Goal: Task Accomplishment & Management: Use online tool/utility

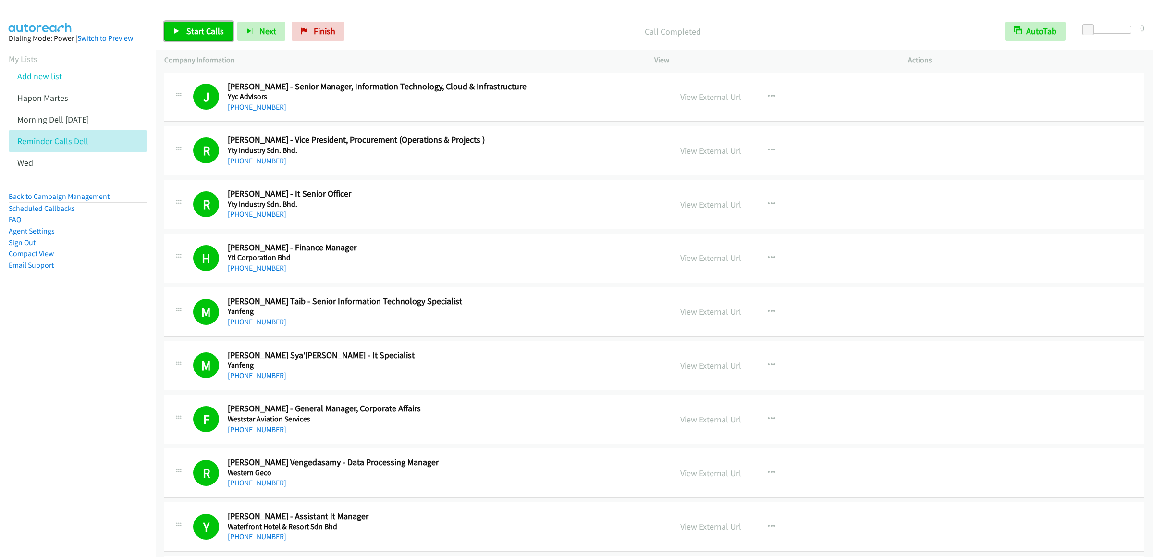
click at [195, 31] on span "Start Calls" at bounding box center [204, 30] width 37 height 11
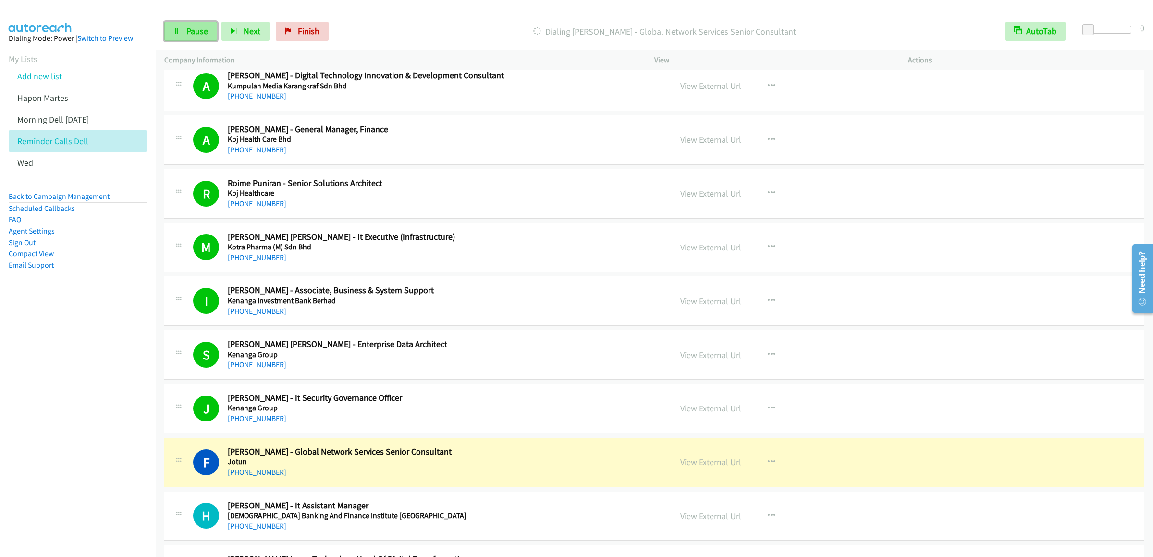
click at [173, 31] on link "Pause" at bounding box center [190, 31] width 53 height 19
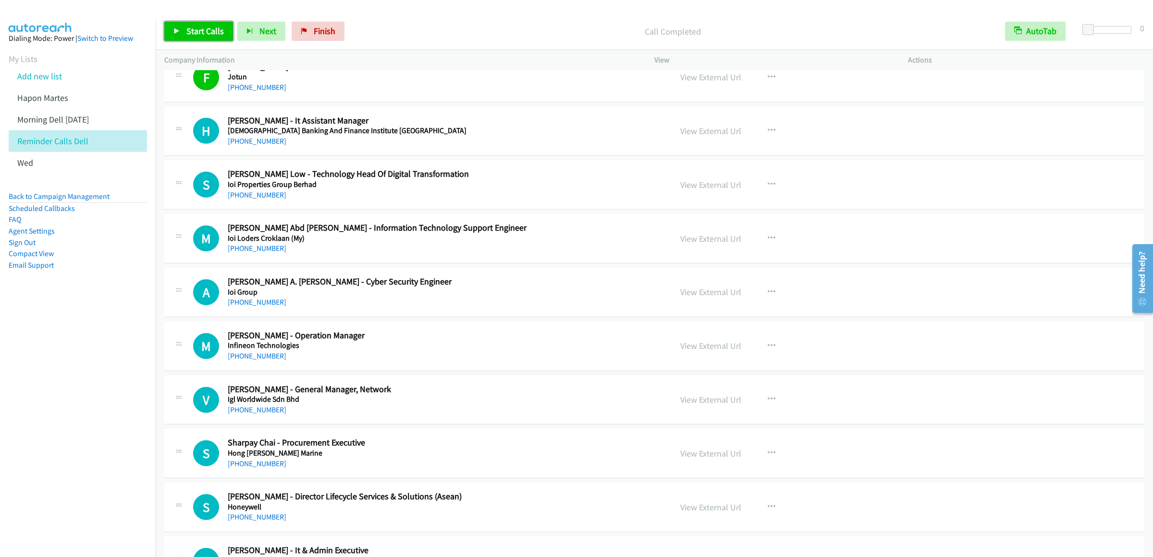
click at [182, 34] on link "Start Calls" at bounding box center [198, 31] width 69 height 19
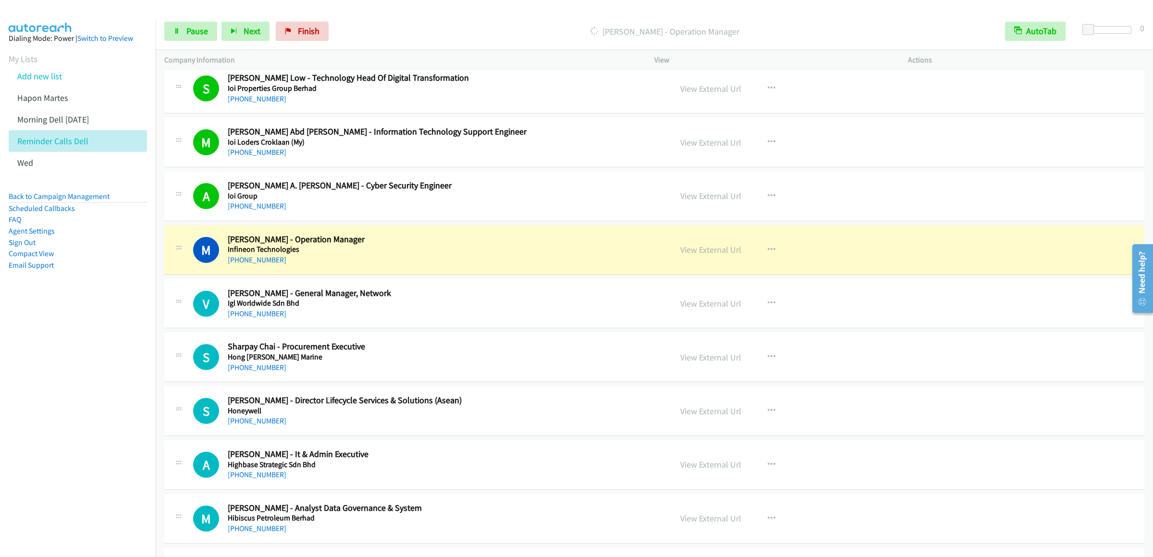
scroll to position [7303, 0]
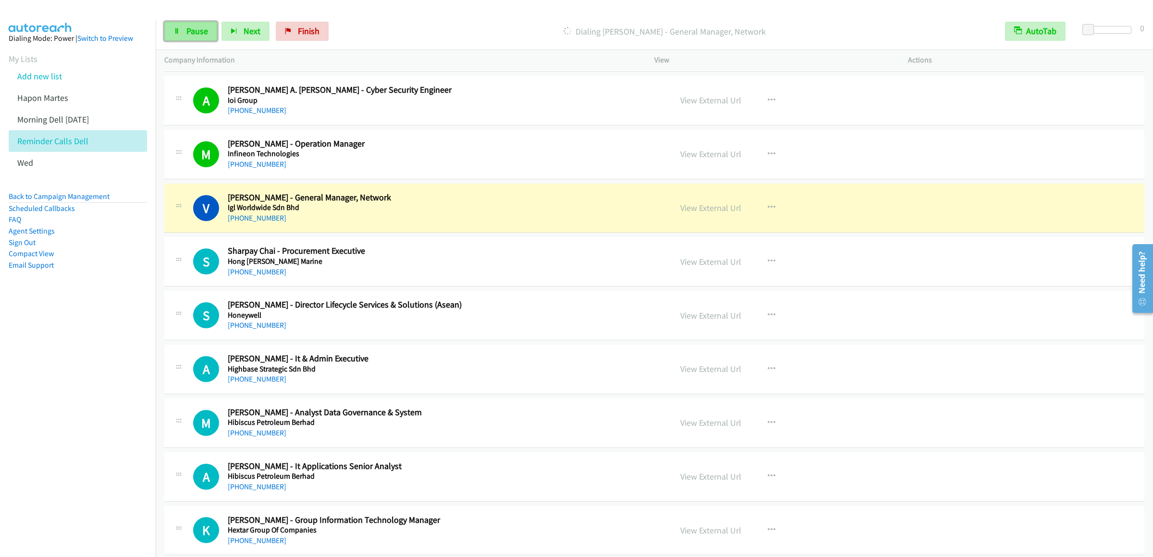
click at [198, 25] on link "Pause" at bounding box center [190, 31] width 53 height 19
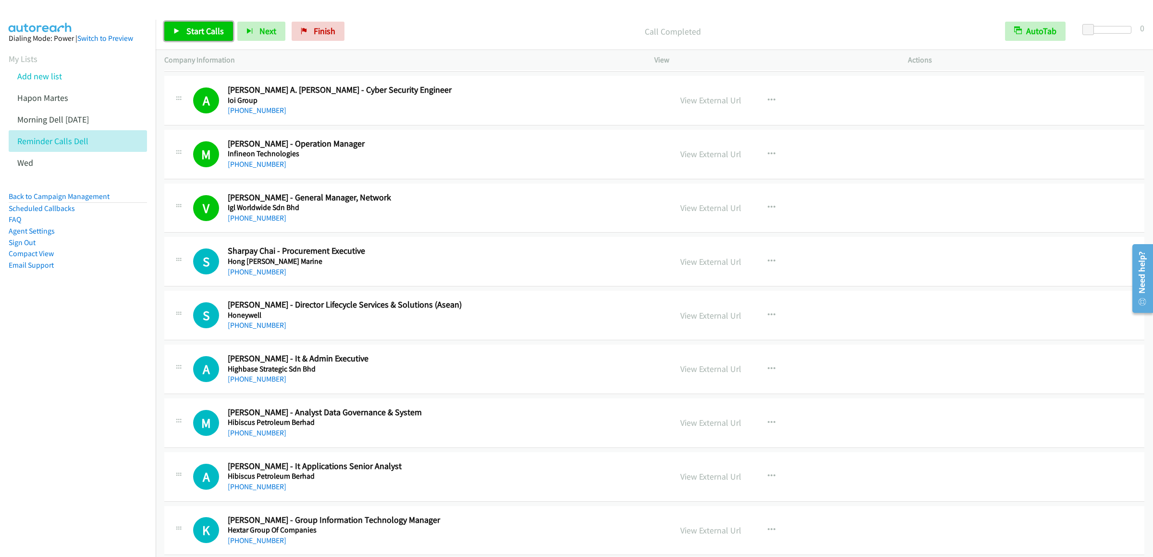
click at [193, 33] on span "Start Calls" at bounding box center [204, 30] width 37 height 11
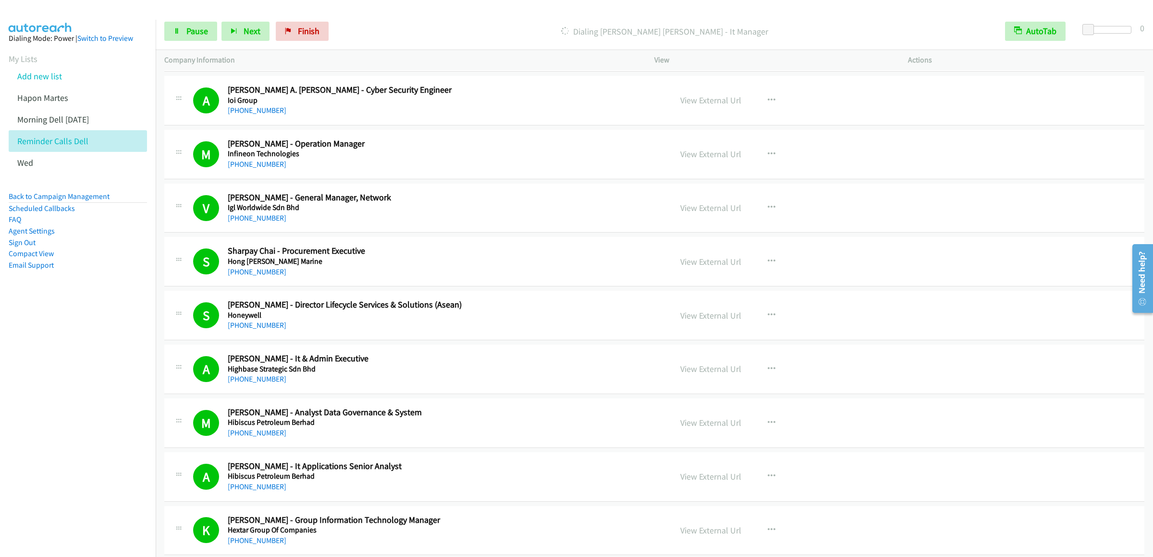
click at [190, 43] on div "Start Calls Pause Next Finish Dialing Chen Keong Foong - It Manager AutoTab Aut…" at bounding box center [655, 31] width 998 height 37
click at [192, 32] on span "Pause" at bounding box center [197, 30] width 22 height 11
click at [182, 31] on link "Start Calls" at bounding box center [198, 31] width 69 height 19
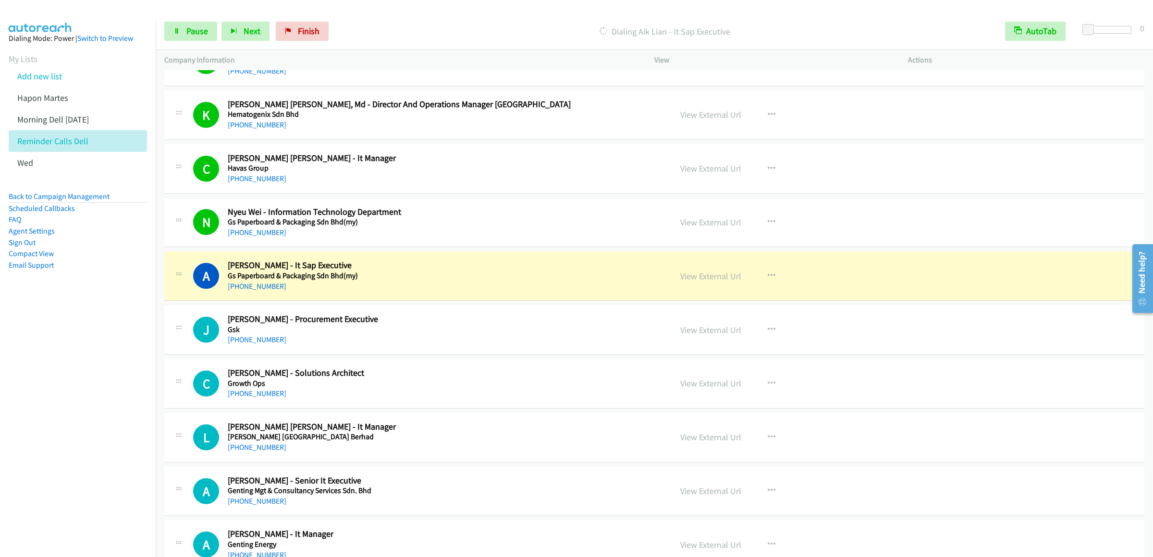
scroll to position [7977, 0]
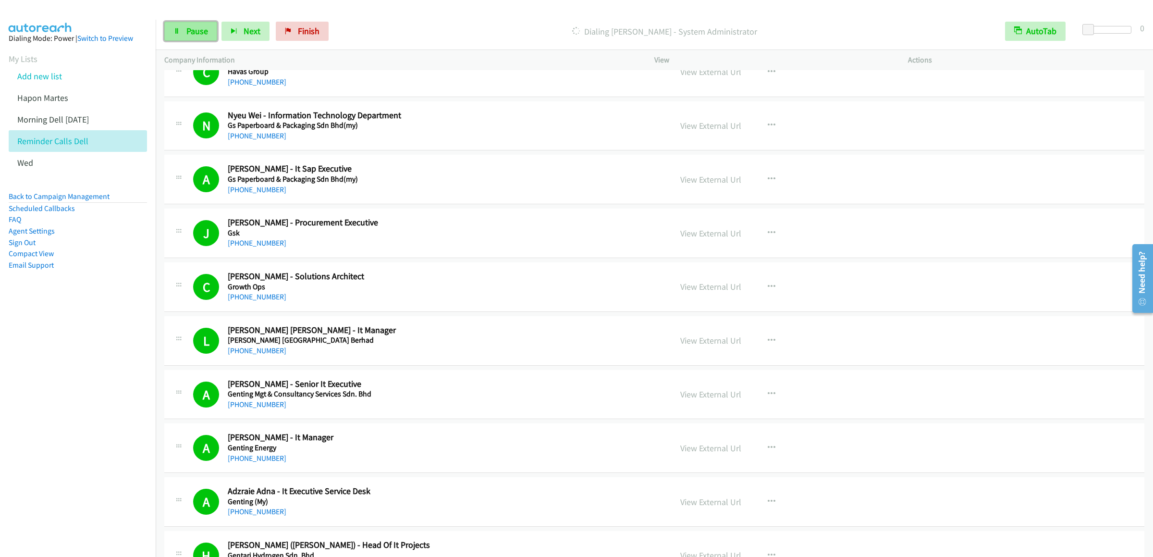
click at [203, 29] on span "Pause" at bounding box center [197, 30] width 22 height 11
click at [210, 23] on link "Start Calls" at bounding box center [198, 31] width 69 height 19
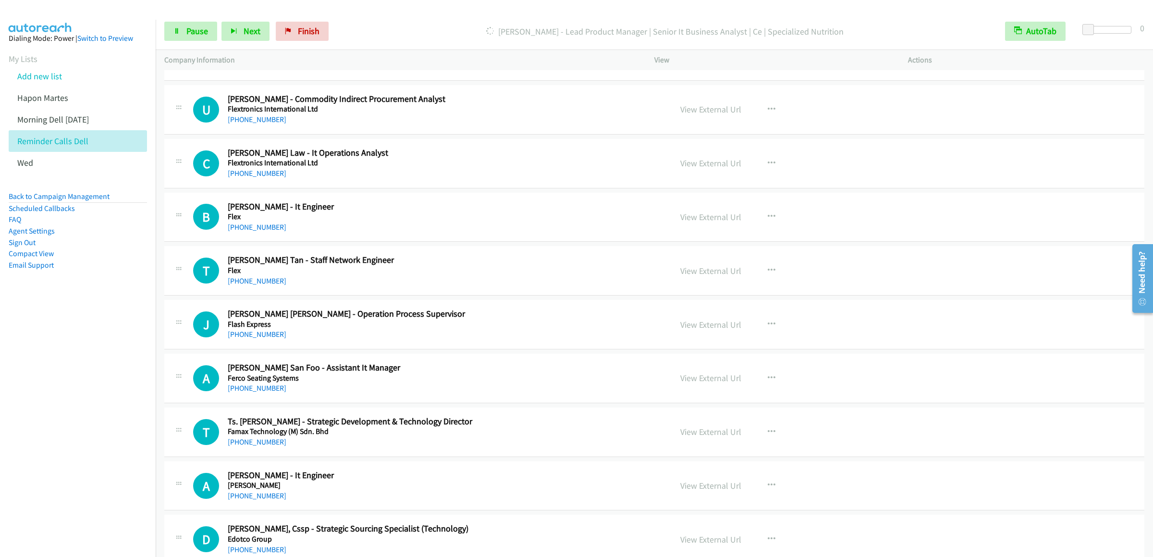
scroll to position [8649, 0]
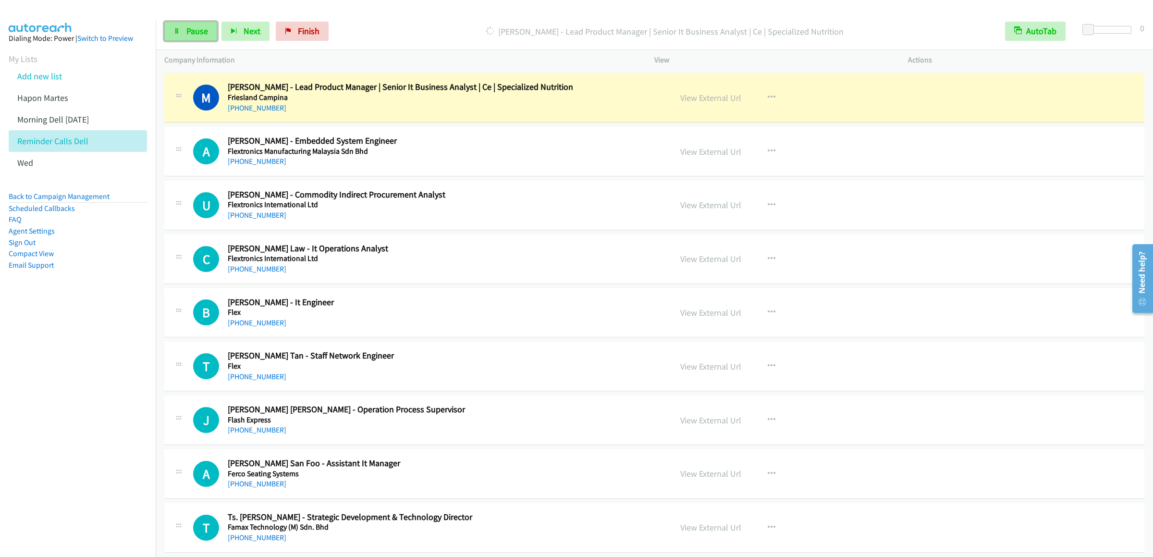
click at [196, 35] on span "Pause" at bounding box center [197, 30] width 22 height 11
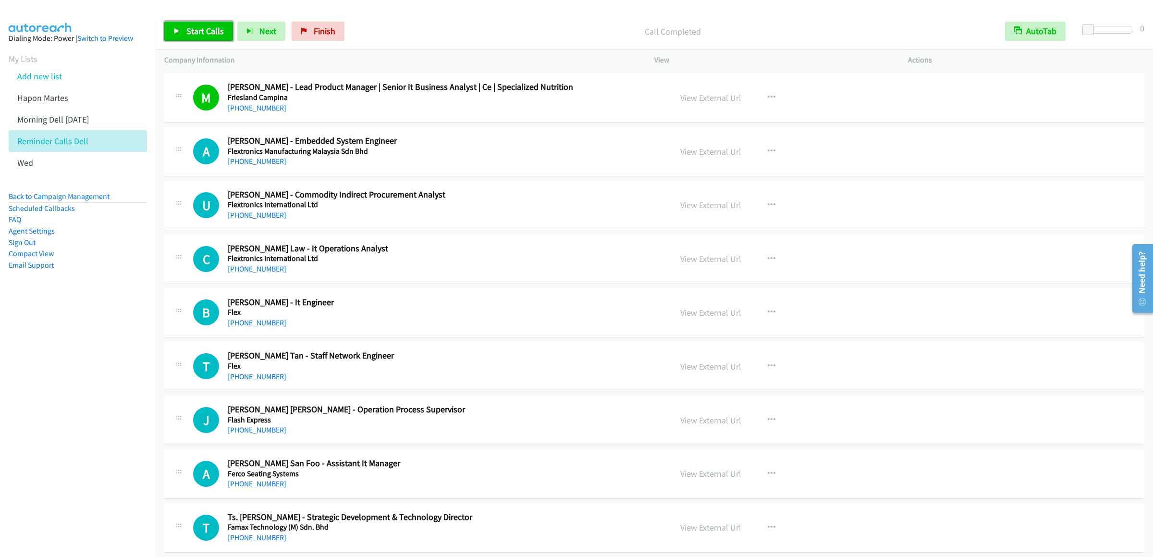
click at [175, 29] on icon at bounding box center [176, 31] width 7 height 7
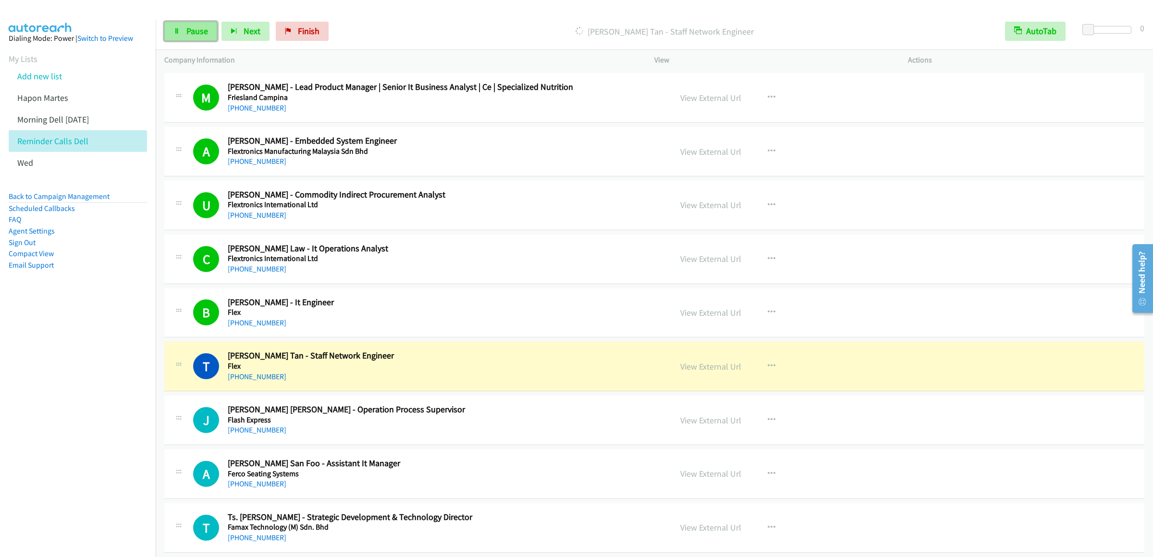
click at [188, 39] on link "Pause" at bounding box center [190, 31] width 53 height 19
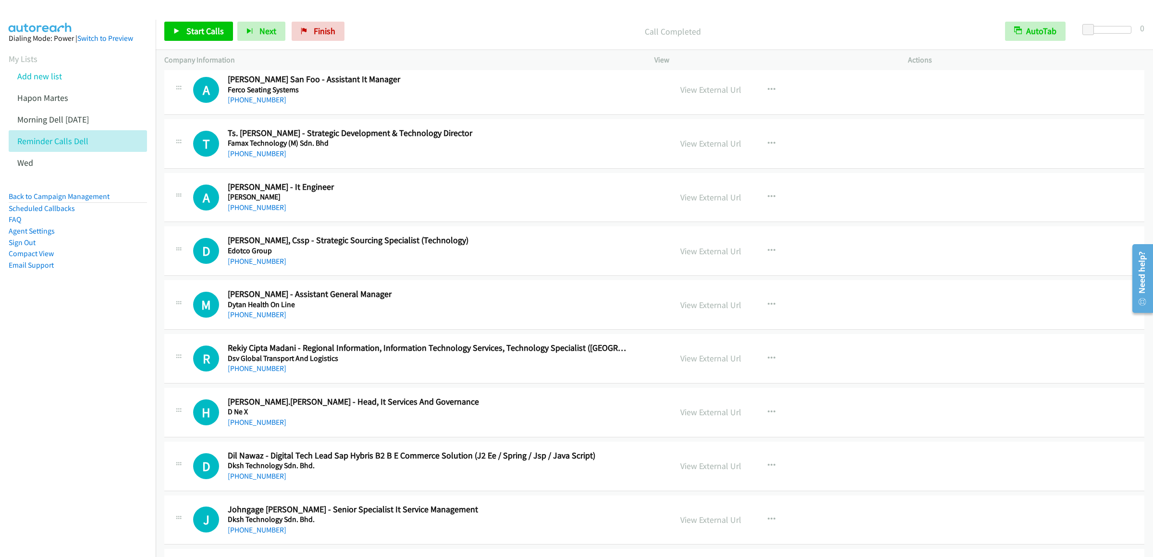
scroll to position [8938, 0]
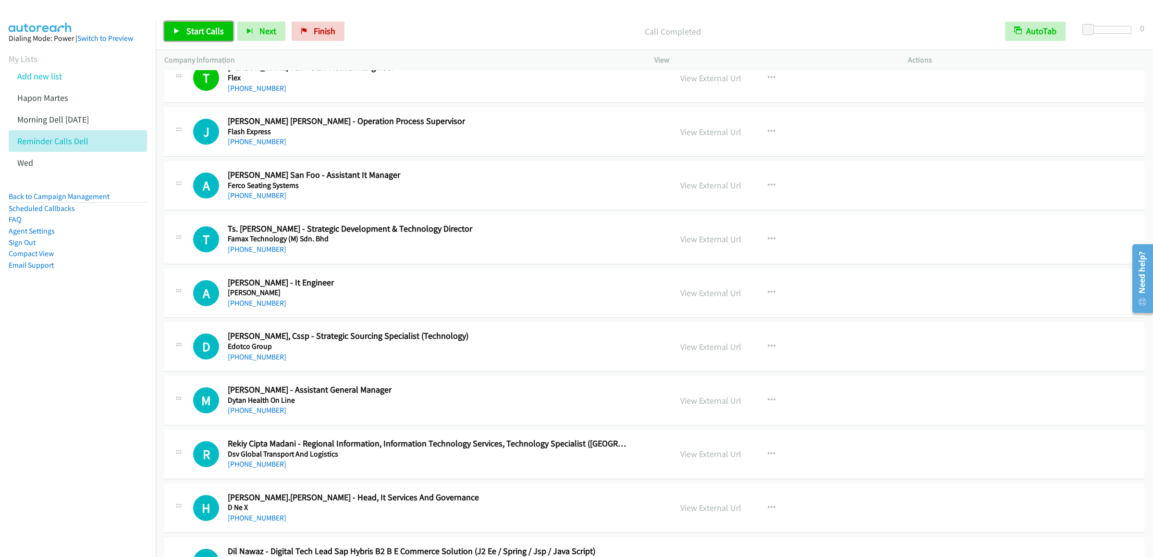
click at [203, 28] on span "Start Calls" at bounding box center [204, 30] width 37 height 11
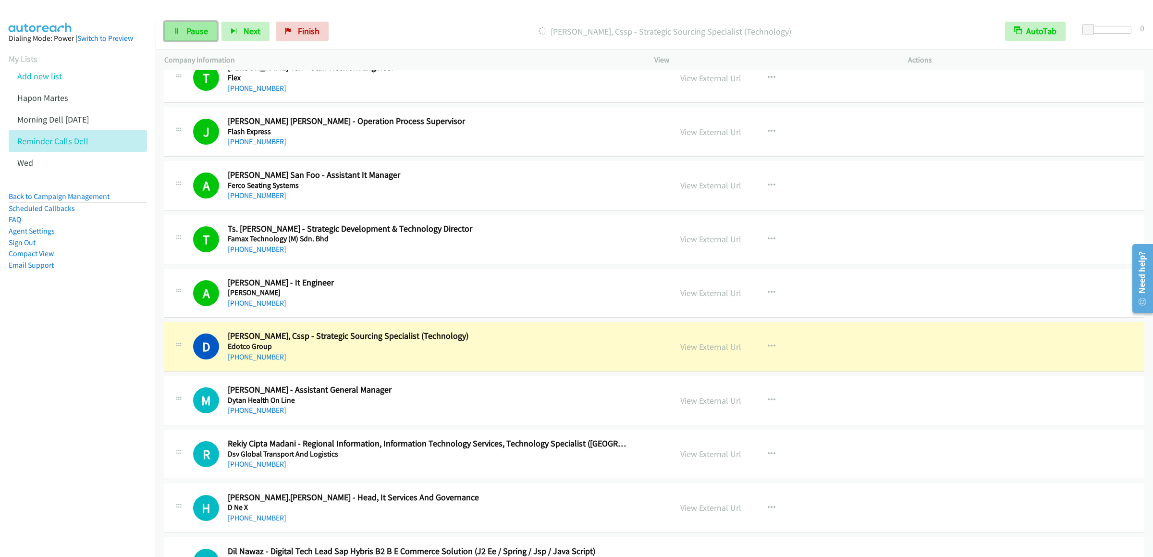
click at [183, 37] on link "Pause" at bounding box center [190, 31] width 53 height 19
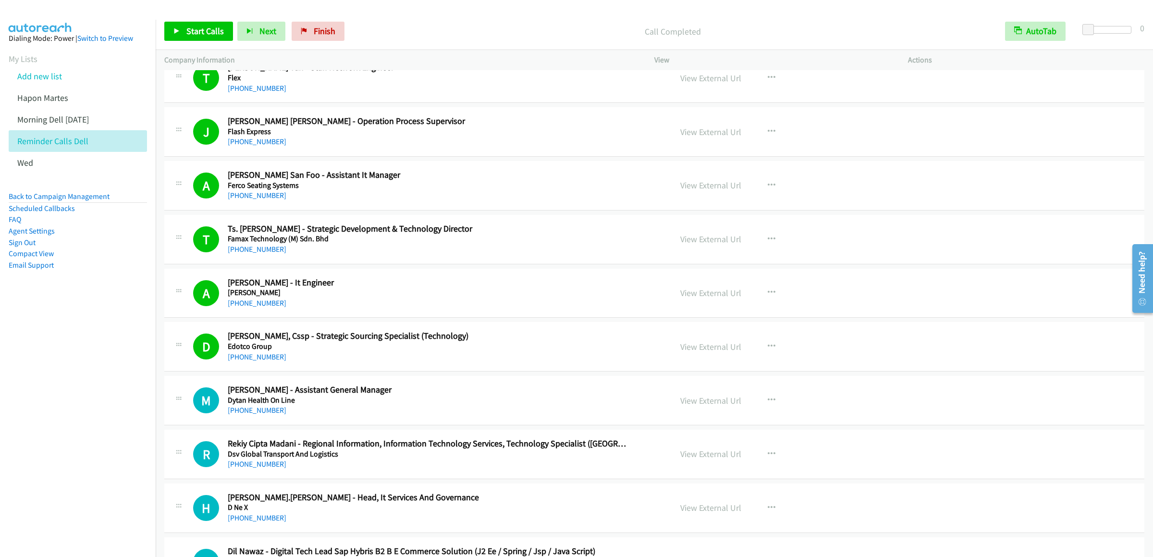
click at [203, 17] on div "Start Calls Pause Next Finish Call Completed AutoTab AutoTab 0" at bounding box center [655, 31] width 998 height 37
click at [197, 22] on link "Start Calls" at bounding box center [198, 31] width 69 height 19
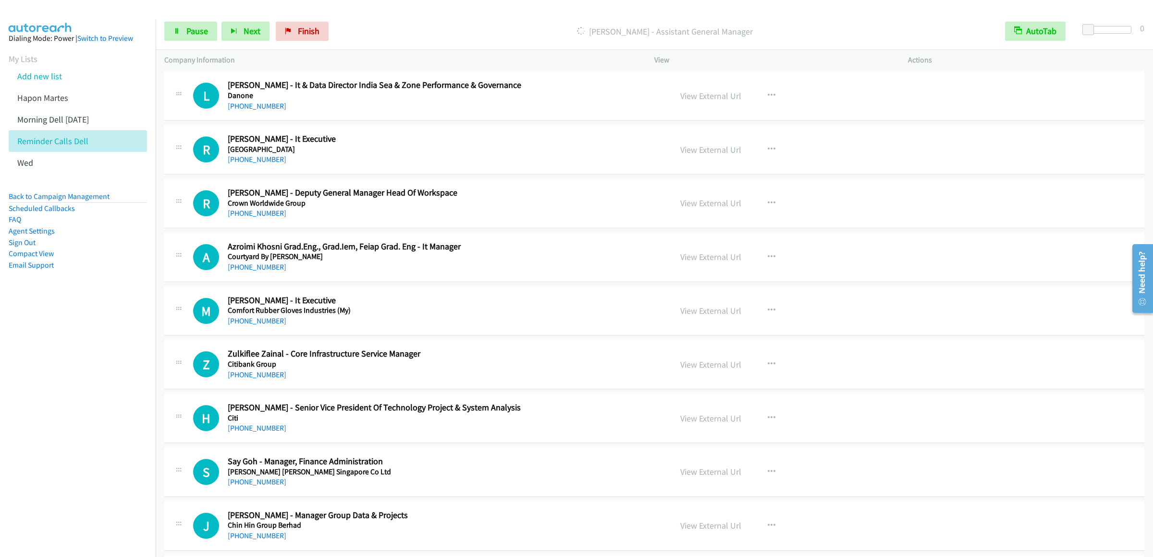
scroll to position [9683, 0]
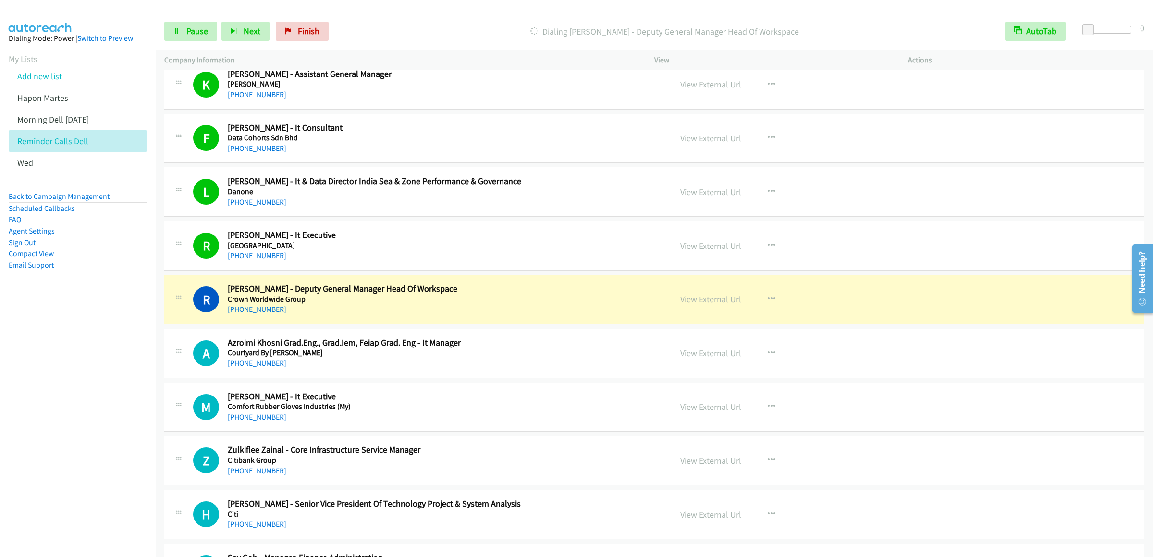
click at [197, 47] on div "Start Calls Pause Next Finish Dialing Reuben Nayagam - Deputy General Manager H…" at bounding box center [655, 31] width 998 height 37
click at [200, 26] on span "Pause" at bounding box center [197, 30] width 22 height 11
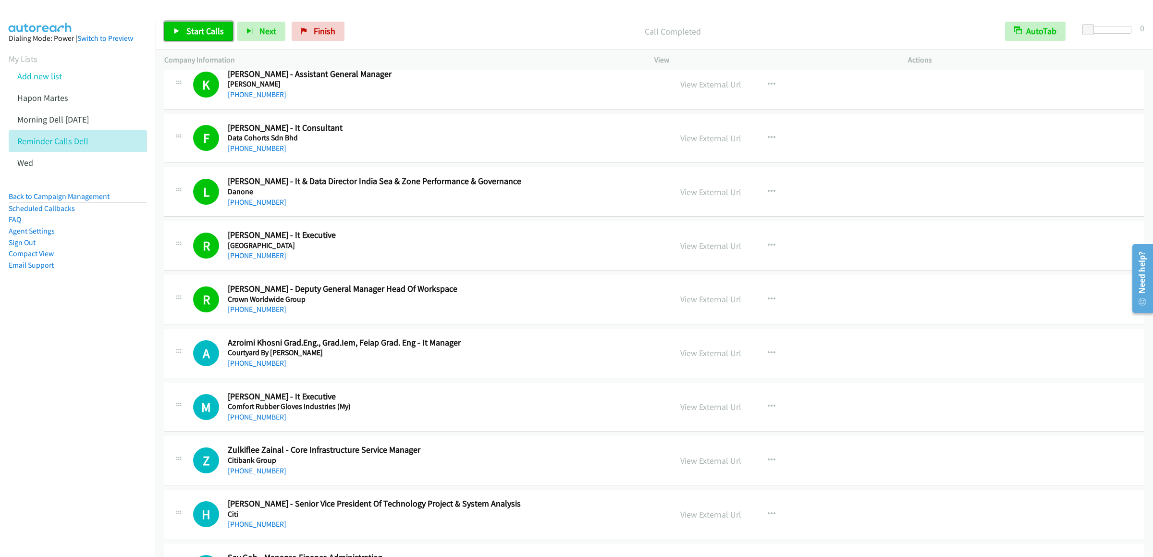
click at [186, 32] on span "Start Calls" at bounding box center [204, 30] width 37 height 11
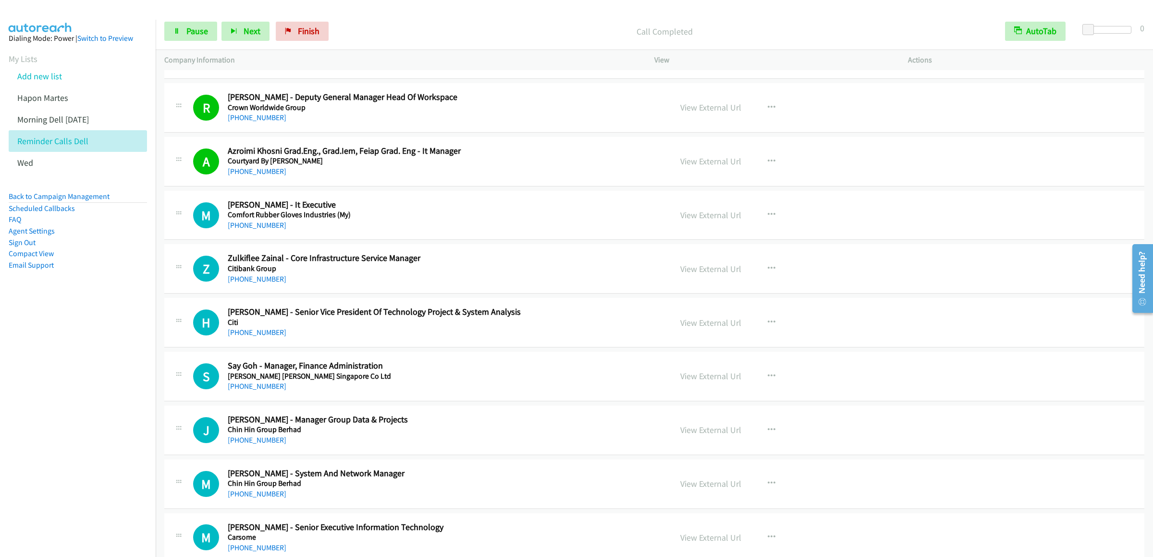
scroll to position [9972, 0]
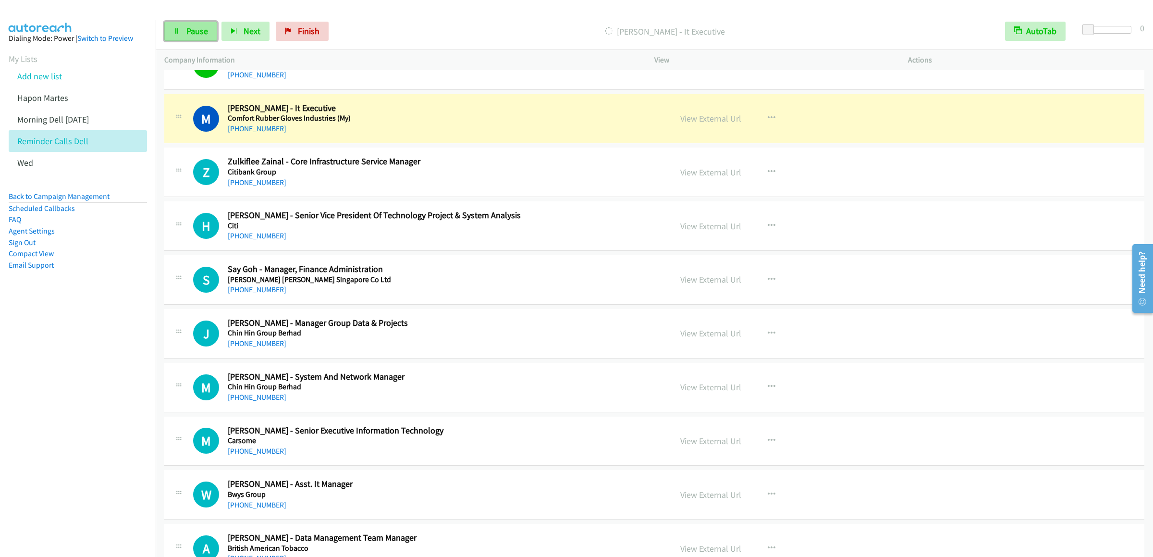
click at [187, 40] on link "Pause" at bounding box center [190, 31] width 53 height 19
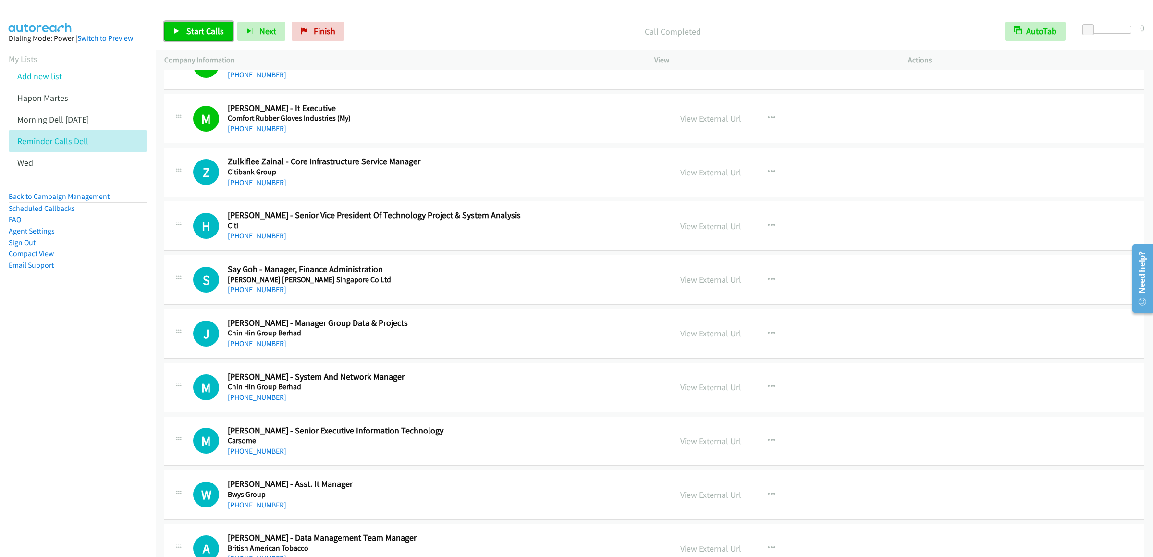
click at [210, 26] on span "Start Calls" at bounding box center [204, 30] width 37 height 11
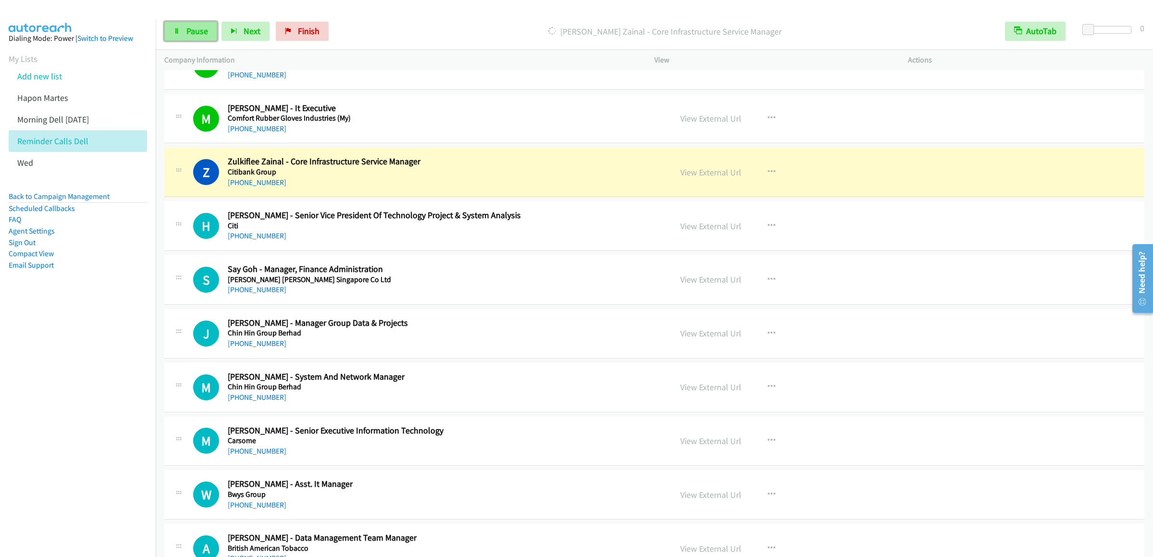
click at [197, 34] on span "Pause" at bounding box center [197, 30] width 22 height 11
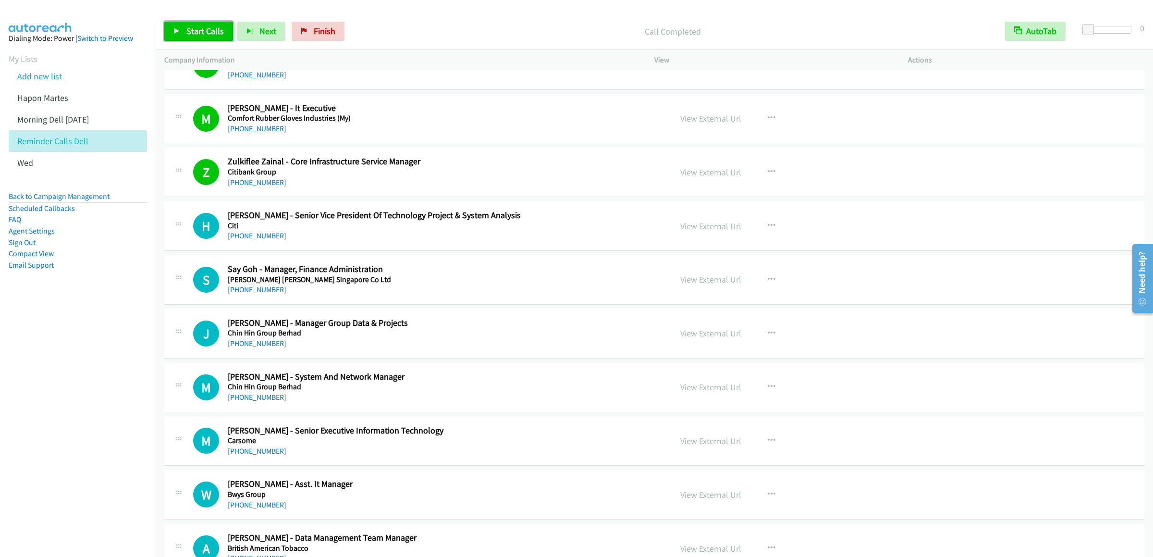
click at [202, 31] on span "Start Calls" at bounding box center [204, 30] width 37 height 11
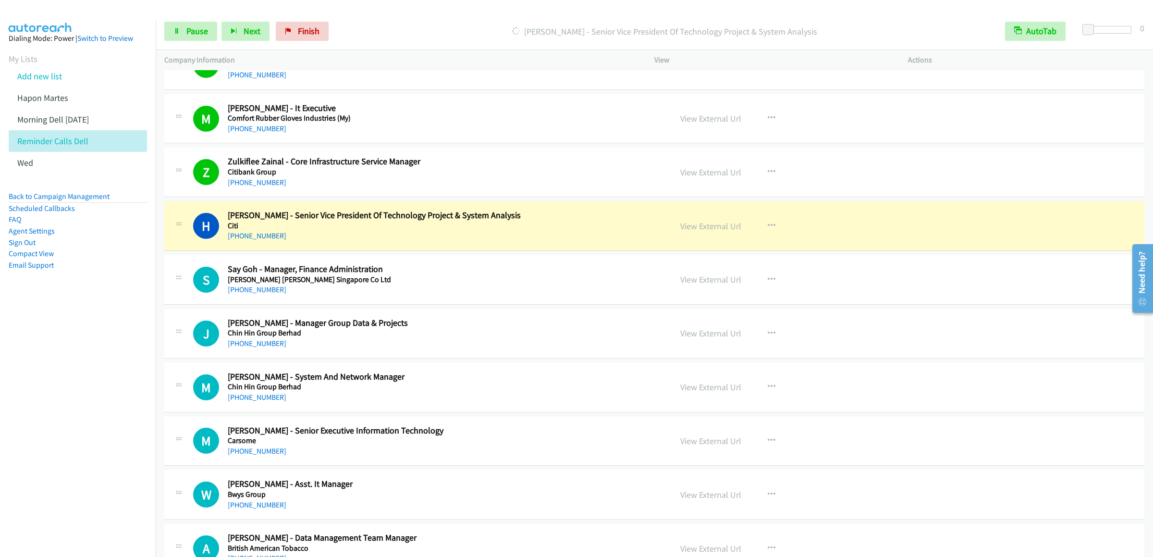
scroll to position [10163, 0]
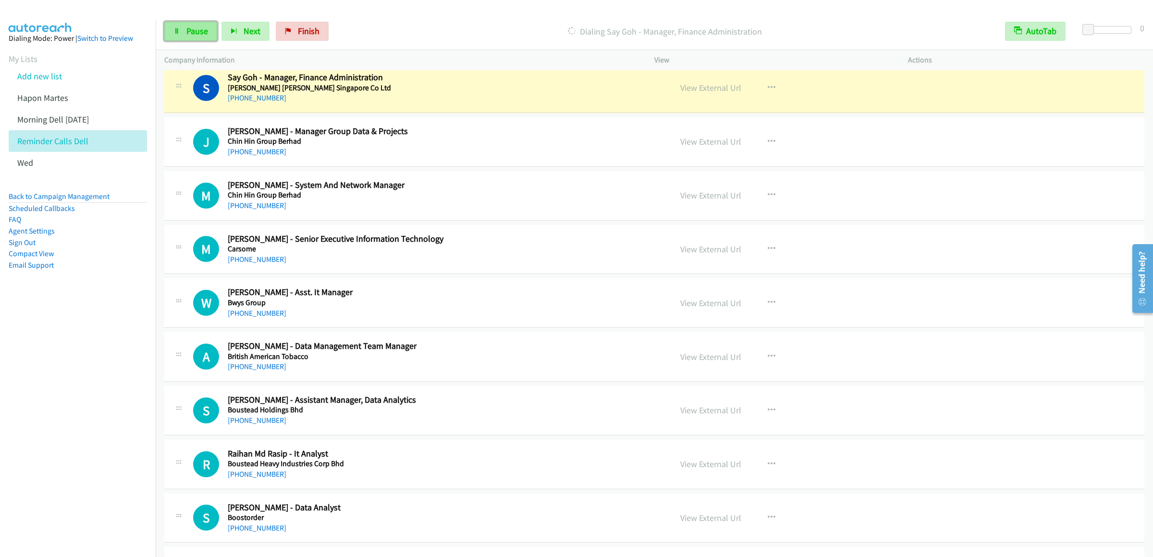
click at [174, 26] on link "Pause" at bounding box center [190, 31] width 53 height 19
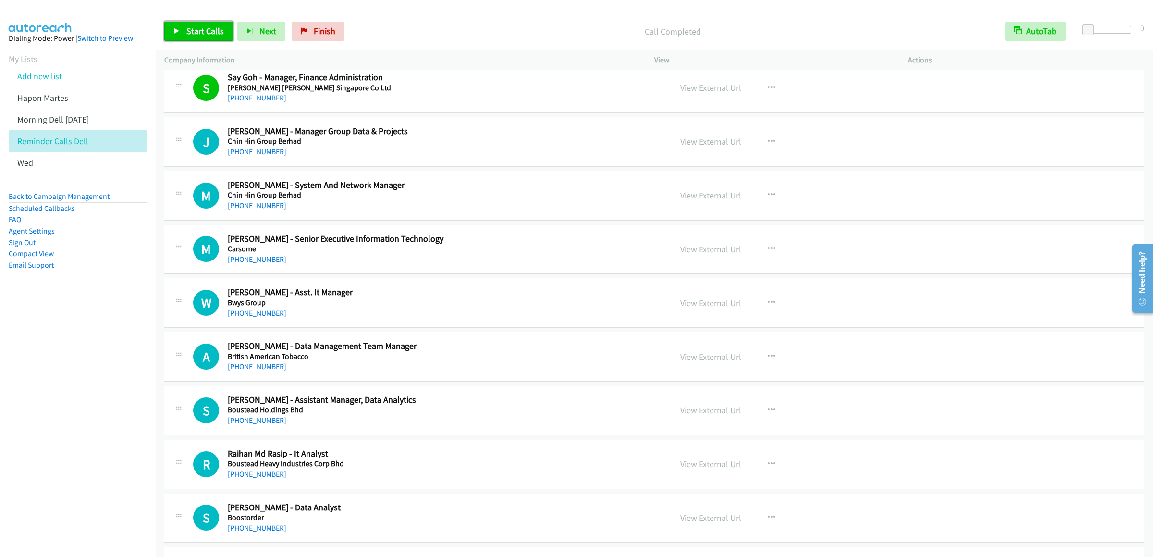
click at [196, 33] on span "Start Calls" at bounding box center [204, 30] width 37 height 11
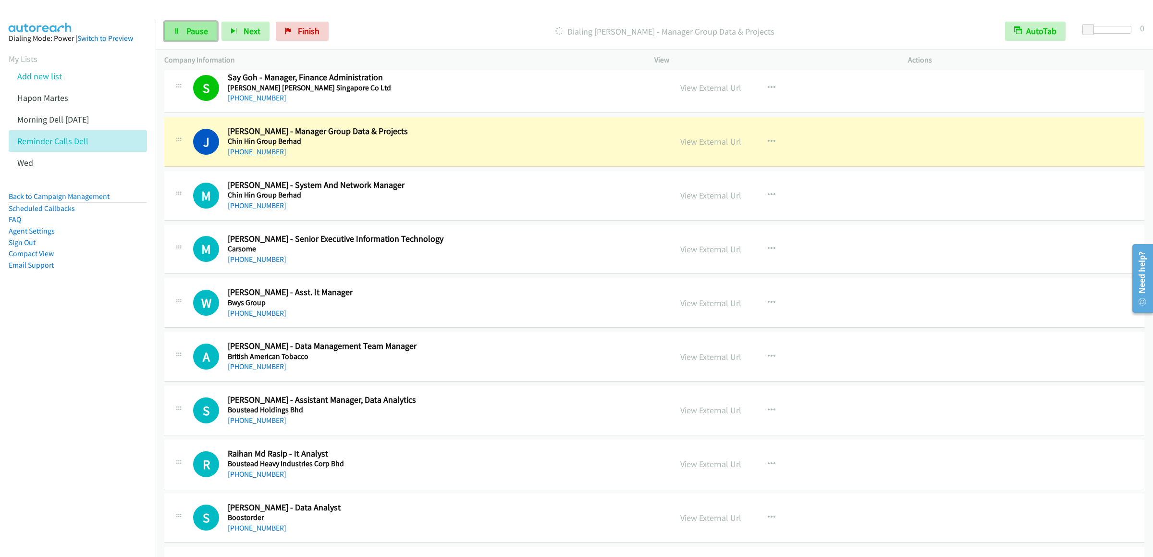
click at [187, 31] on span "Pause" at bounding box center [197, 30] width 22 height 11
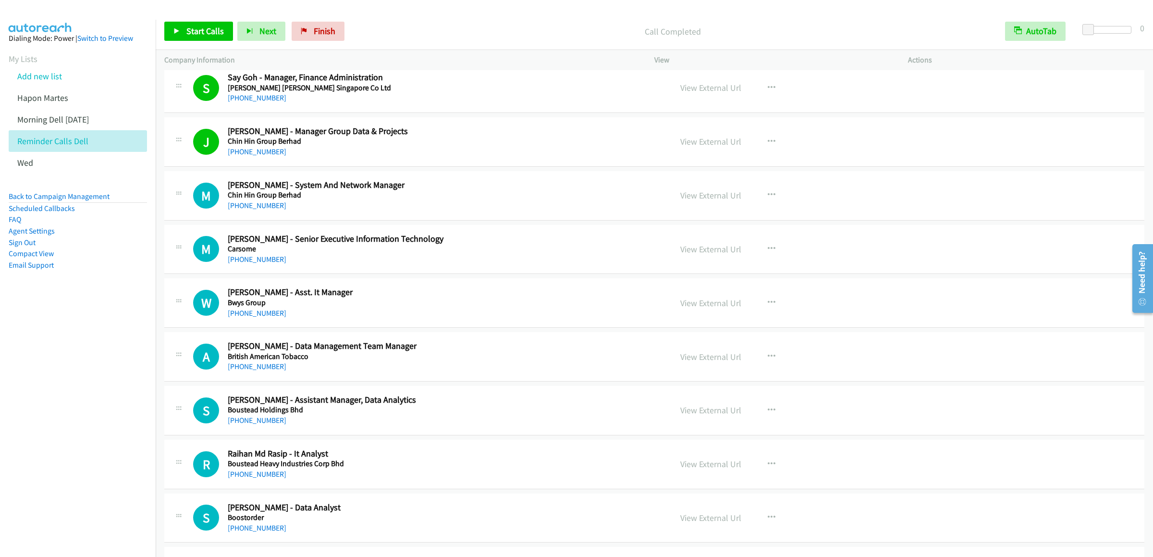
click at [185, 16] on div "Start Calls Pause Next Finish Call Completed AutoTab AutoTab 0" at bounding box center [655, 31] width 998 height 37
click at [182, 25] on link "Start Calls" at bounding box center [198, 31] width 69 height 19
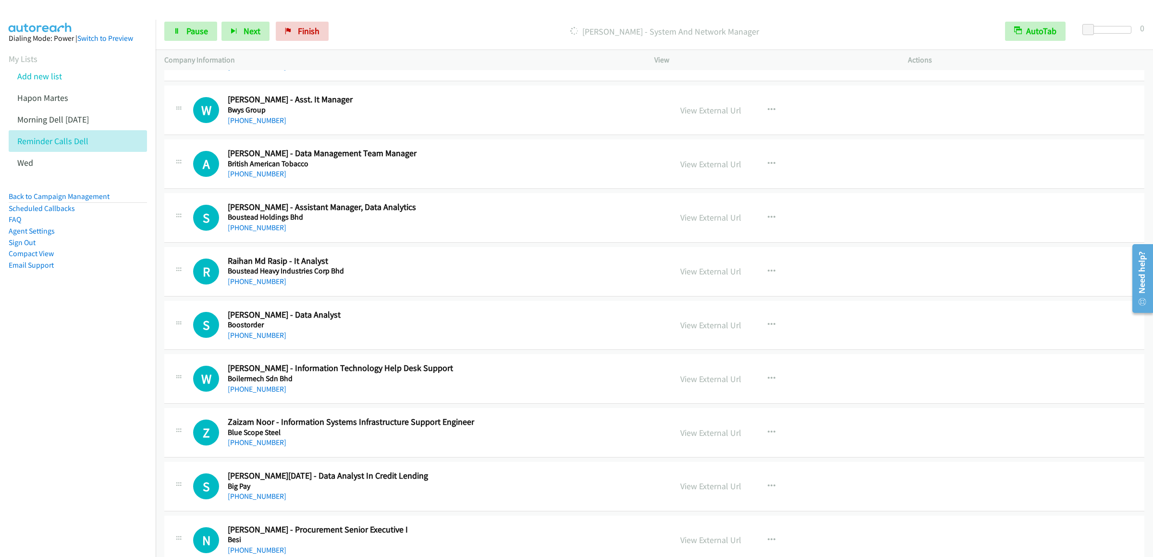
scroll to position [10260, 0]
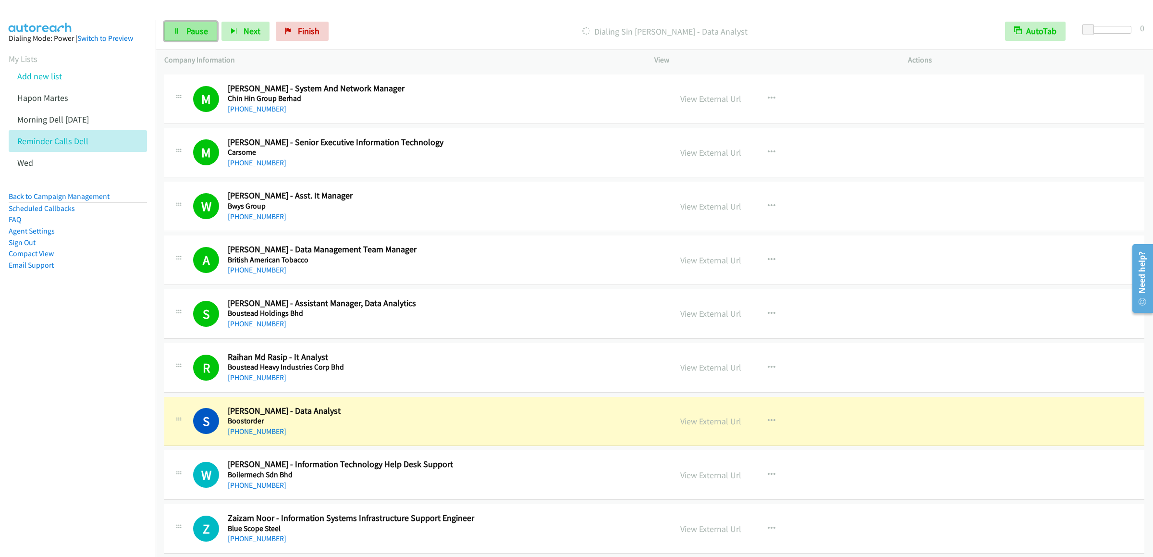
click at [198, 33] on span "Pause" at bounding box center [197, 30] width 22 height 11
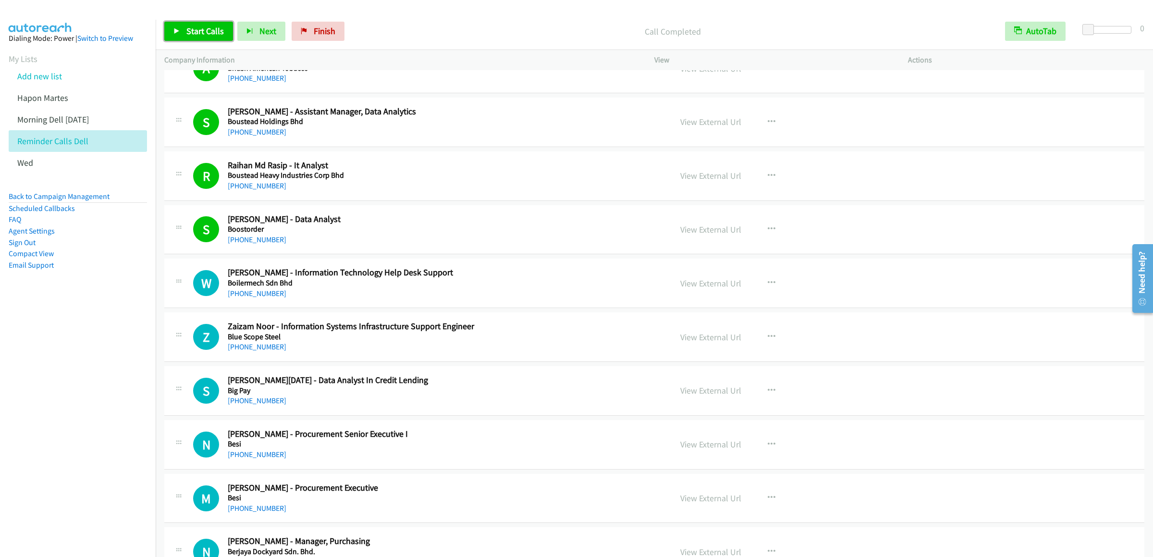
click at [197, 33] on span "Start Calls" at bounding box center [204, 30] width 37 height 11
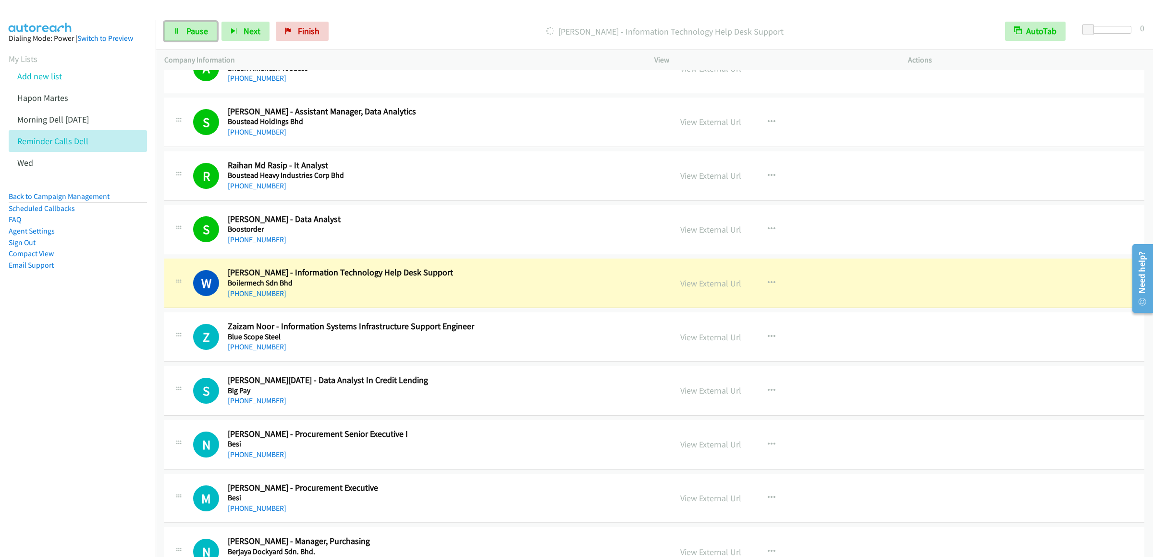
drag, startPoint x: 202, startPoint y: 29, endPoint x: 242, endPoint y: 42, distance: 42.4
click at [202, 29] on span "Pause" at bounding box center [197, 30] width 22 height 11
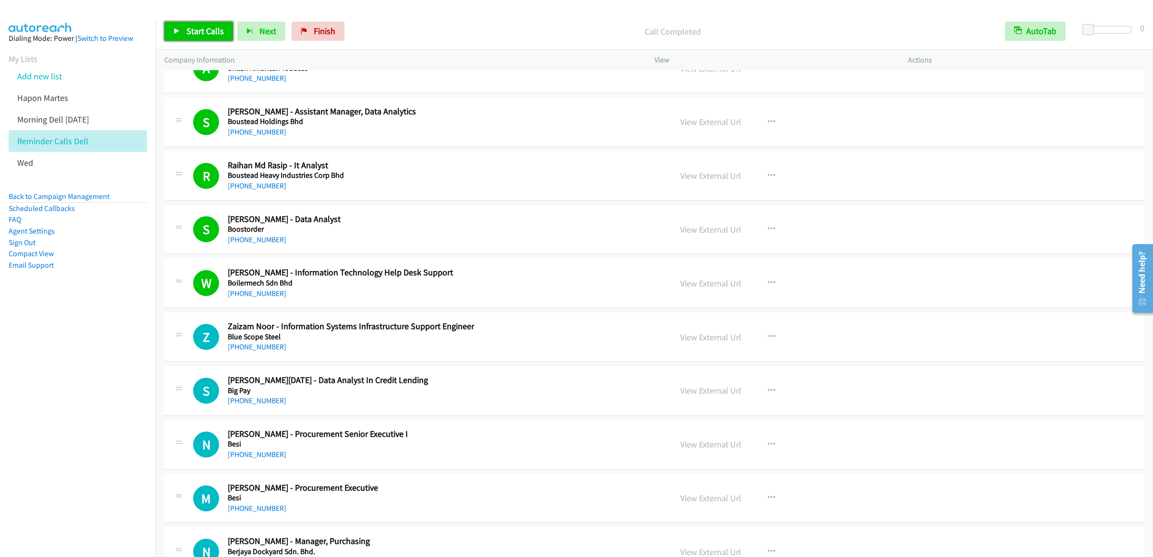
click at [208, 38] on link "Start Calls" at bounding box center [198, 31] width 69 height 19
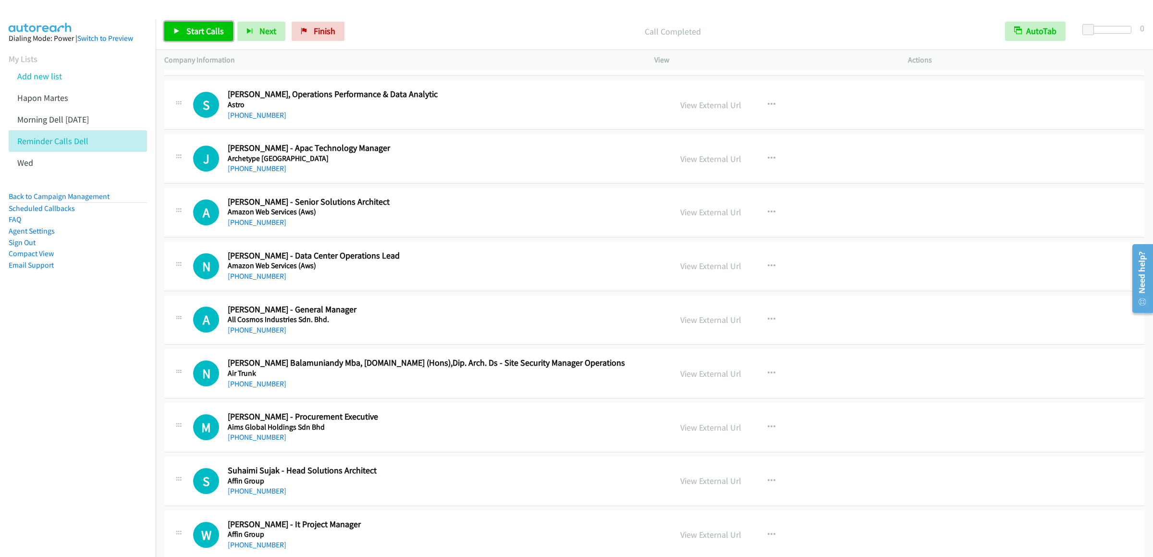
scroll to position [11509, 0]
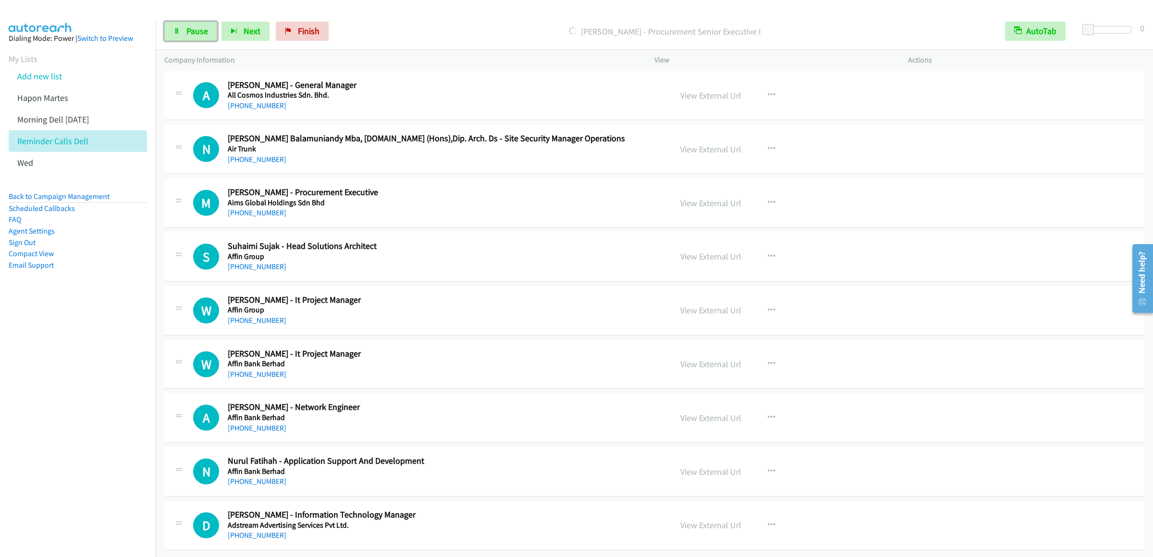
drag, startPoint x: 187, startPoint y: 29, endPoint x: 432, endPoint y: 85, distance: 251.3
click at [187, 29] on span "Pause" at bounding box center [197, 30] width 22 height 11
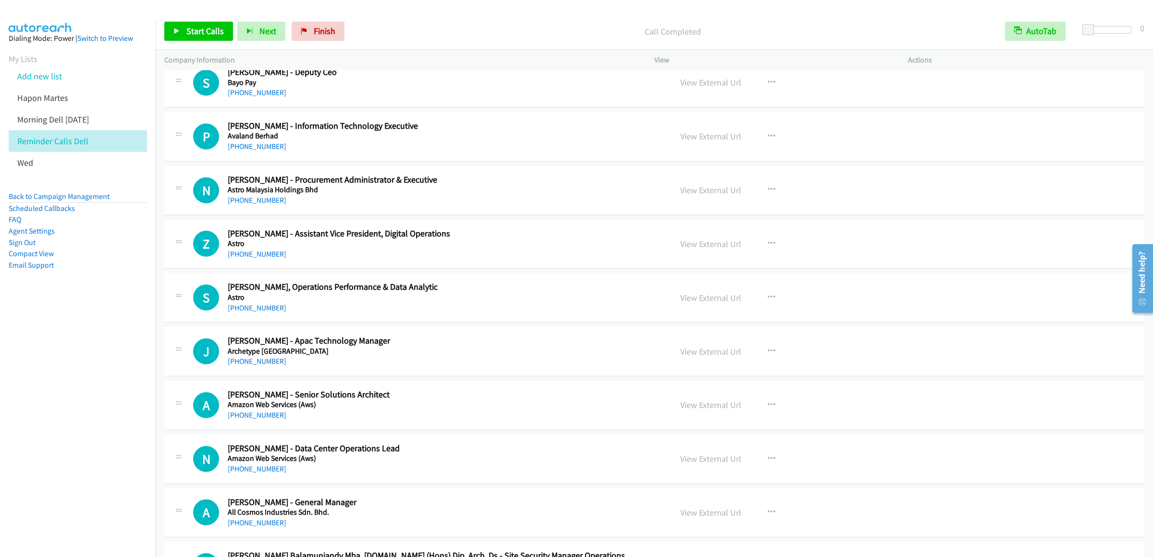
scroll to position [10740, 0]
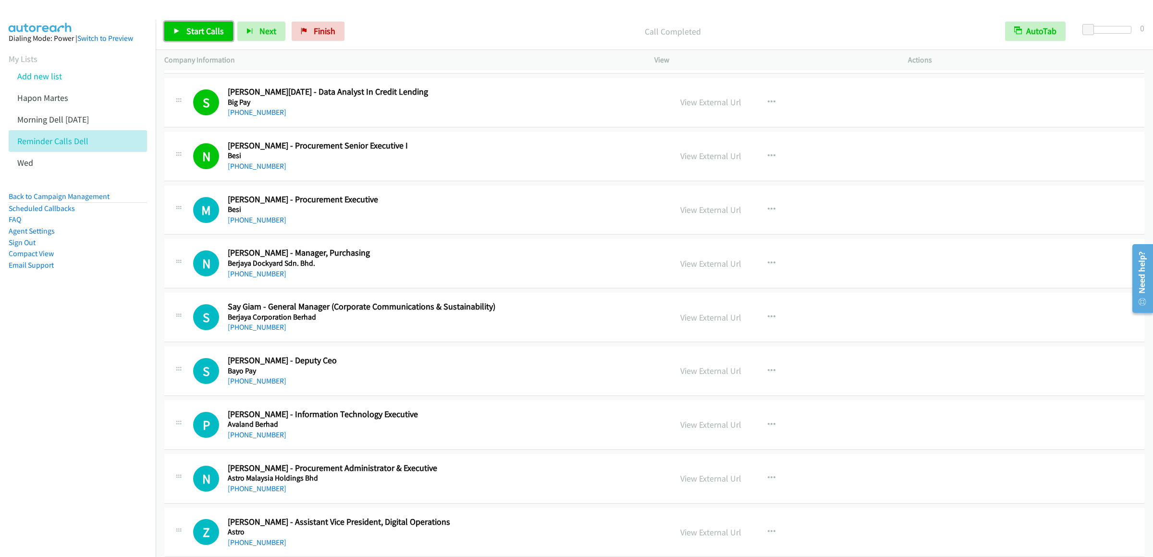
click at [202, 25] on link "Start Calls" at bounding box center [198, 31] width 69 height 19
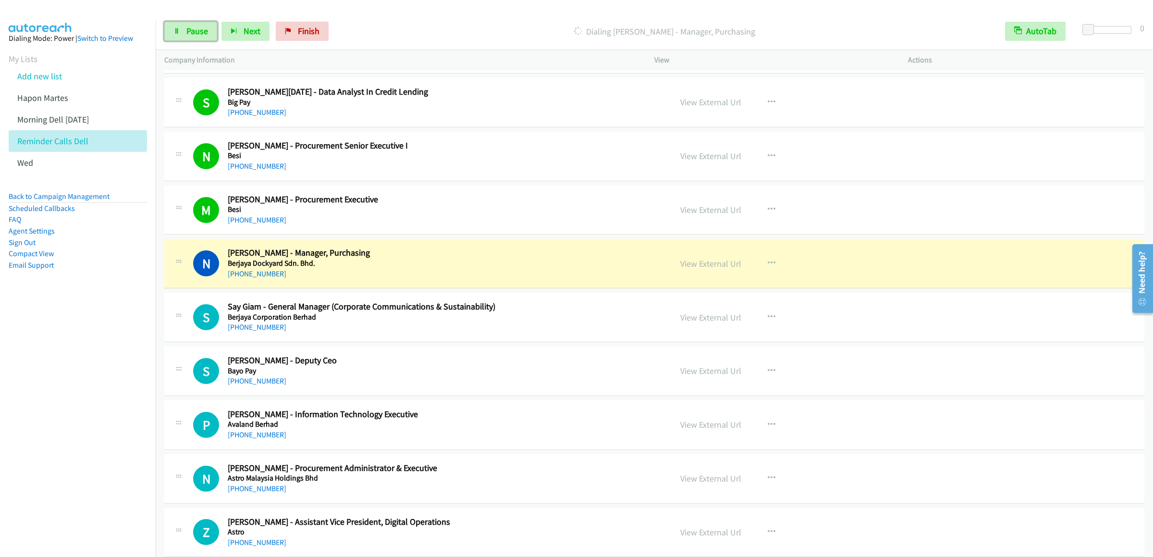
drag, startPoint x: 183, startPoint y: 39, endPoint x: 221, endPoint y: 13, distance: 46.3
click at [183, 39] on link "Pause" at bounding box center [190, 31] width 53 height 19
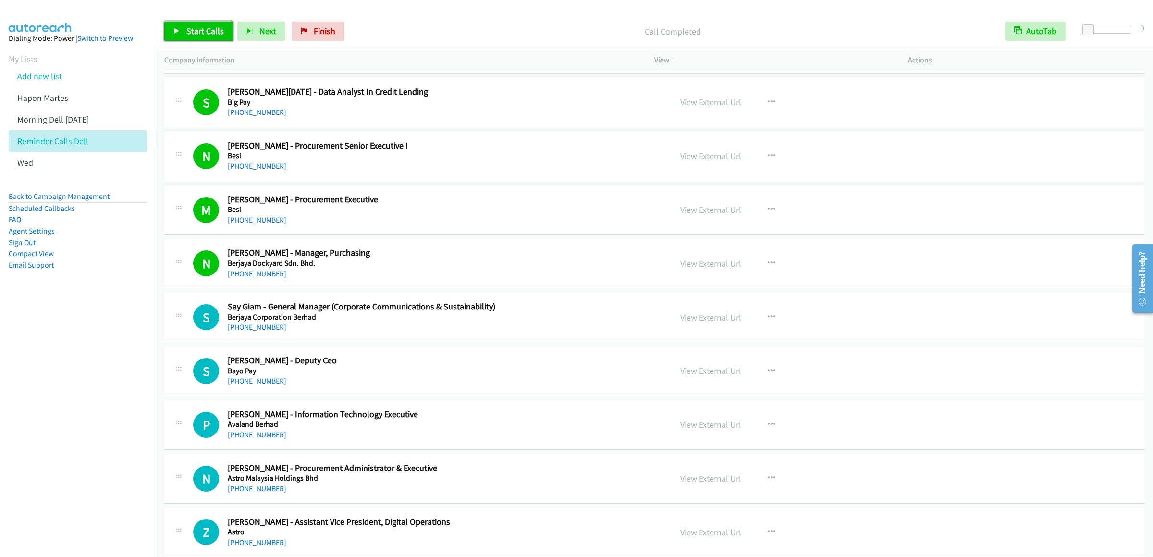
click at [195, 39] on link "Start Calls" at bounding box center [198, 31] width 69 height 19
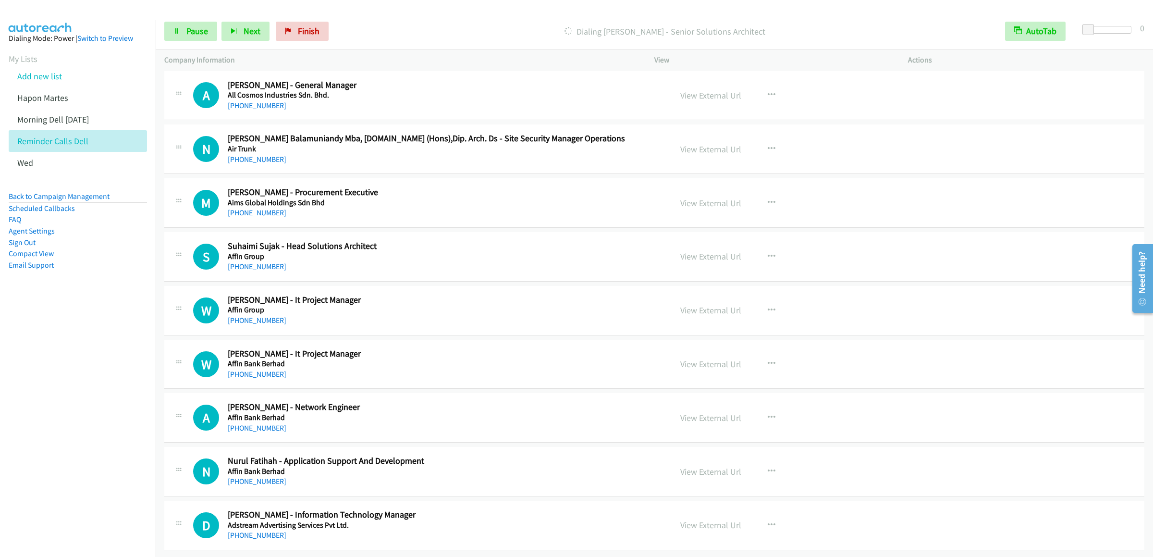
scroll to position [11413, 0]
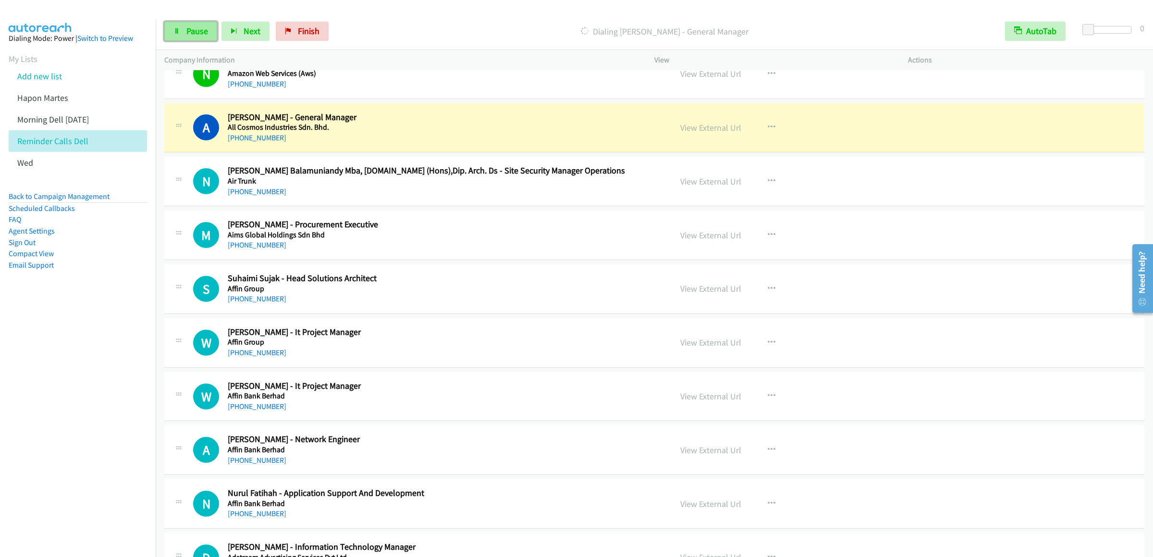
click at [199, 29] on span "Pause" at bounding box center [197, 30] width 22 height 11
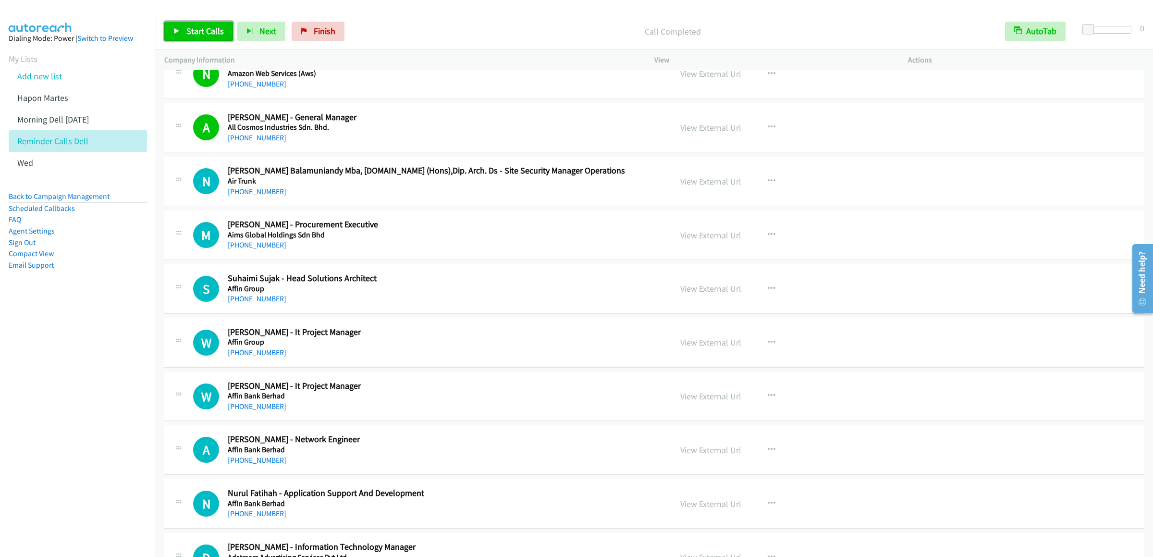
click at [208, 33] on span "Start Calls" at bounding box center [204, 30] width 37 height 11
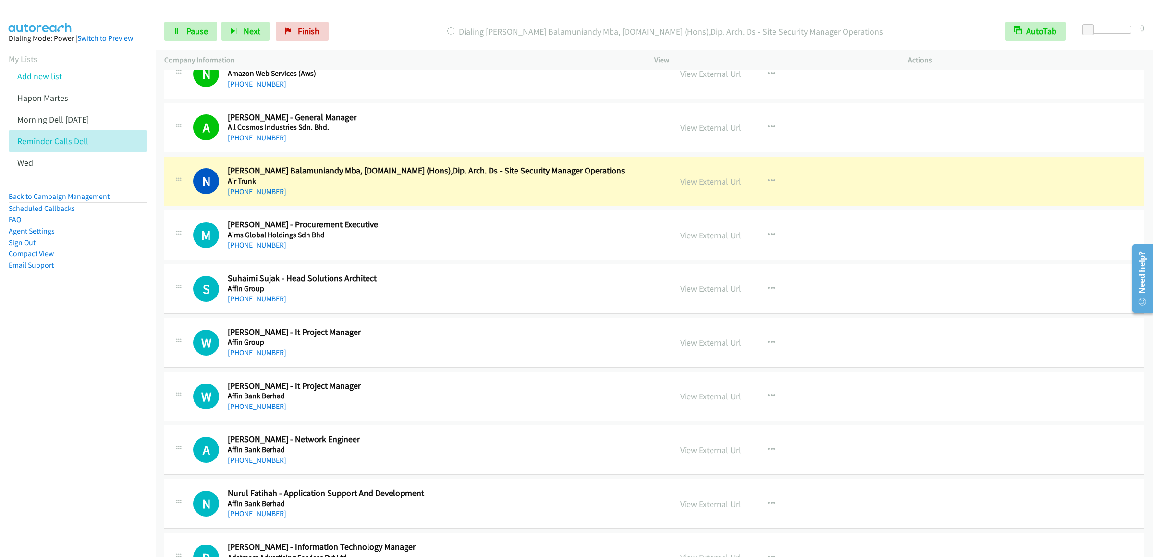
scroll to position [11509, 0]
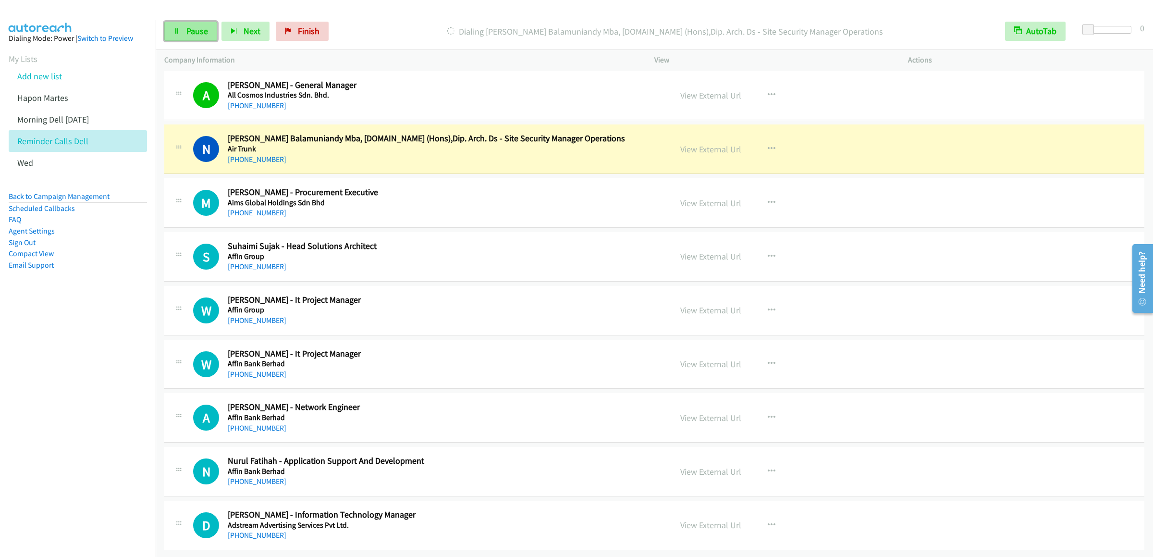
click at [194, 25] on link "Pause" at bounding box center [190, 31] width 53 height 19
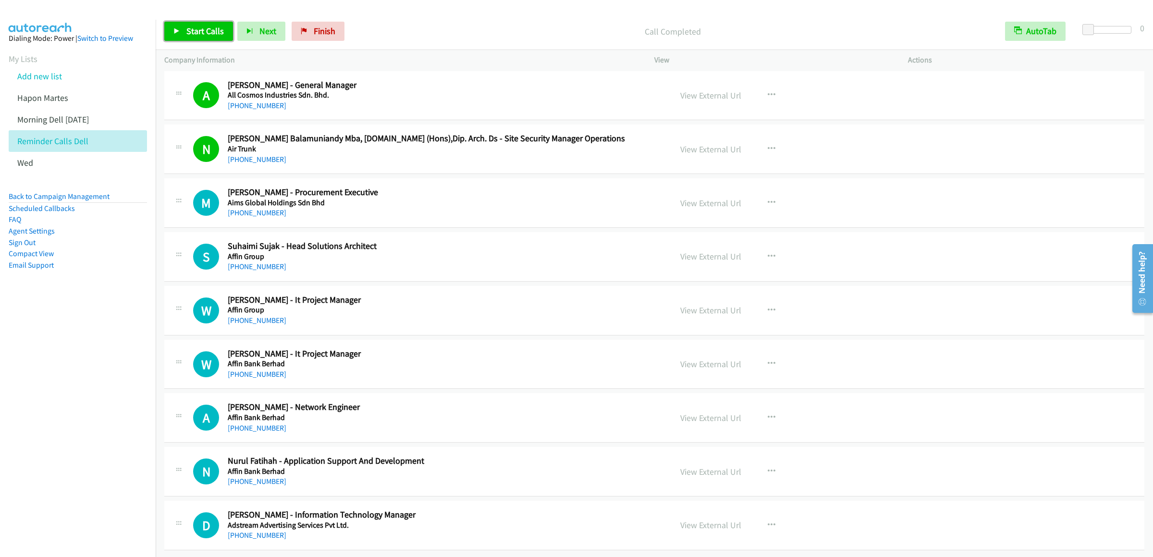
click at [203, 35] on span "Start Calls" at bounding box center [204, 30] width 37 height 11
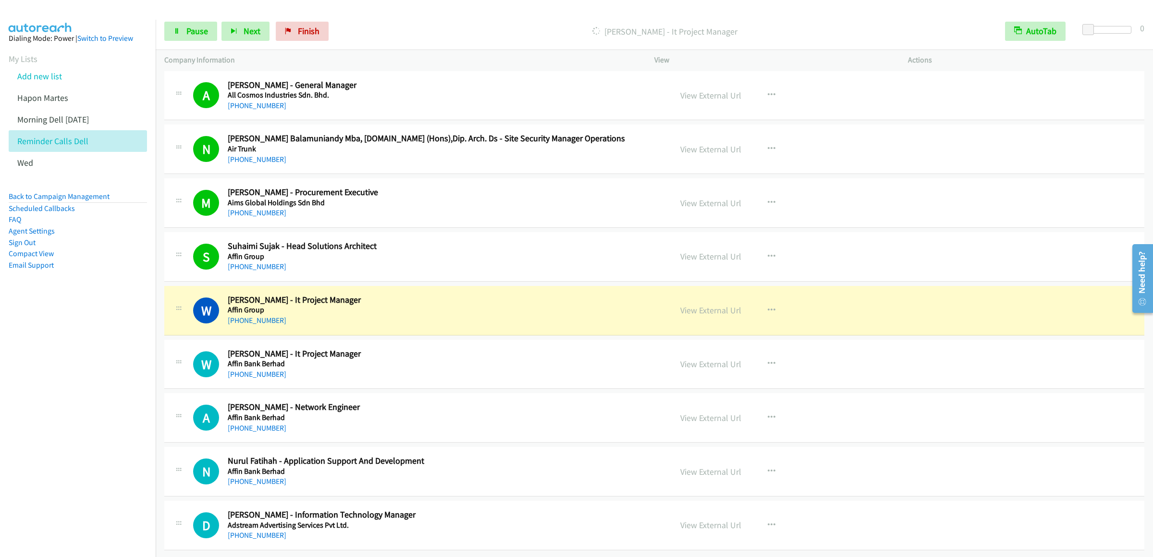
click at [183, 43] on div "Start Calls Pause Next Finish Dialing Wei Zhong Chan - It Project Manager AutoT…" at bounding box center [655, 31] width 998 height 37
click at [187, 37] on link "Pause" at bounding box center [190, 31] width 53 height 19
click at [214, 35] on span "Start Calls" at bounding box center [204, 30] width 37 height 11
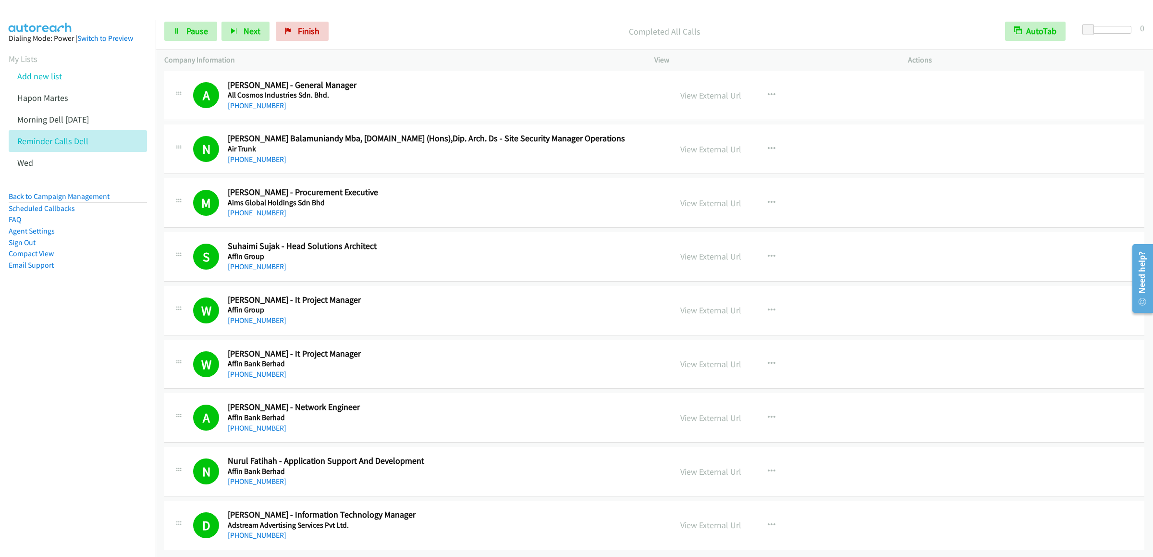
click at [41, 82] on link "Add new list" at bounding box center [39, 76] width 45 height 11
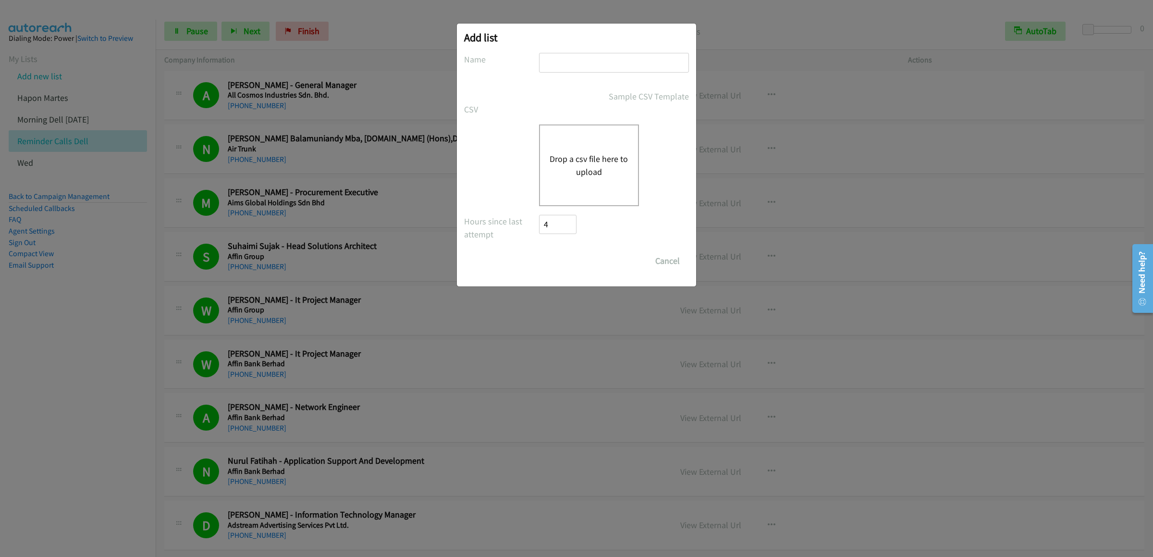
click at [603, 62] on input "text" at bounding box center [614, 63] width 150 height 20
type input "ph reminder"
click at [599, 179] on div "Drop a csv file here to upload" at bounding box center [589, 165] width 100 height 82
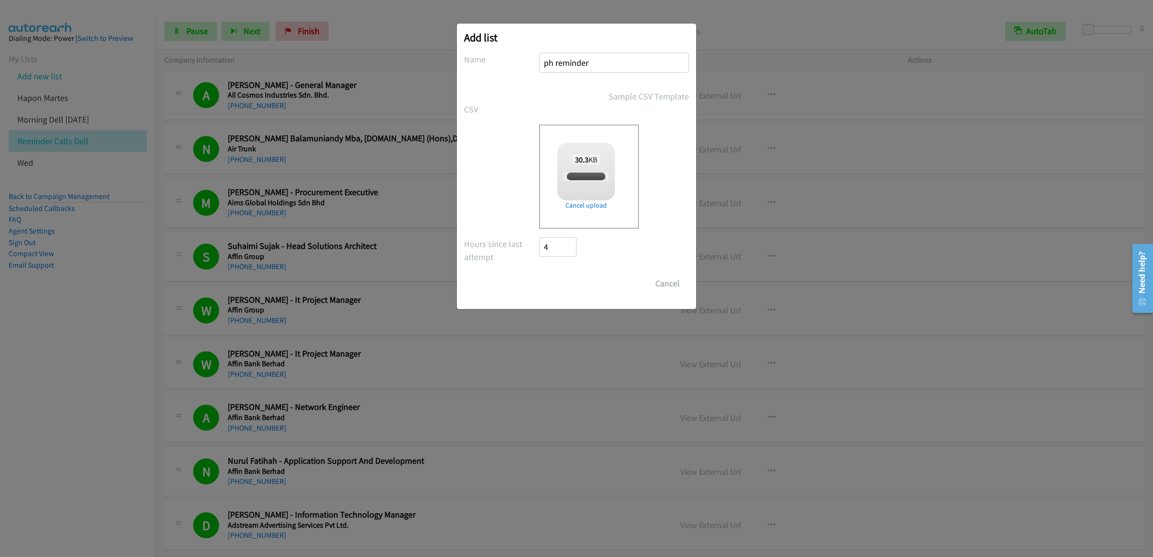
checkbox input "true"
click at [570, 280] on input "Save List" at bounding box center [564, 283] width 50 height 19
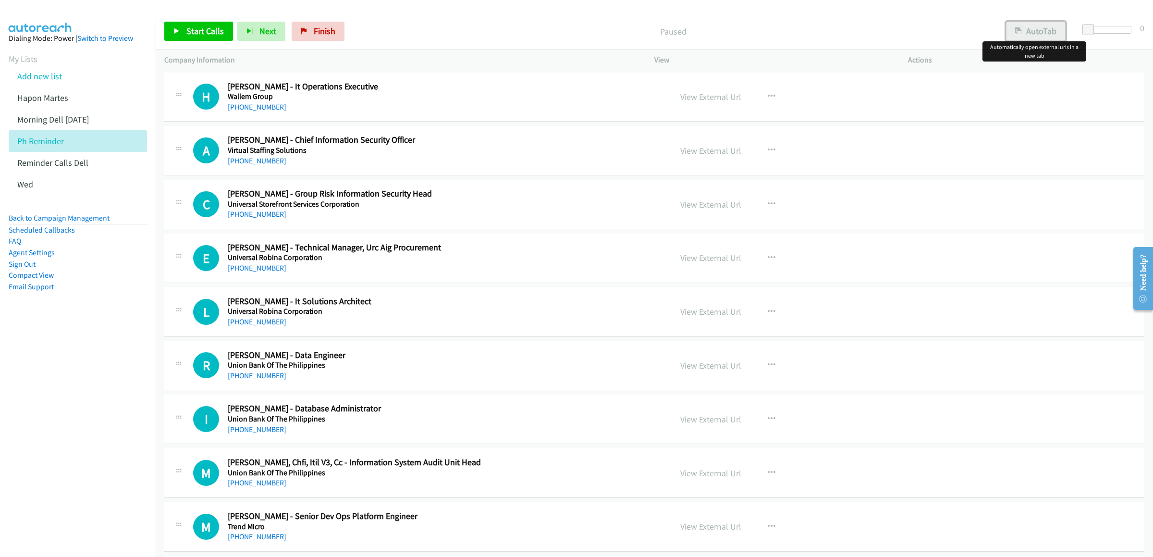
click at [1043, 33] on button "AutoTab" at bounding box center [1036, 31] width 60 height 19
click at [189, 31] on span "Start Calls" at bounding box center [204, 30] width 37 height 11
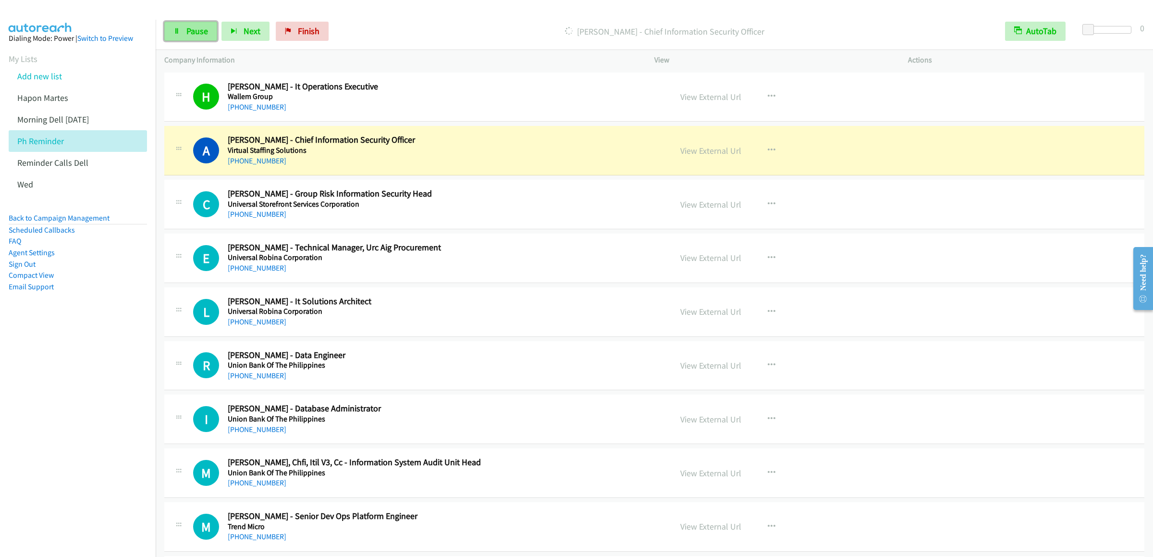
click at [192, 36] on span "Pause" at bounding box center [197, 30] width 22 height 11
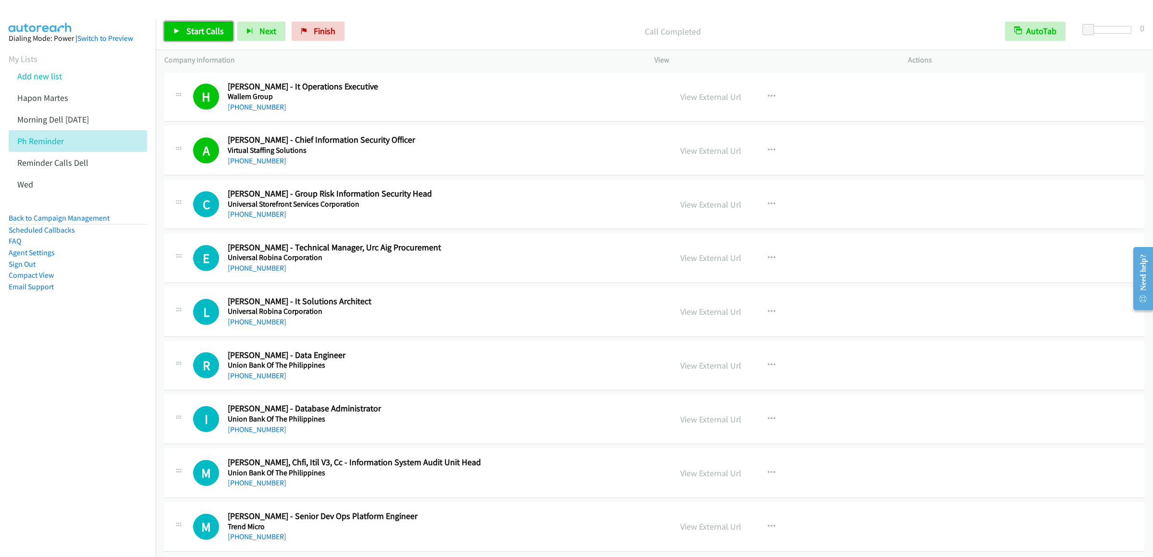
click at [195, 32] on span "Start Calls" at bounding box center [204, 30] width 37 height 11
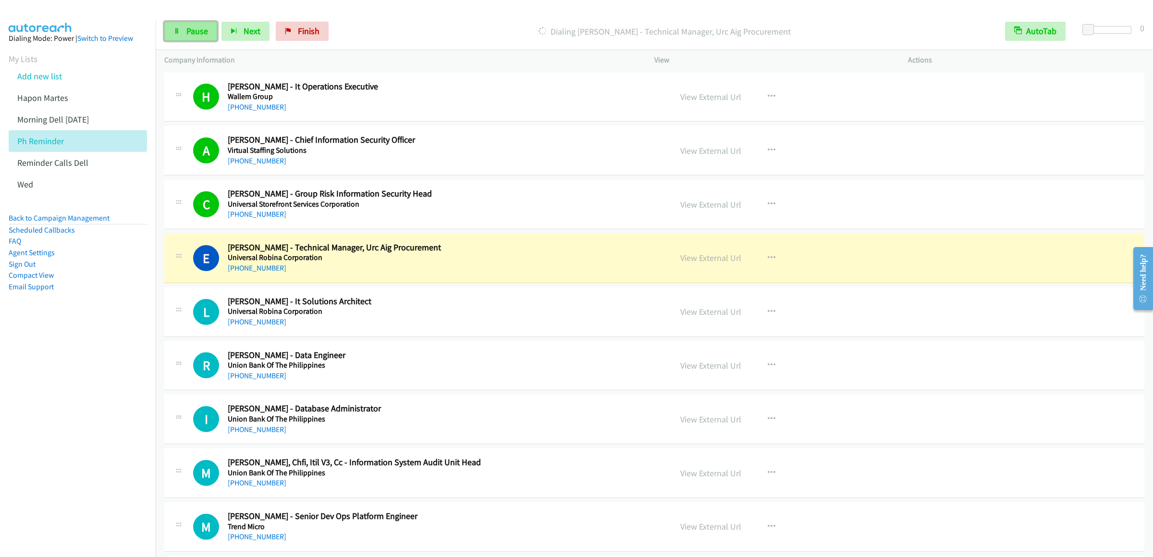
click at [199, 22] on link "Pause" at bounding box center [190, 31] width 53 height 19
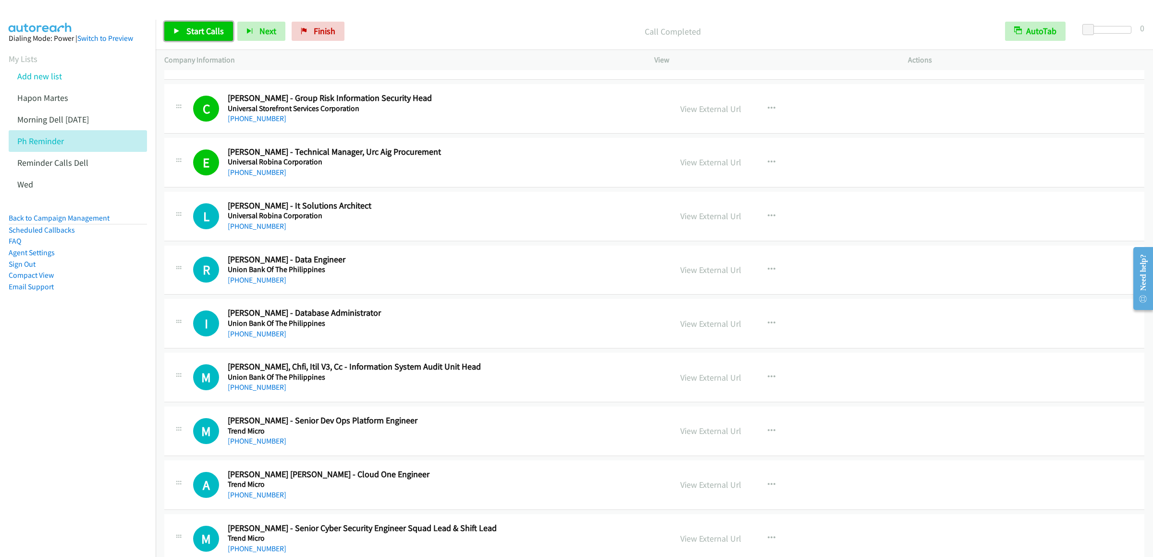
click at [199, 32] on span "Start Calls" at bounding box center [204, 30] width 37 height 11
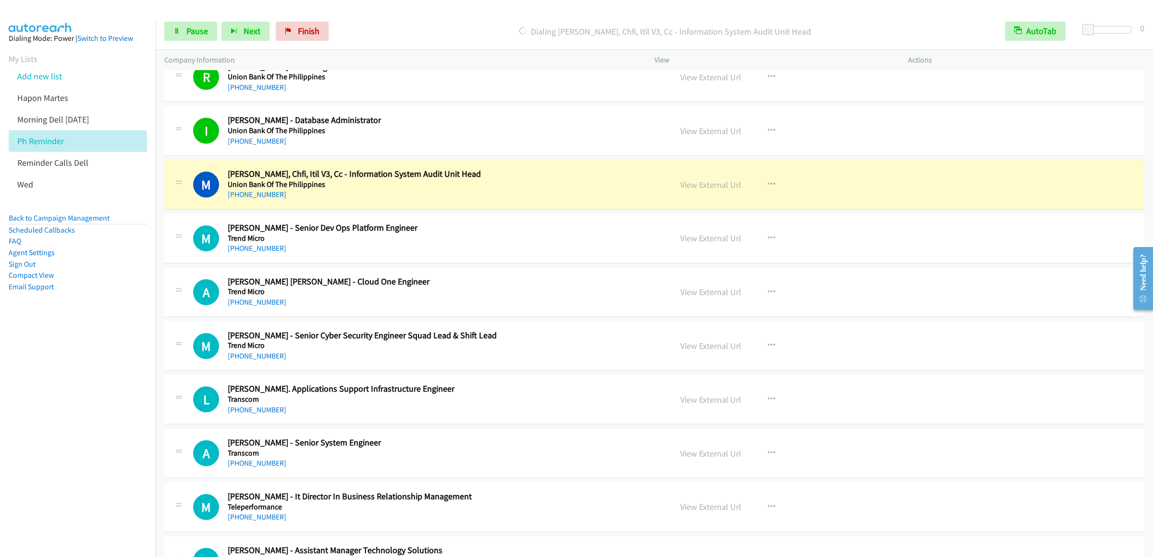
scroll to position [384, 0]
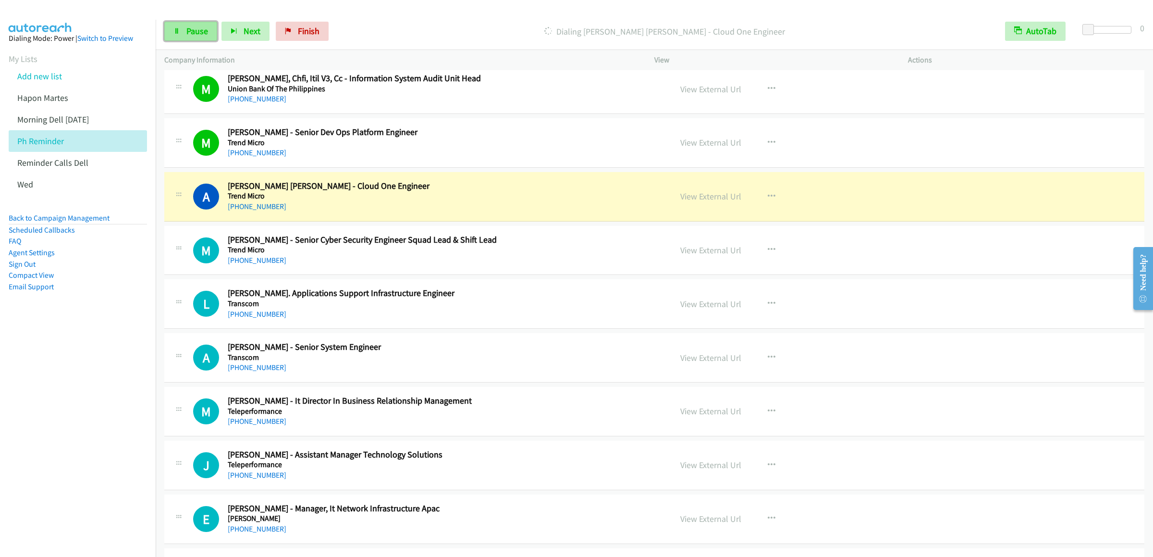
click at [172, 27] on link "Pause" at bounding box center [190, 31] width 53 height 19
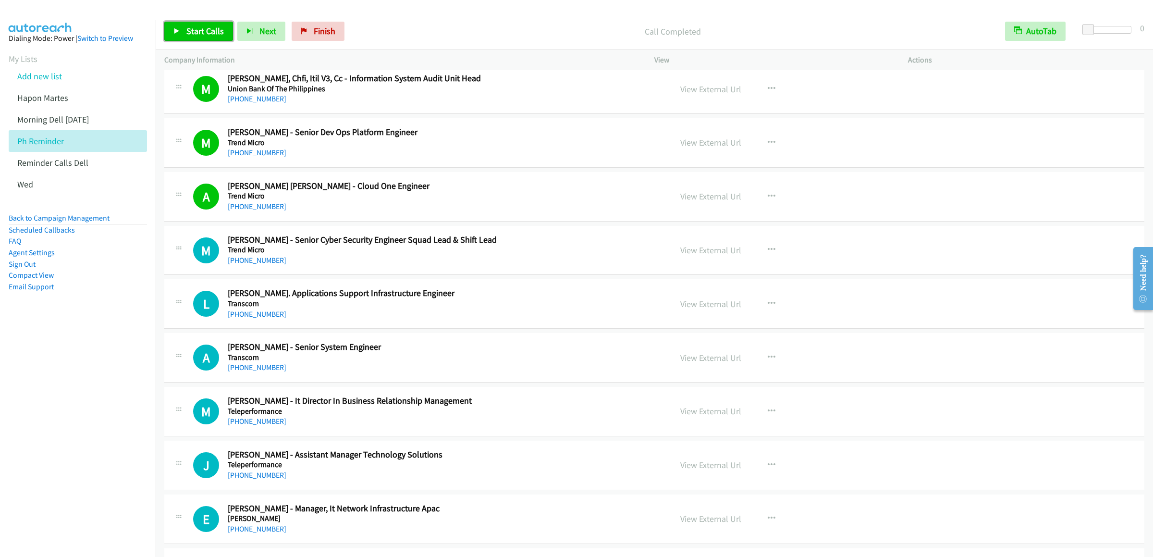
click at [179, 29] on icon at bounding box center [176, 31] width 7 height 7
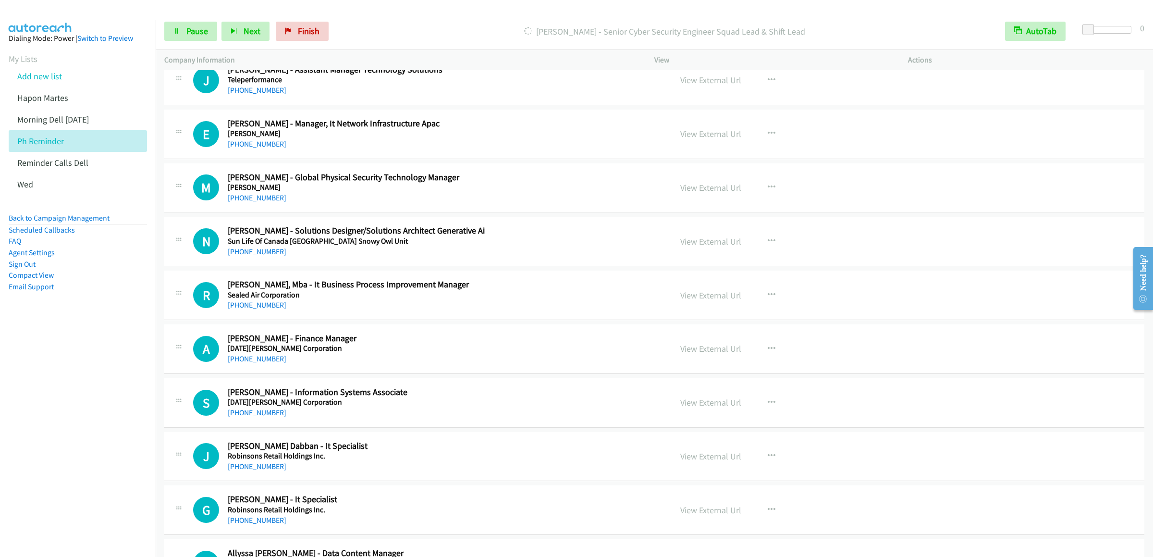
scroll to position [577, 0]
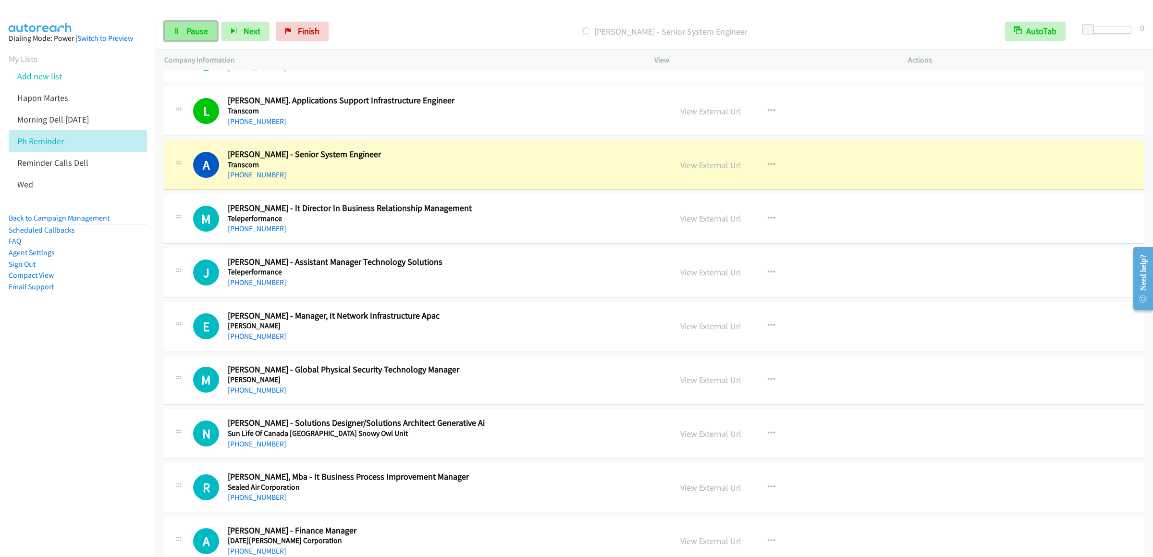
click at [182, 37] on link "Pause" at bounding box center [190, 31] width 53 height 19
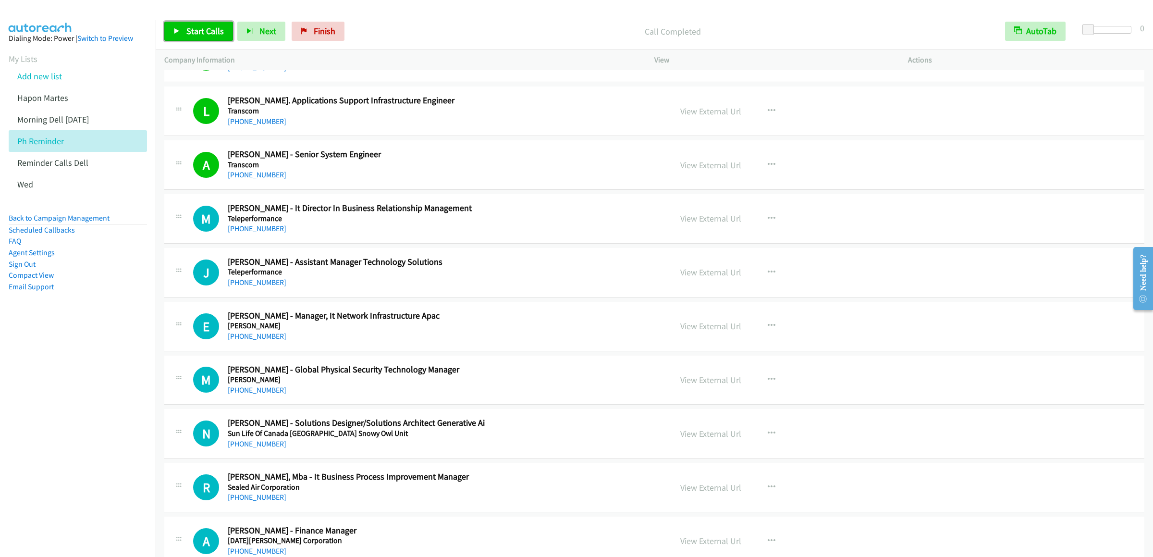
click at [211, 31] on span "Start Calls" at bounding box center [204, 30] width 37 height 11
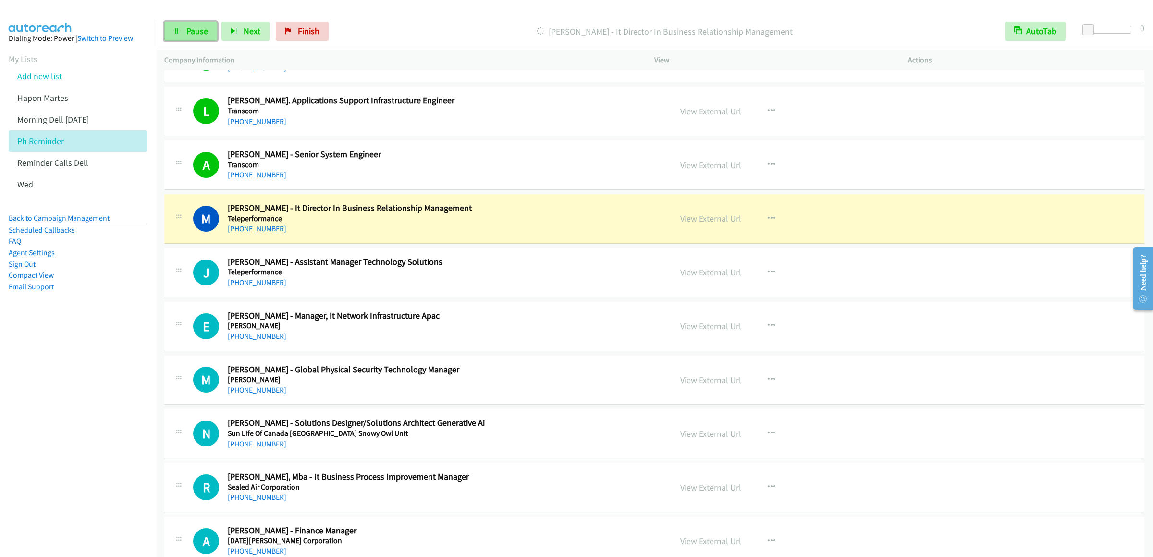
click at [171, 28] on link "Pause" at bounding box center [190, 31] width 53 height 19
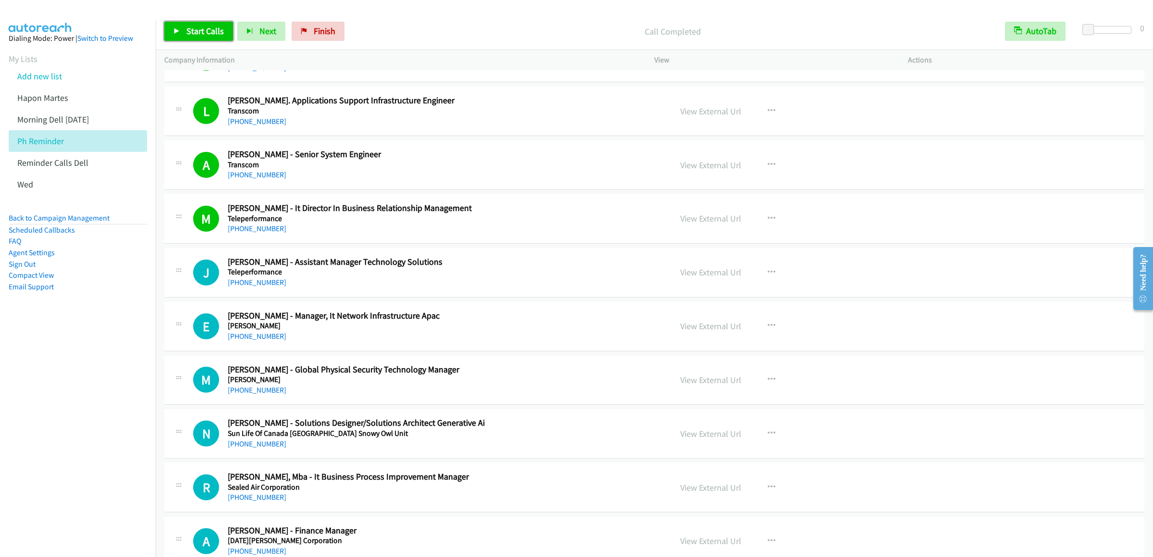
click at [169, 37] on link "Start Calls" at bounding box center [198, 31] width 69 height 19
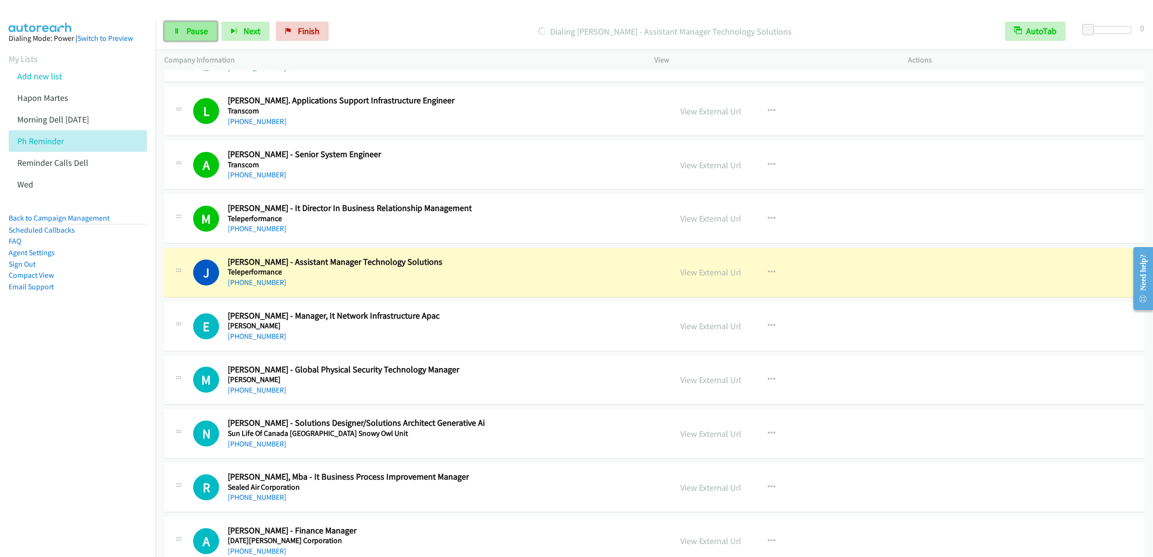
click at [191, 28] on span "Pause" at bounding box center [197, 30] width 22 height 11
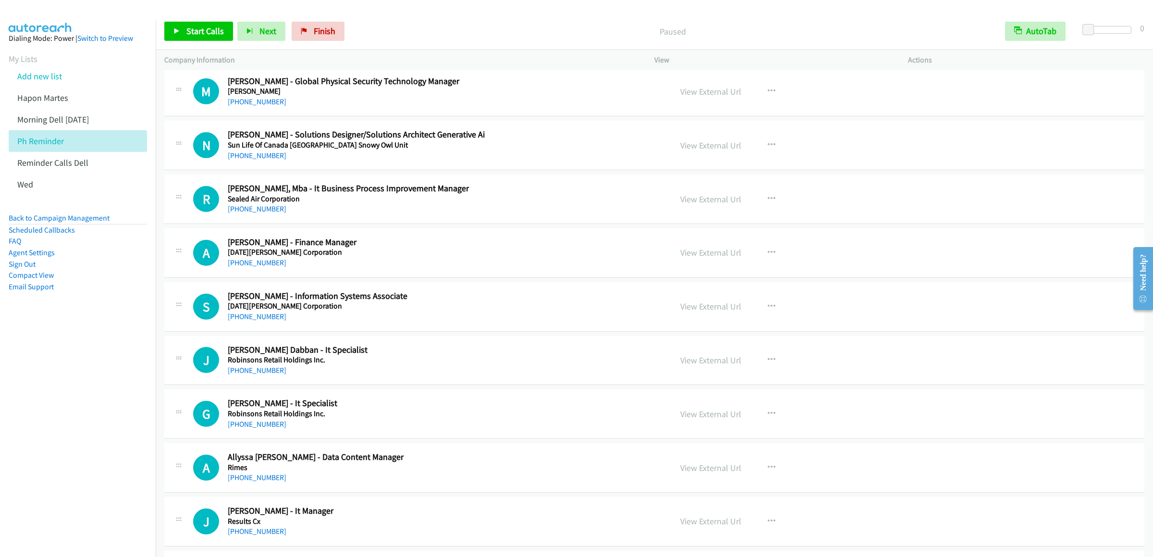
scroll to position [769, 0]
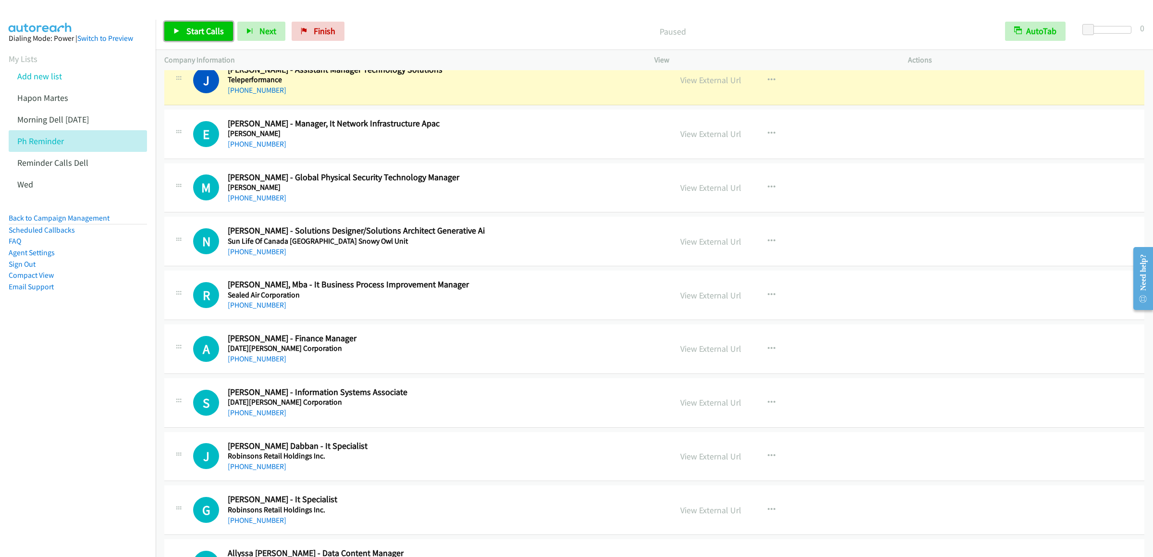
click at [185, 29] on link "Start Calls" at bounding box center [198, 31] width 69 height 19
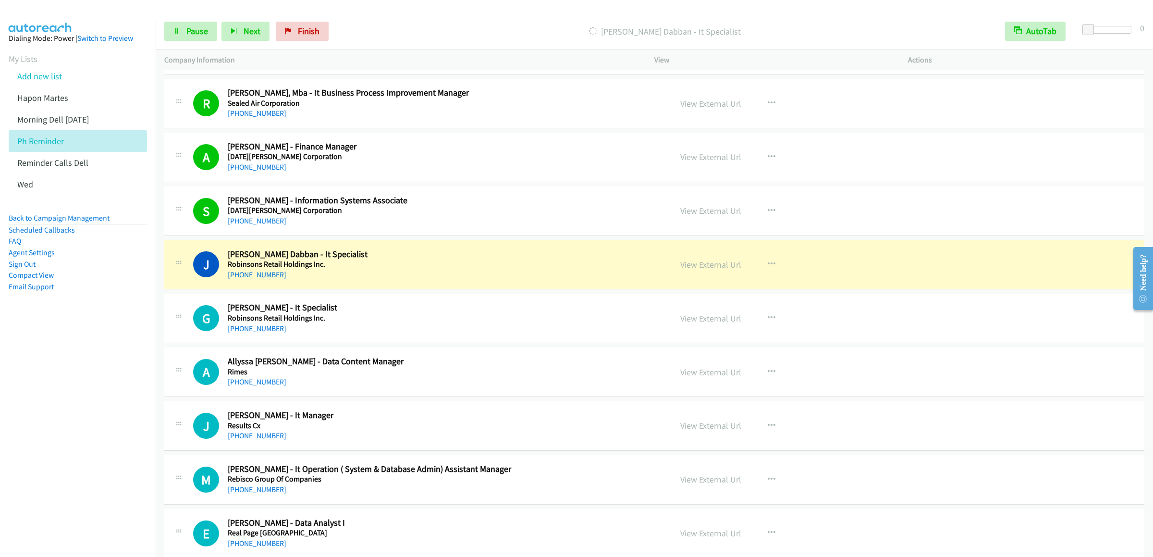
scroll to position [1057, 0]
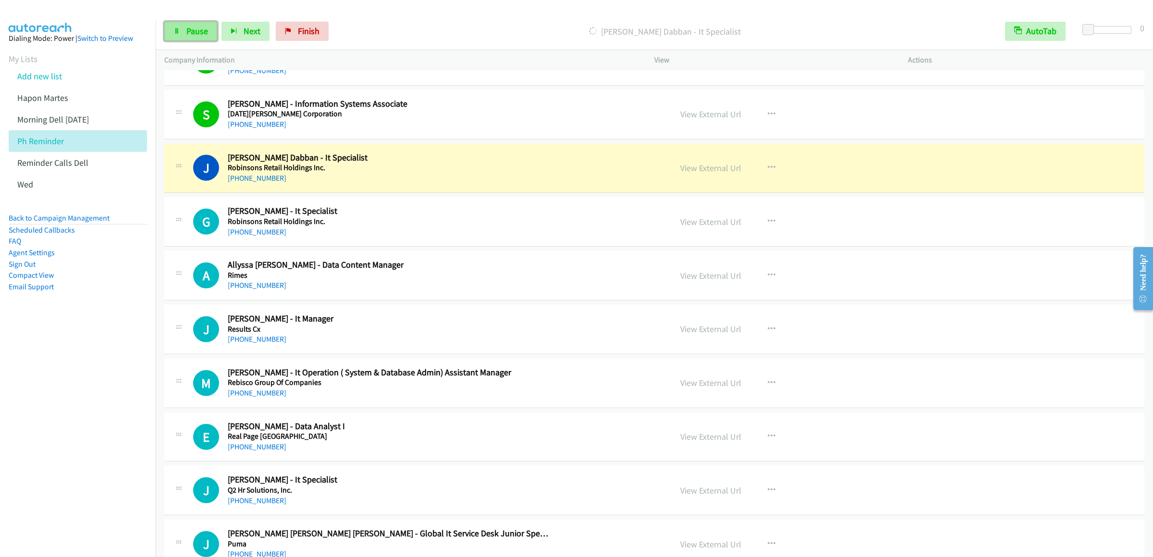
click at [194, 26] on span "Pause" at bounding box center [197, 30] width 22 height 11
click at [765, 16] on div "Start Calls Pause Next Finish Paused AutoTab AutoTab 0" at bounding box center [655, 31] width 998 height 37
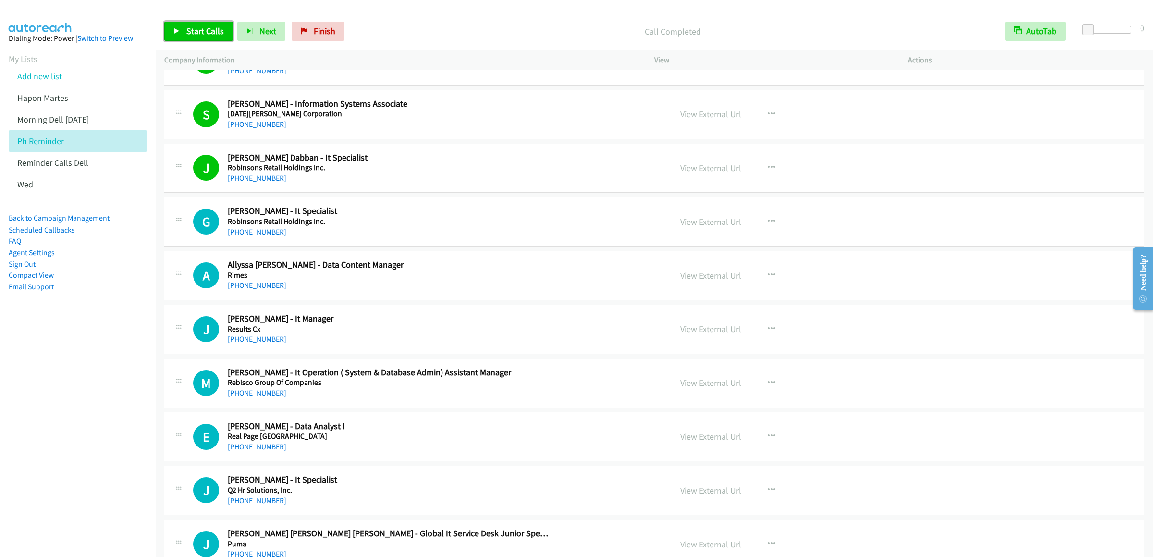
click at [210, 25] on link "Start Calls" at bounding box center [198, 31] width 69 height 19
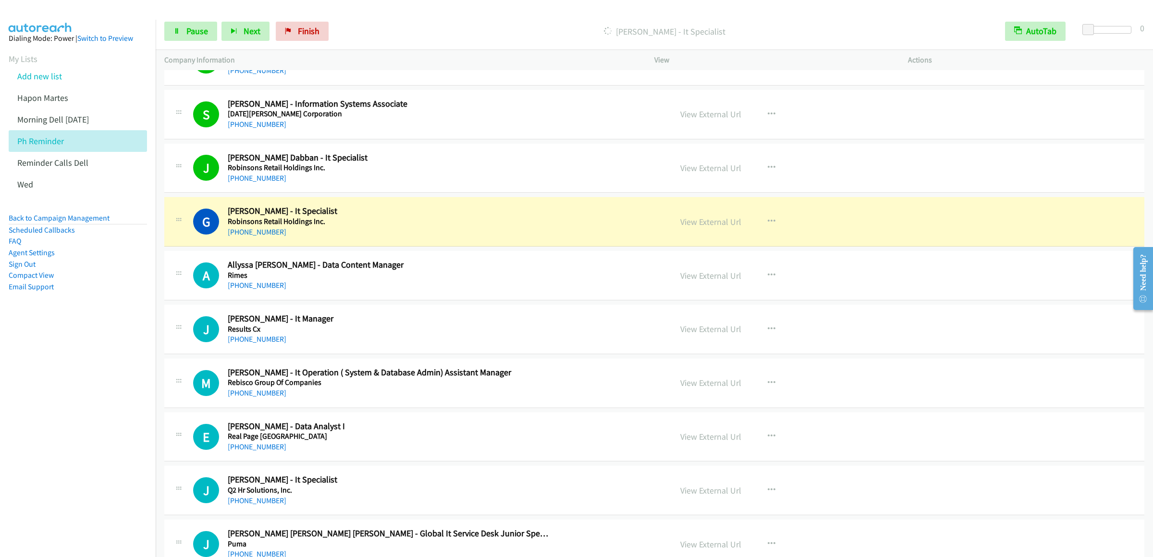
scroll to position [1153, 0]
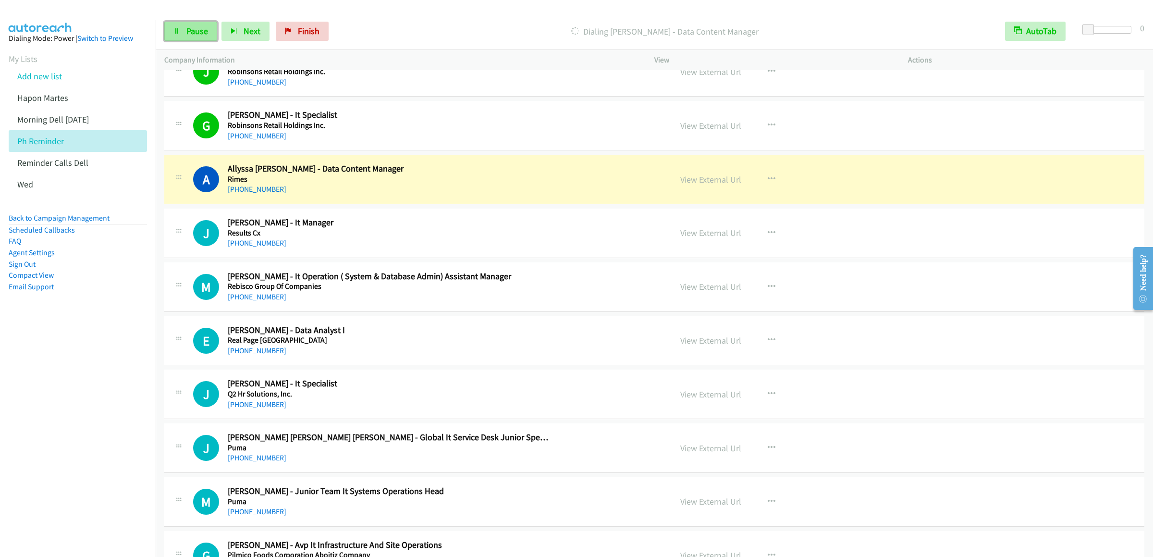
click at [173, 31] on icon at bounding box center [176, 31] width 7 height 7
click at [185, 28] on link "Start Calls" at bounding box center [198, 31] width 69 height 19
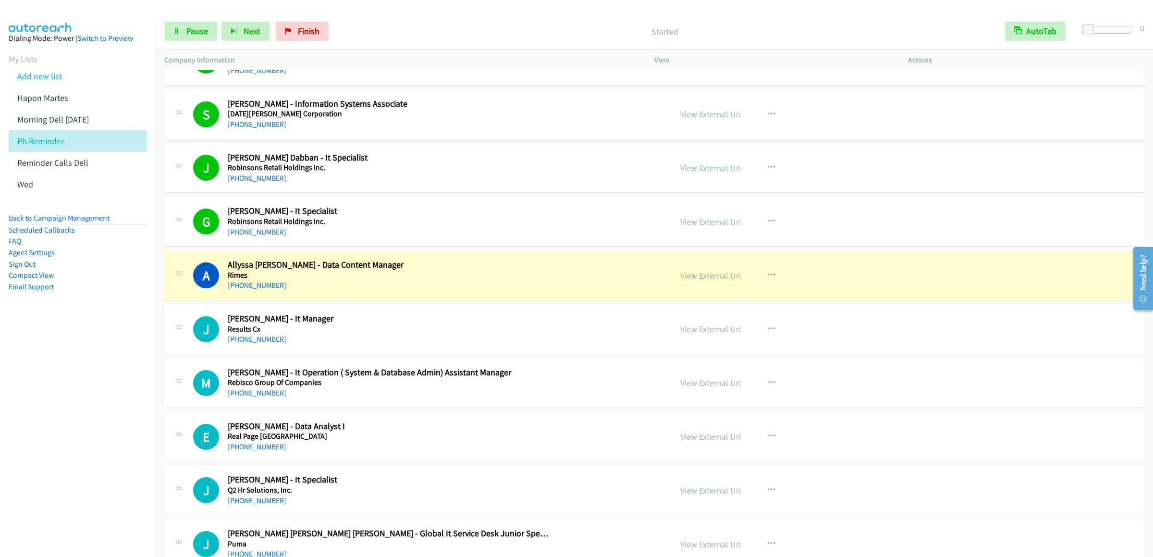
scroll to position [1249, 0]
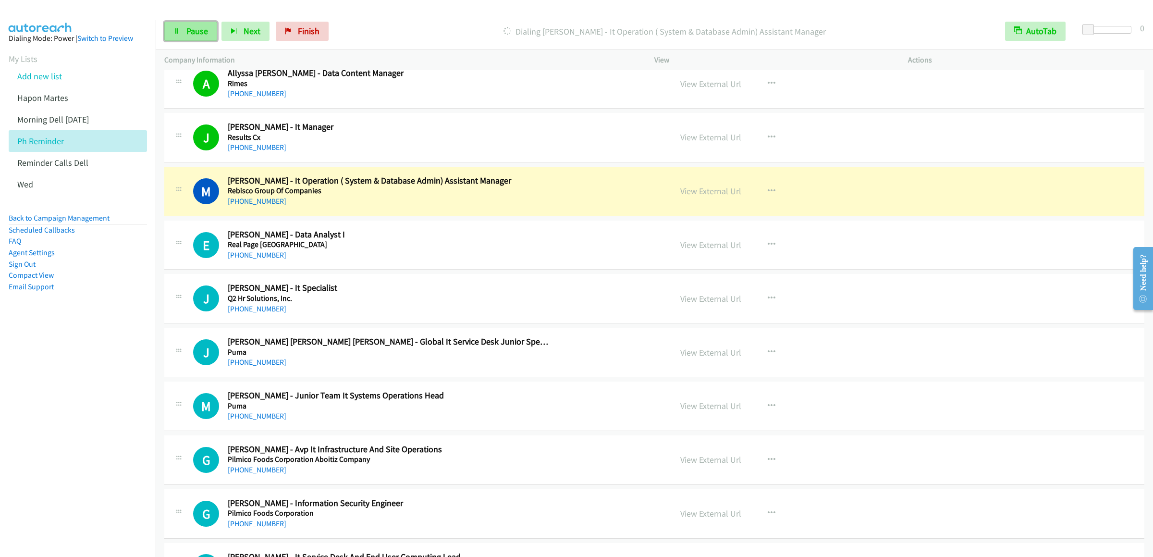
click at [205, 32] on span "Pause" at bounding box center [197, 30] width 22 height 11
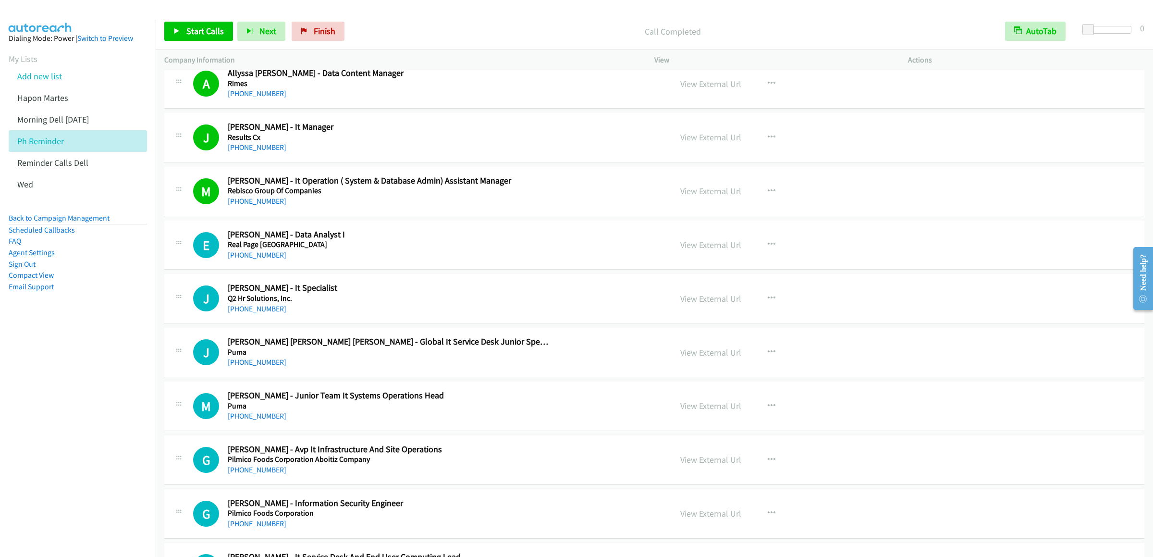
click at [187, 20] on div "Start Calls Pause Next Finish Call Completed AutoTab AutoTab 0" at bounding box center [655, 31] width 998 height 37
click at [187, 22] on link "Start Calls" at bounding box center [198, 31] width 69 height 19
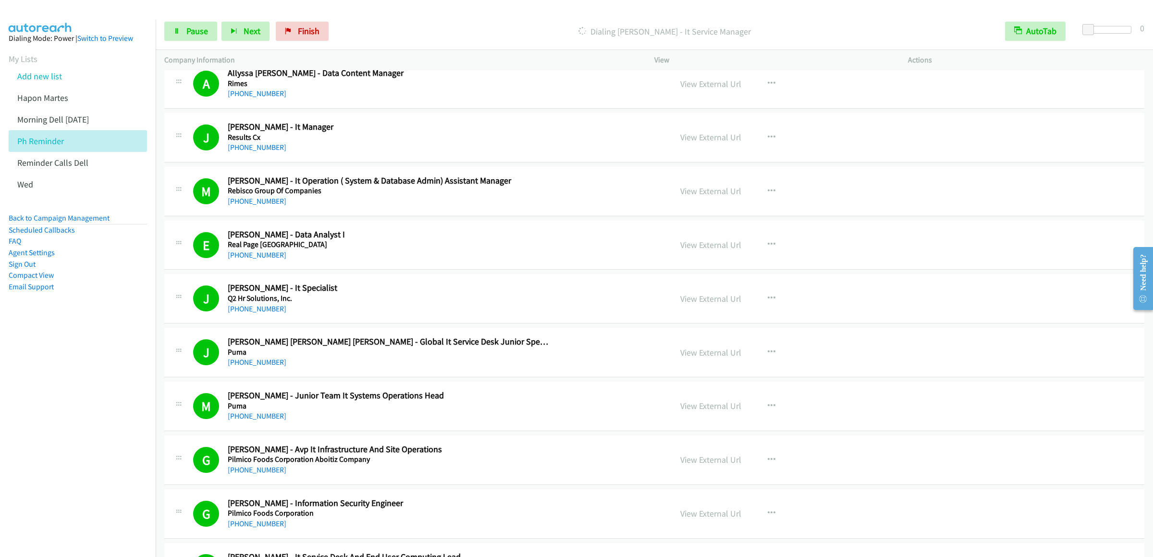
scroll to position [1730, 0]
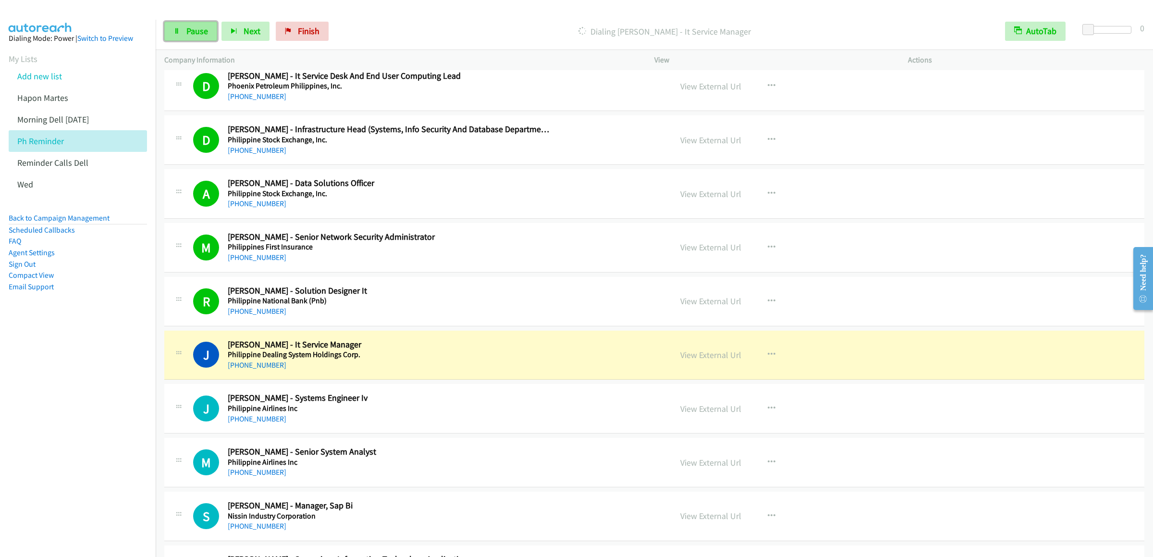
click at [190, 26] on span "Pause" at bounding box center [197, 30] width 22 height 11
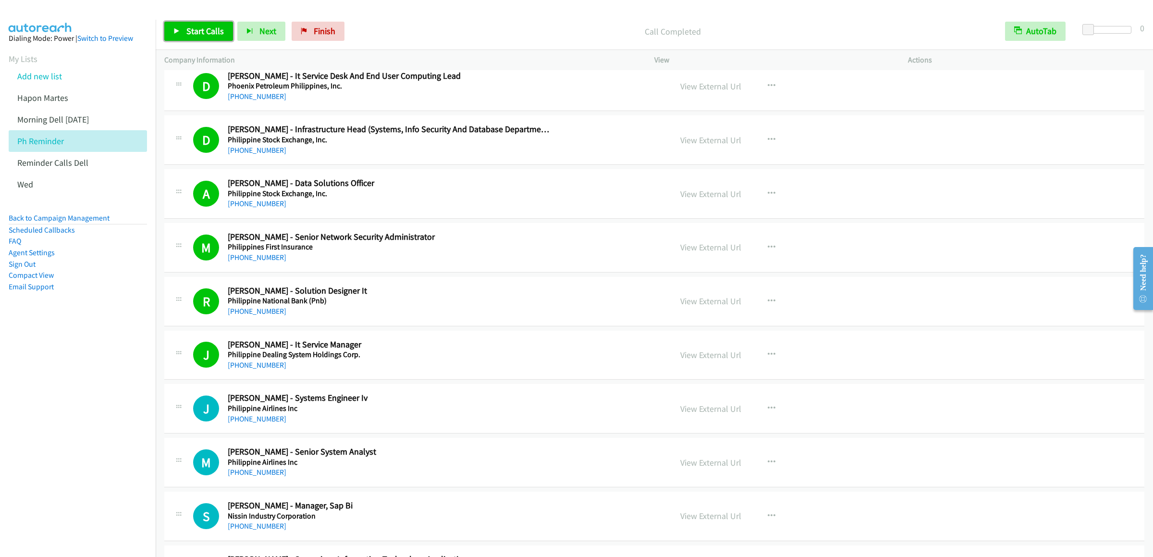
click at [203, 28] on span "Start Calls" at bounding box center [204, 30] width 37 height 11
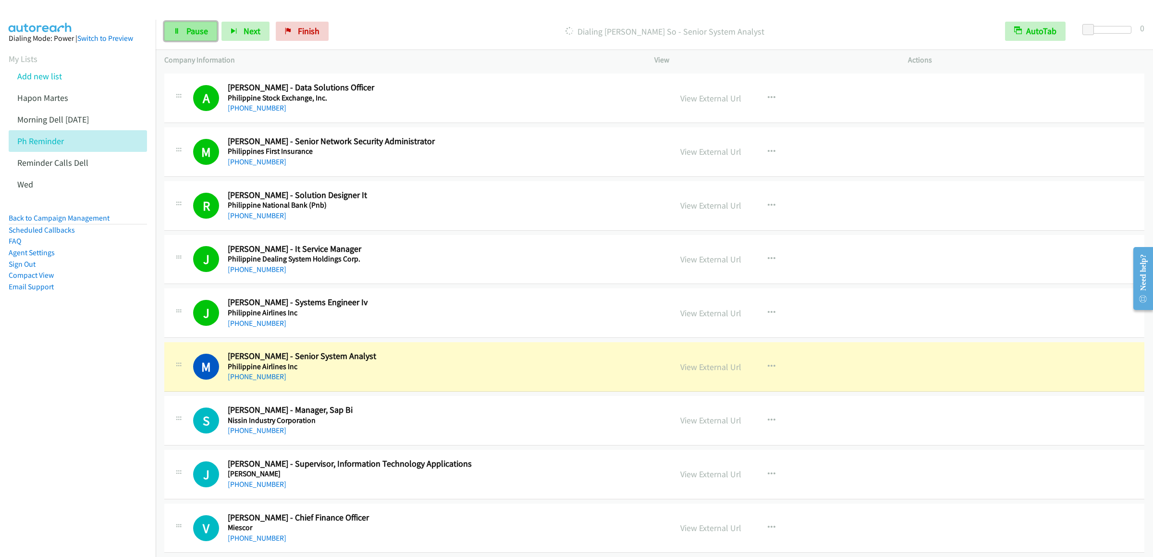
click at [177, 37] on link "Pause" at bounding box center [190, 31] width 53 height 19
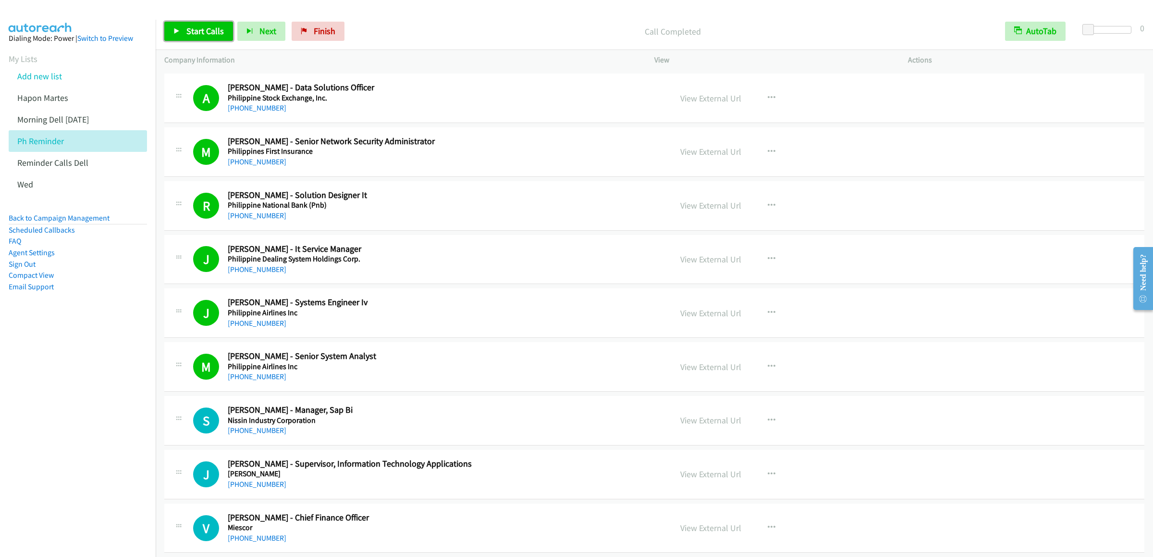
click at [205, 29] on span "Start Calls" at bounding box center [204, 30] width 37 height 11
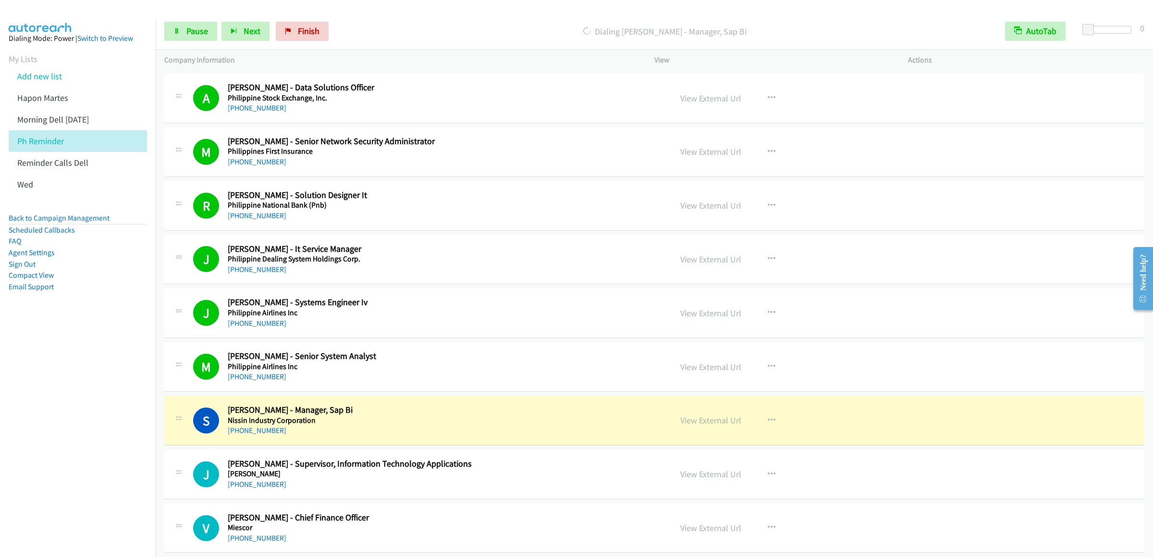
scroll to position [2018, 0]
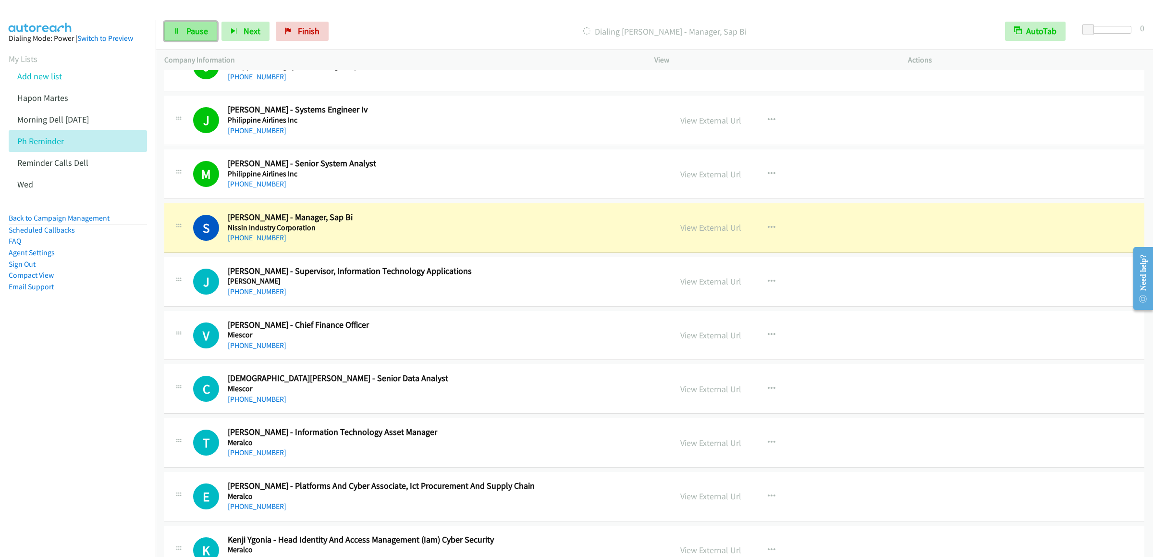
click at [194, 33] on span "Pause" at bounding box center [197, 30] width 22 height 11
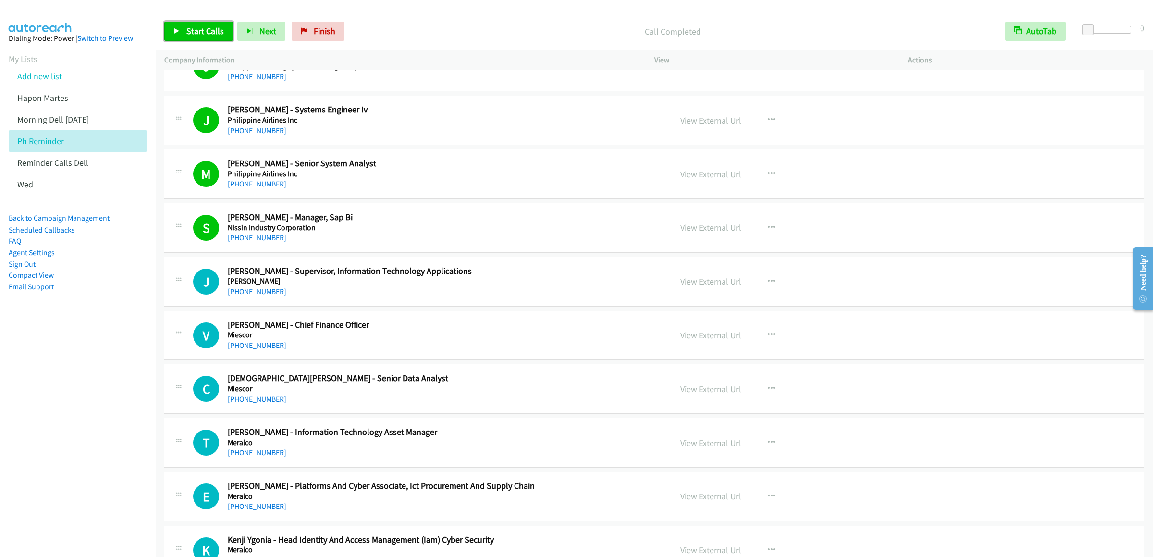
click at [208, 33] on span "Start Calls" at bounding box center [204, 30] width 37 height 11
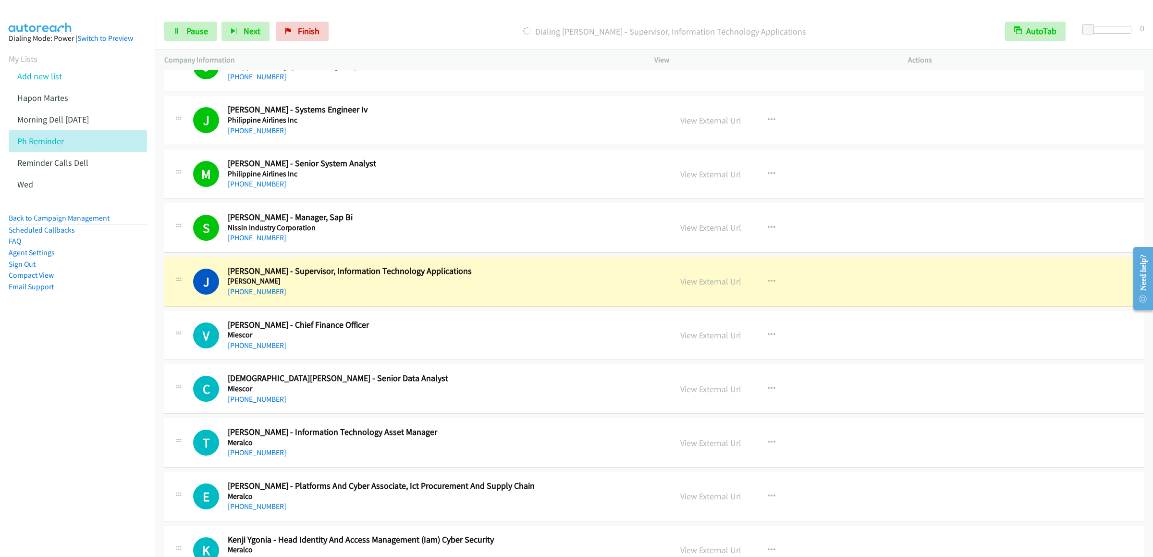
scroll to position [2210, 0]
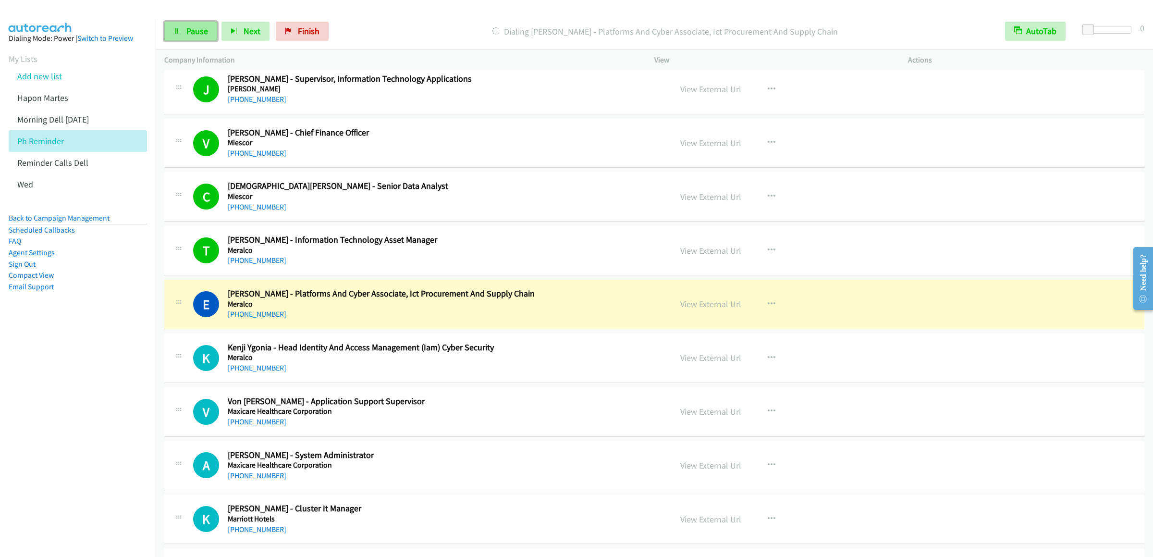
click at [202, 33] on span "Pause" at bounding box center [197, 30] width 22 height 11
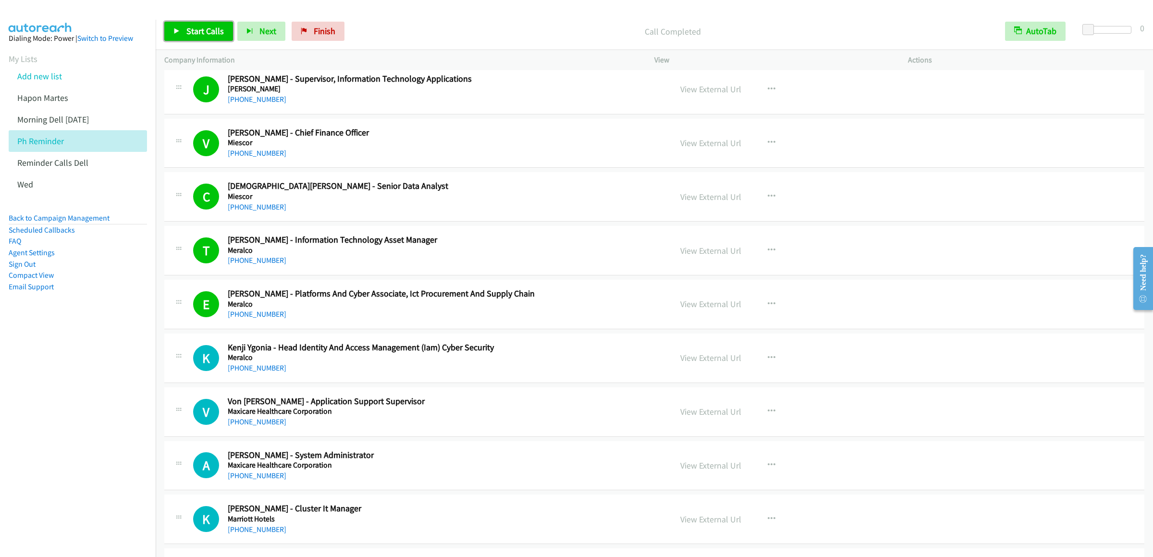
click at [182, 26] on link "Start Calls" at bounding box center [198, 31] width 69 height 19
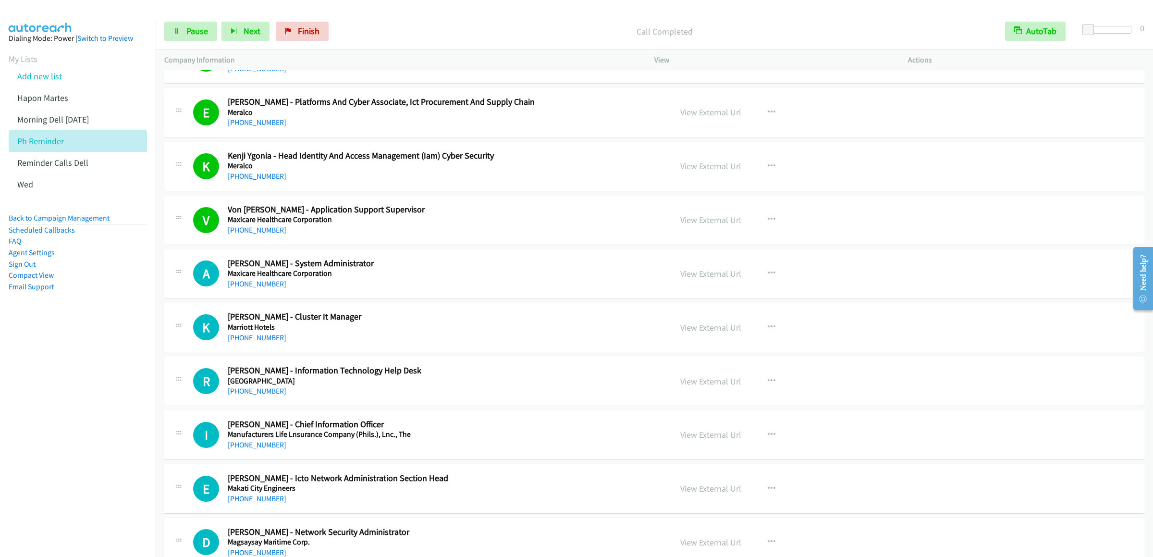
scroll to position [2499, 0]
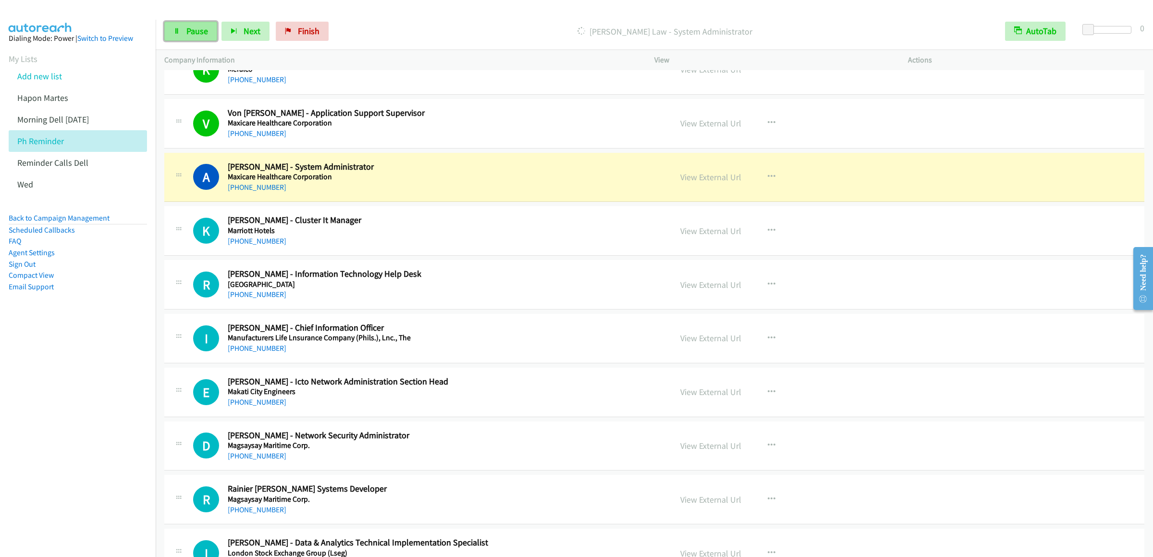
click at [197, 37] on link "Pause" at bounding box center [190, 31] width 53 height 19
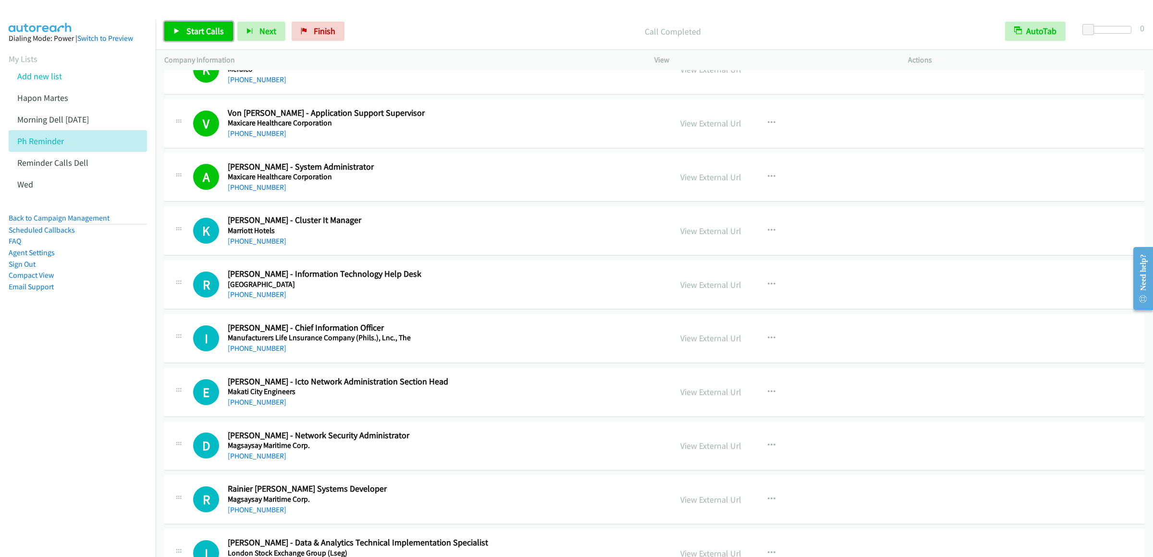
click at [202, 29] on span "Start Calls" at bounding box center [204, 30] width 37 height 11
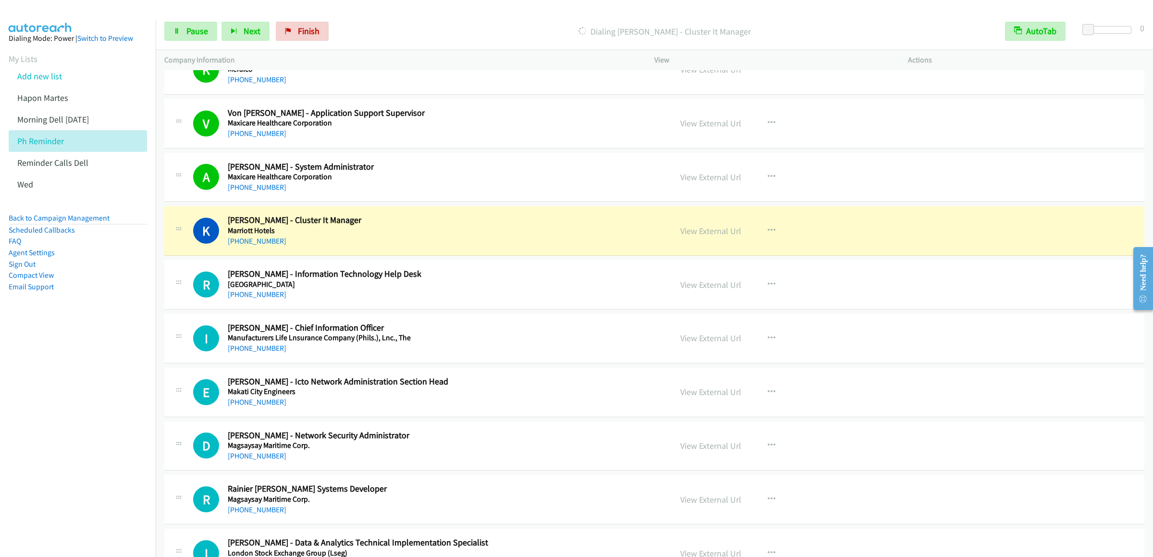
scroll to position [2595, 0]
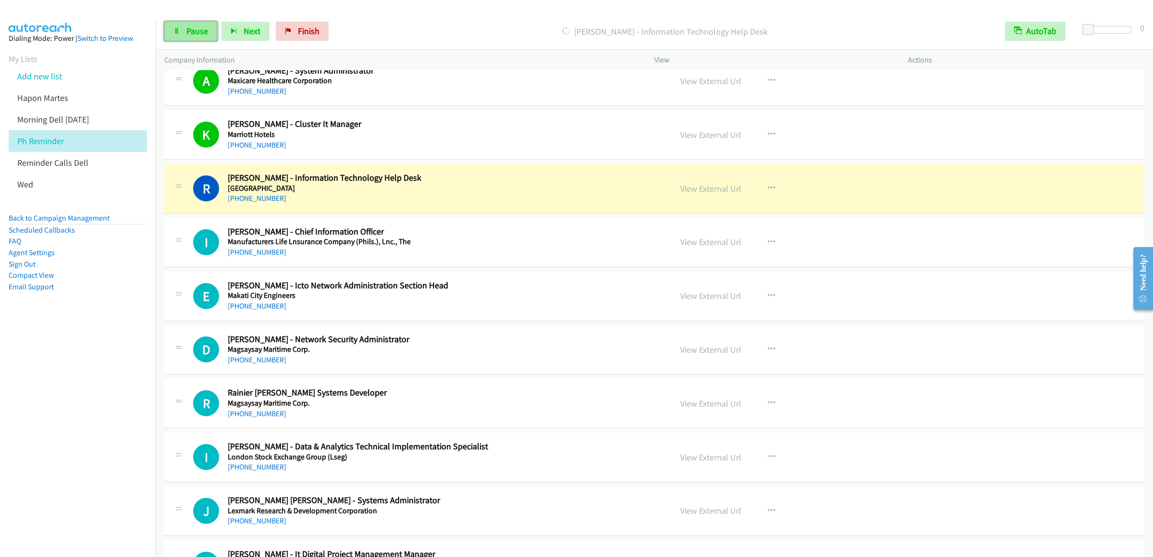
click at [186, 29] on span "Pause" at bounding box center [197, 30] width 22 height 11
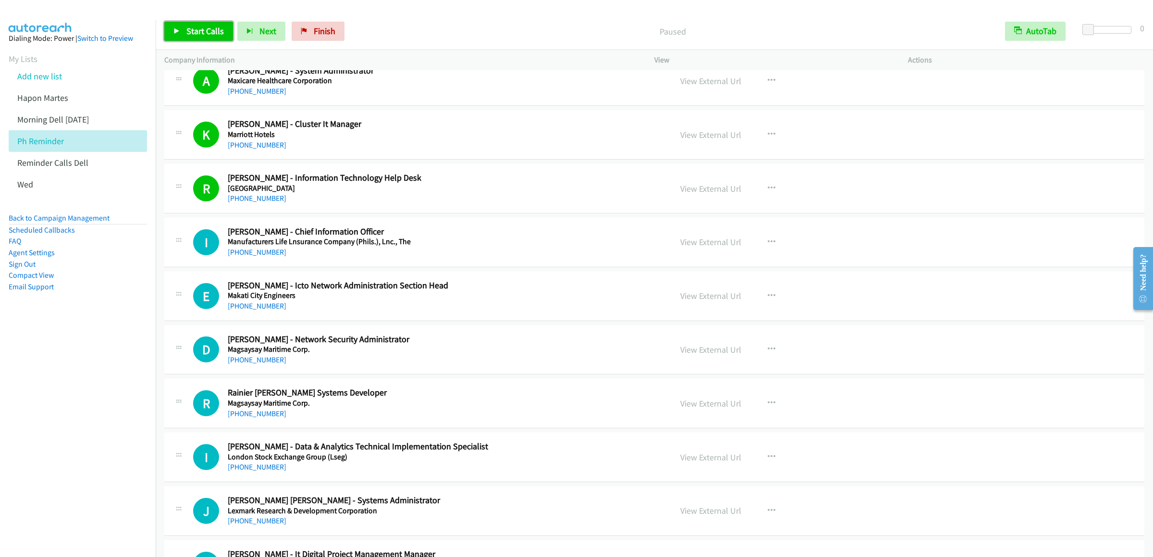
click at [175, 25] on link "Start Calls" at bounding box center [198, 31] width 69 height 19
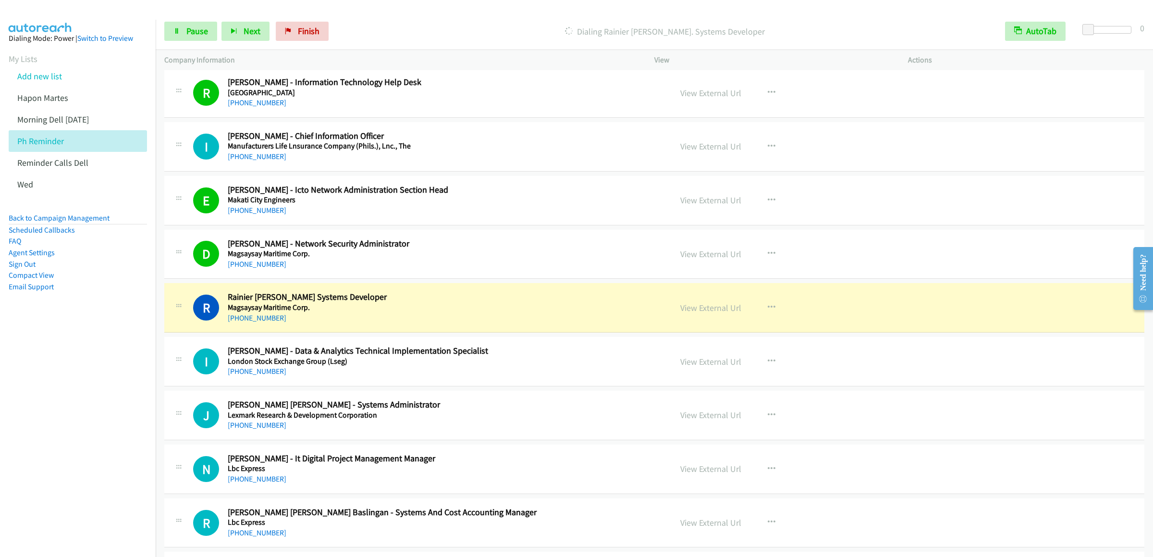
scroll to position [2883, 0]
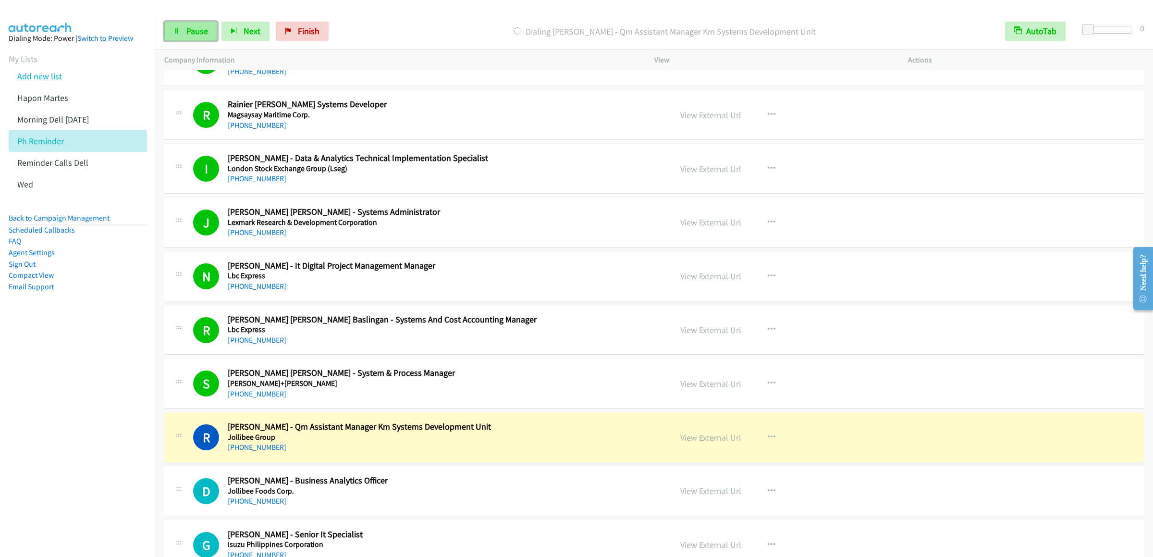
click at [192, 28] on span "Pause" at bounding box center [197, 30] width 22 height 11
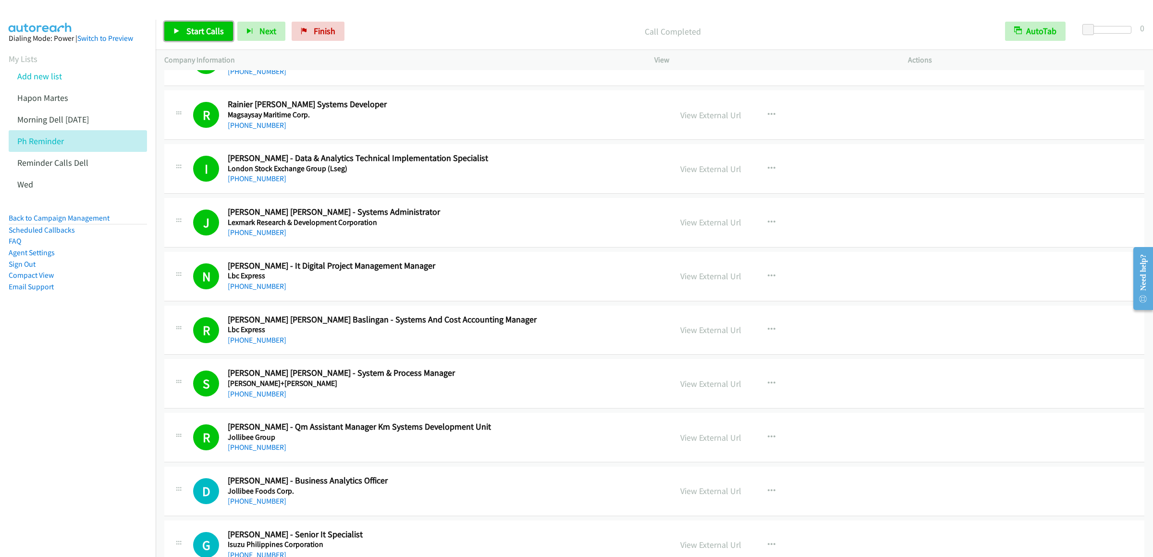
click at [196, 37] on link "Start Calls" at bounding box center [198, 31] width 69 height 19
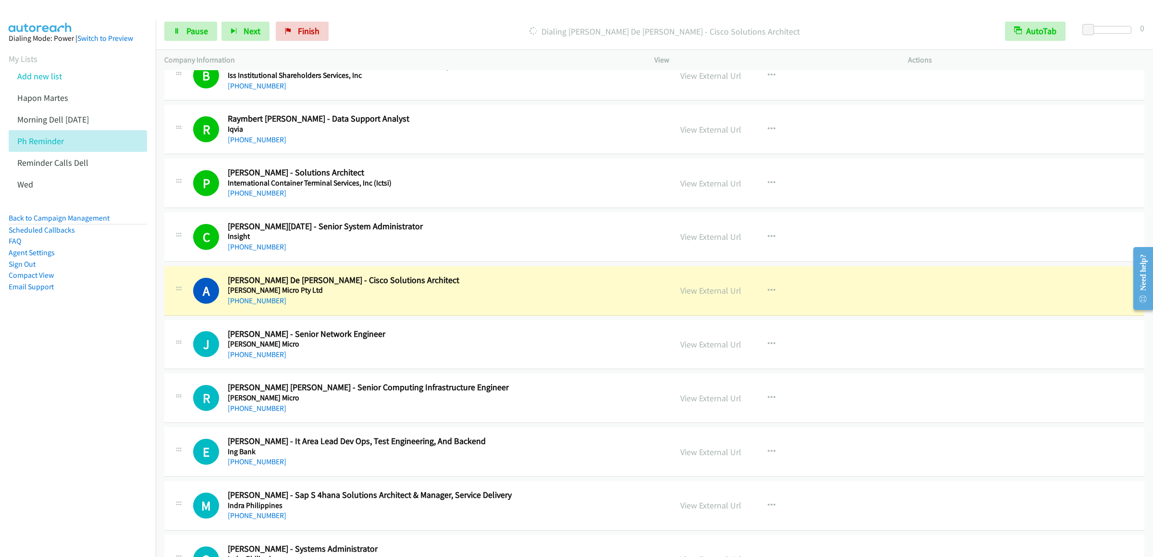
scroll to position [3555, 0]
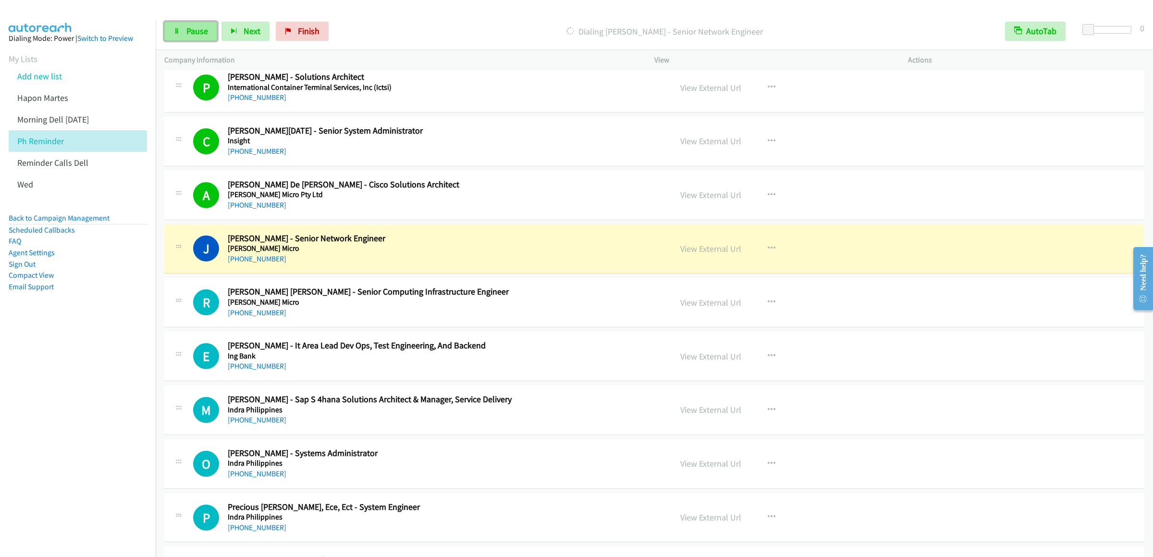
click at [195, 27] on span "Pause" at bounding box center [197, 30] width 22 height 11
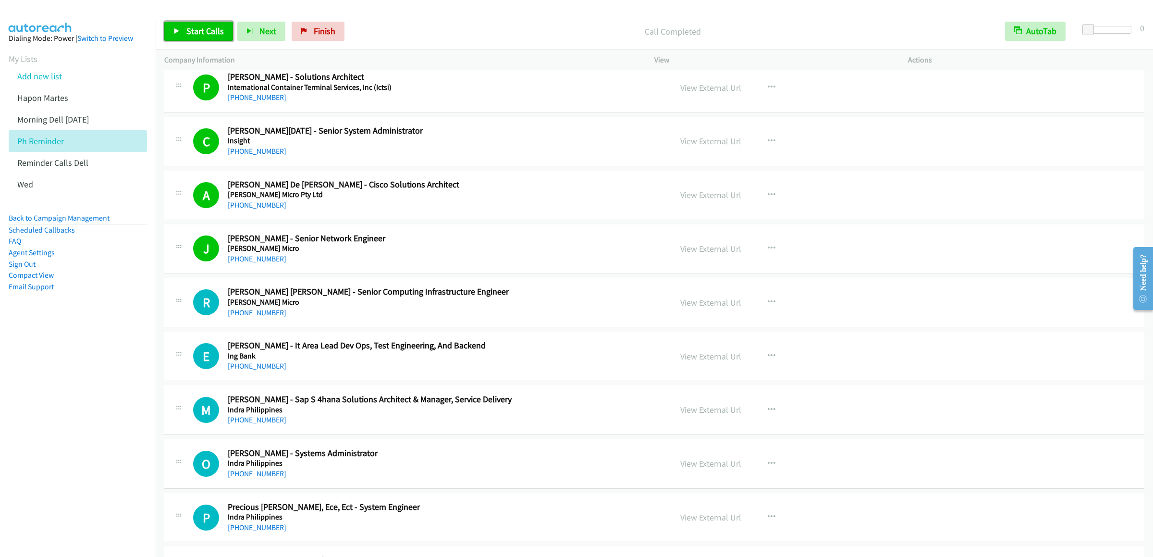
click at [195, 29] on span "Start Calls" at bounding box center [204, 30] width 37 height 11
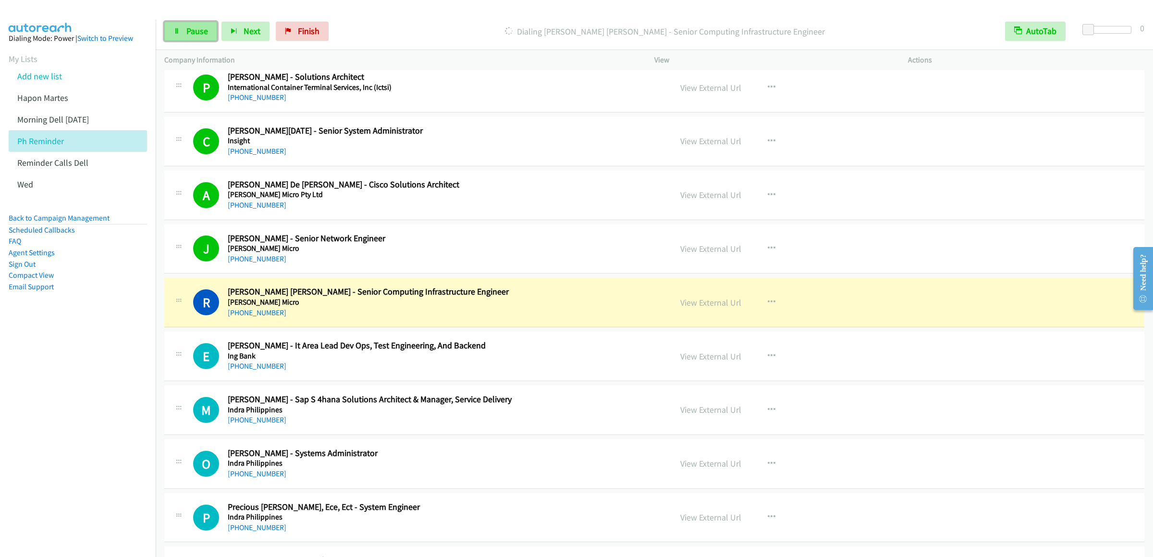
click at [192, 31] on span "Pause" at bounding box center [197, 30] width 22 height 11
click at [188, 26] on span "Start Calls" at bounding box center [204, 30] width 37 height 11
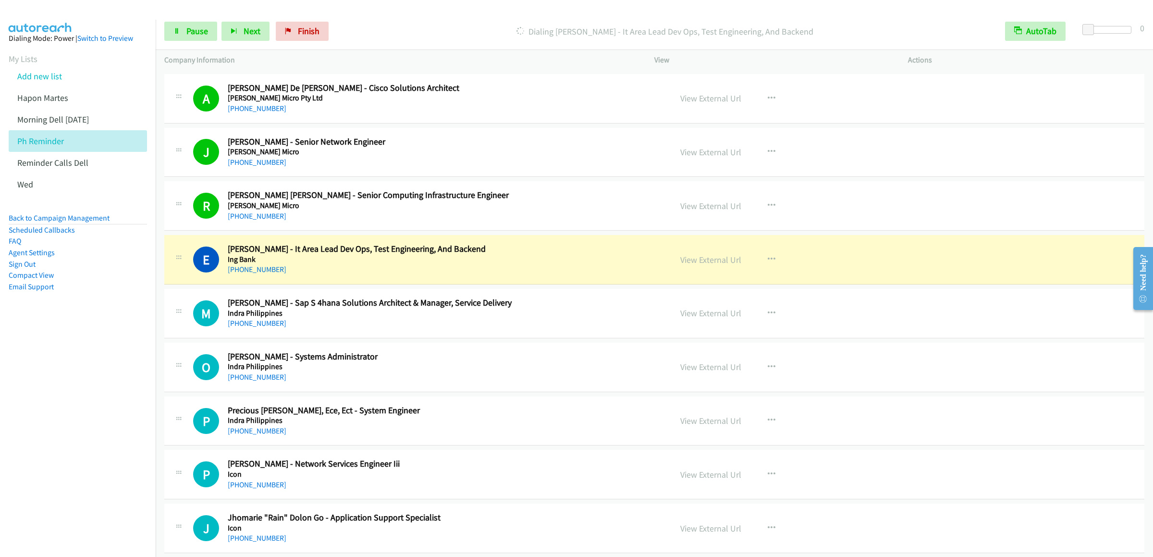
scroll to position [3748, 0]
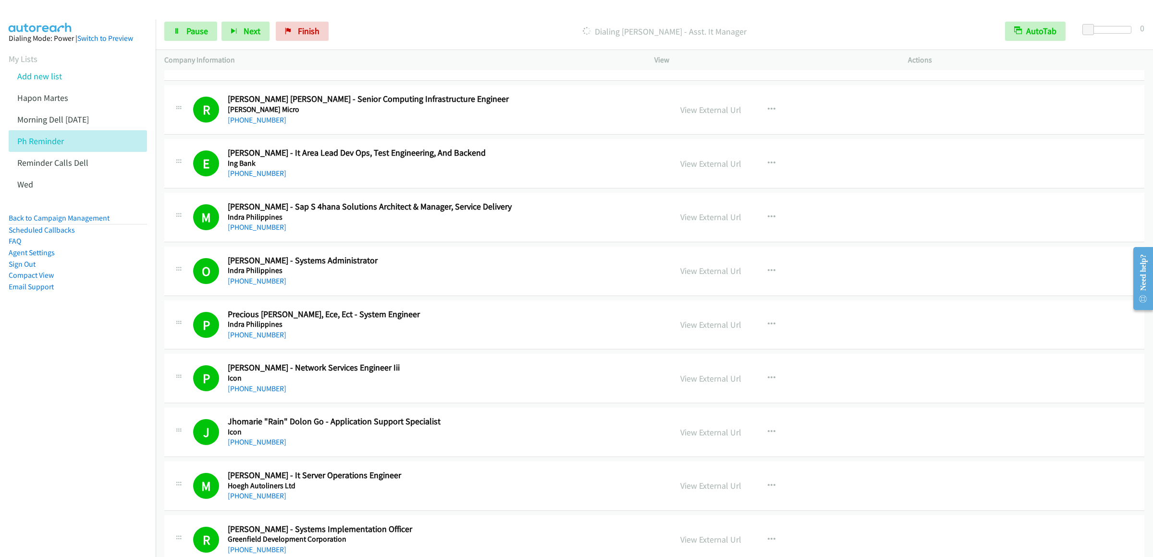
click at [218, 32] on div "Start Calls Pause Next Finish" at bounding box center [248, 31] width 169 height 19
click at [198, 32] on span "Pause" at bounding box center [197, 30] width 22 height 11
click at [215, 37] on link "Start Calls" at bounding box center [198, 31] width 69 height 19
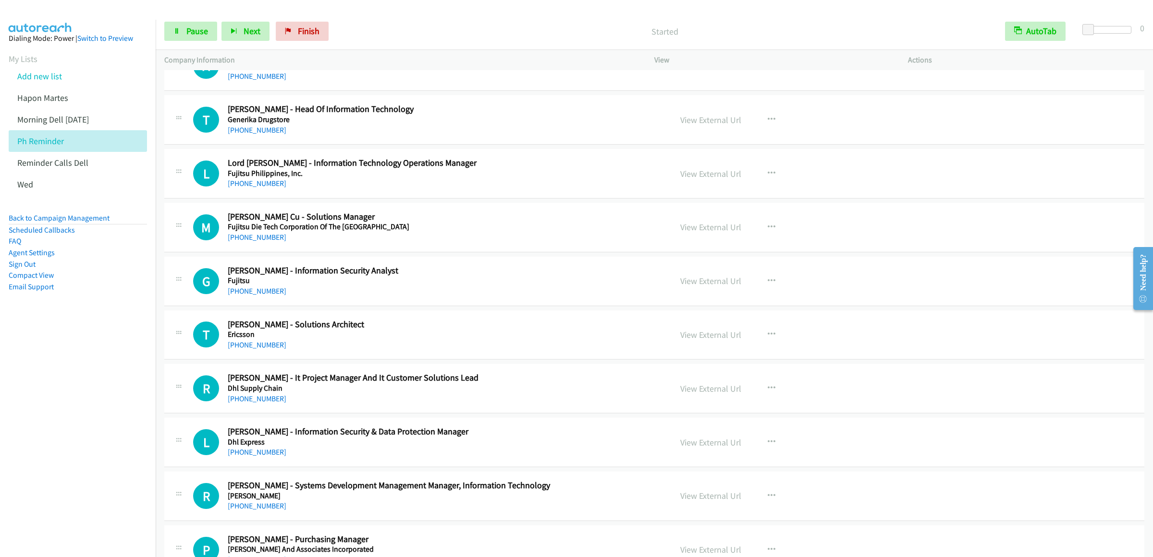
scroll to position [4233, 0]
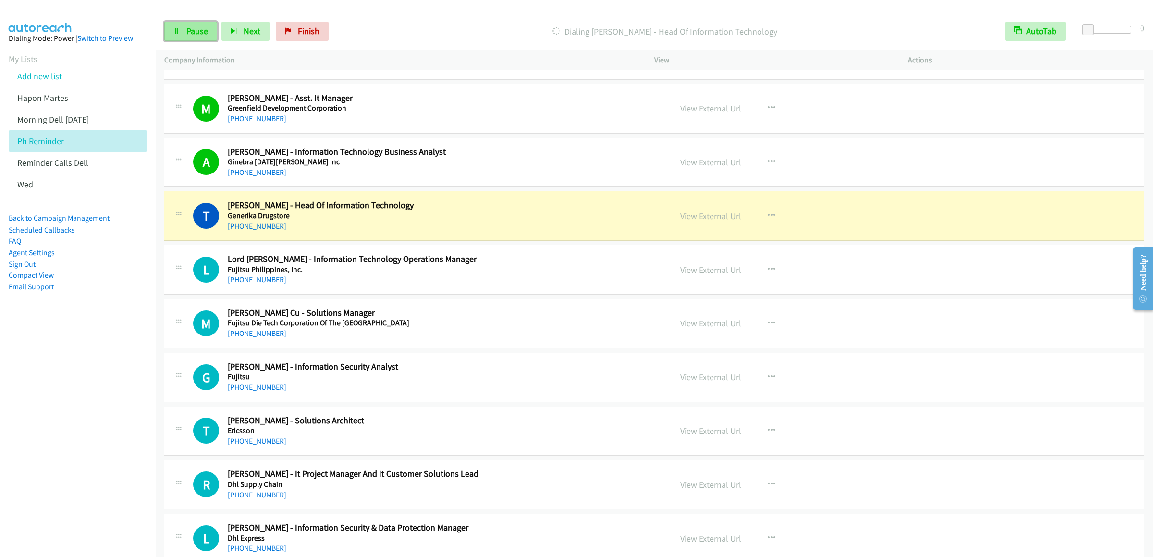
click at [188, 27] on span "Pause" at bounding box center [197, 30] width 22 height 11
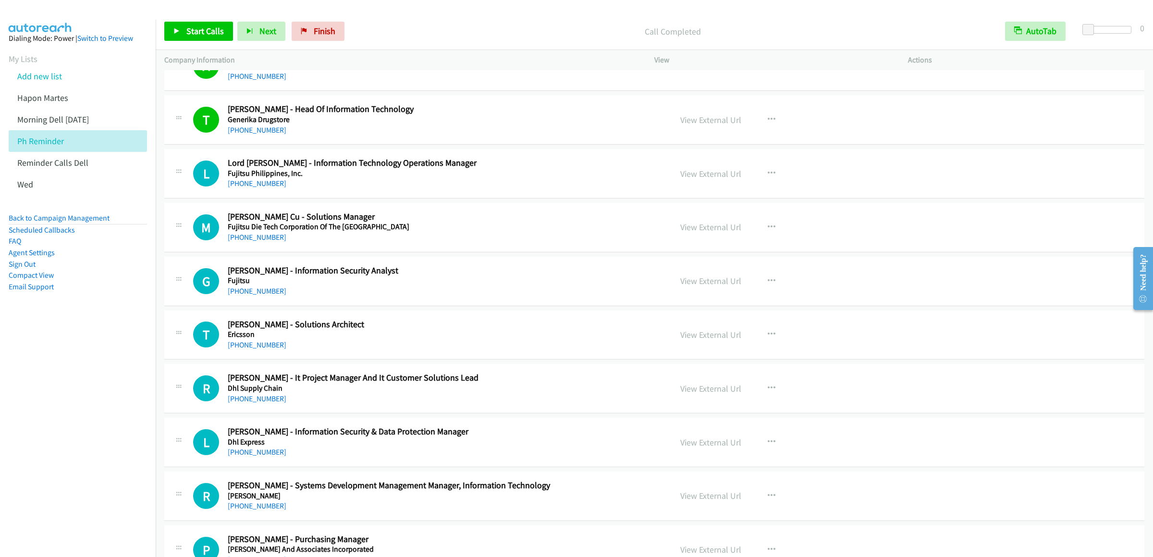
scroll to position [4425, 0]
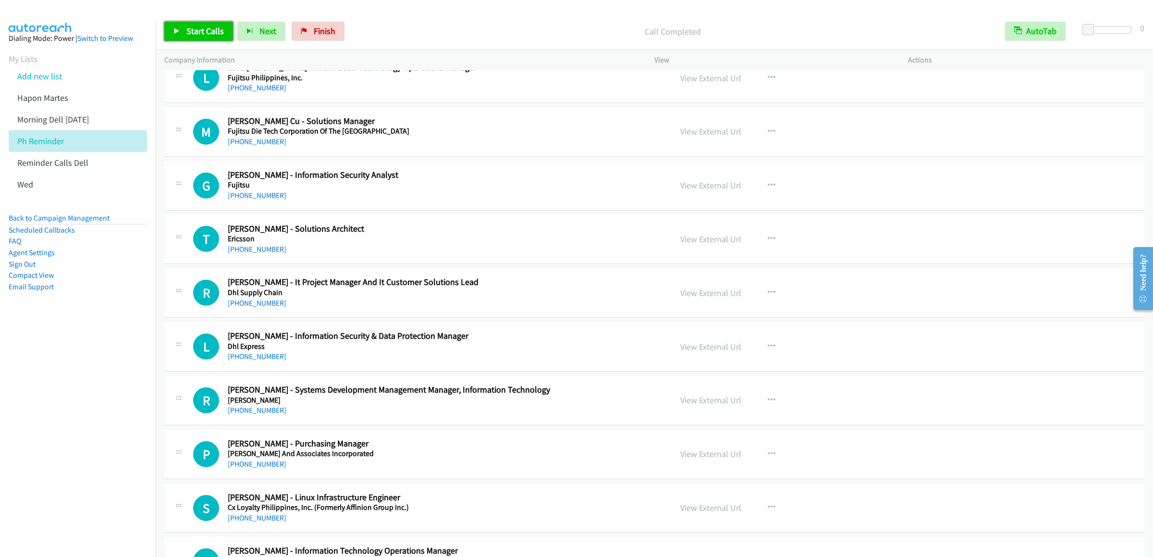
click at [182, 29] on link "Start Calls" at bounding box center [198, 31] width 69 height 19
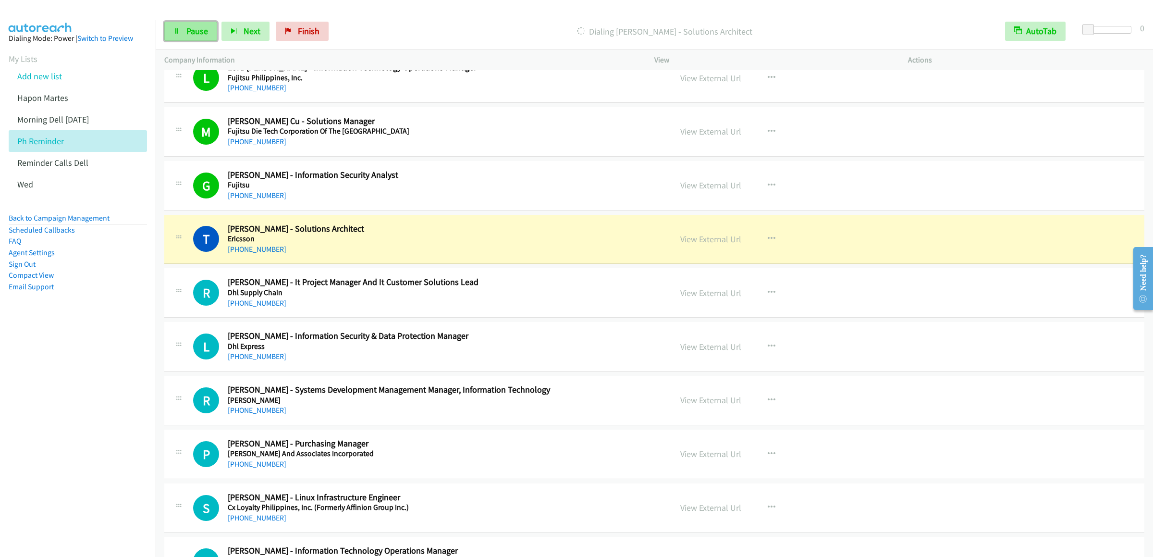
click at [177, 34] on icon at bounding box center [176, 31] width 7 height 7
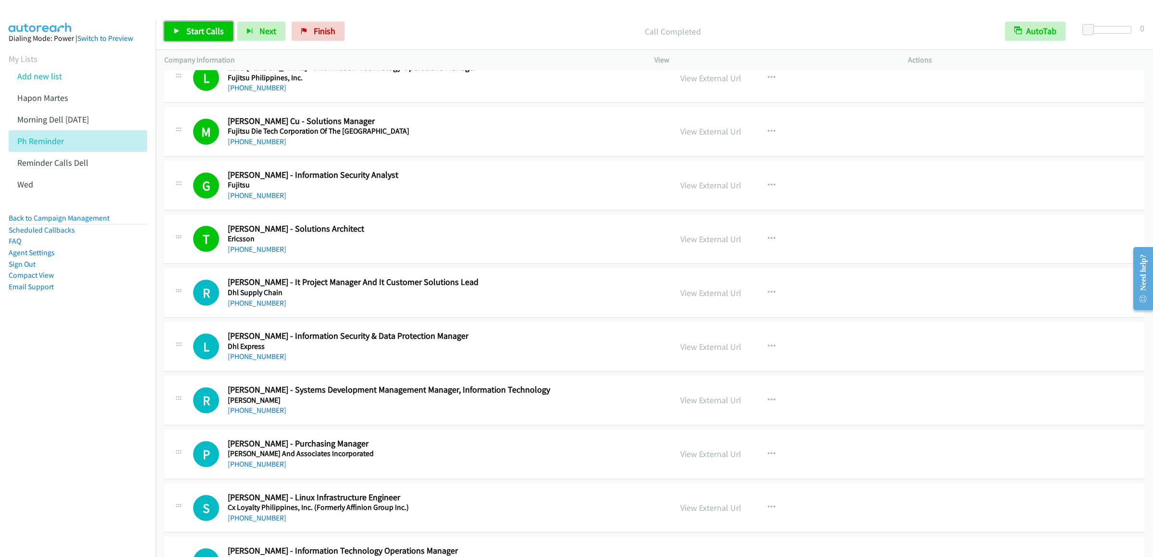
click at [190, 36] on span "Start Calls" at bounding box center [204, 30] width 37 height 11
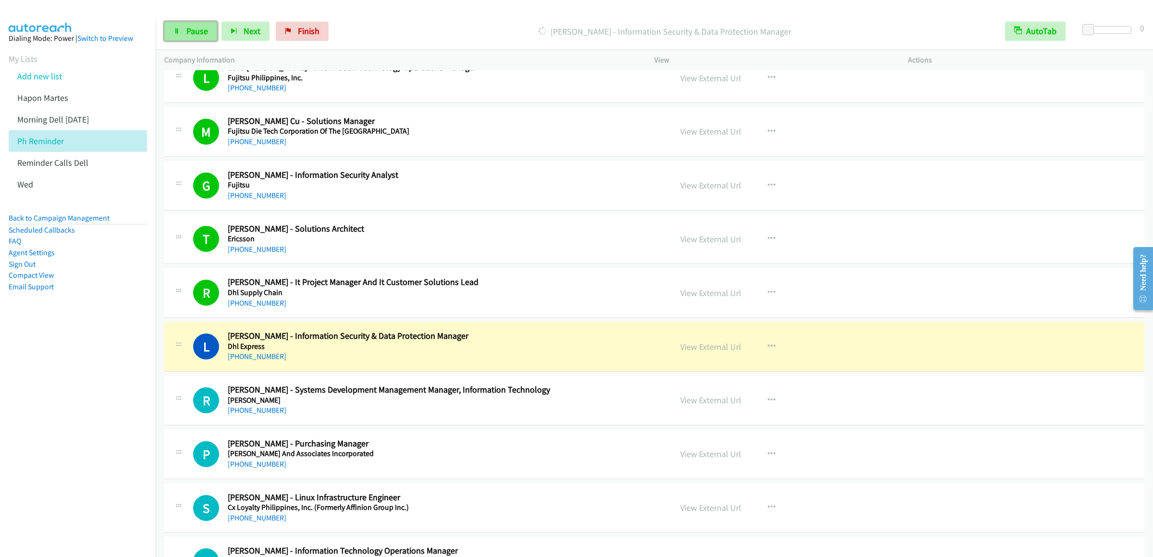
click at [182, 22] on link "Pause" at bounding box center [190, 31] width 53 height 19
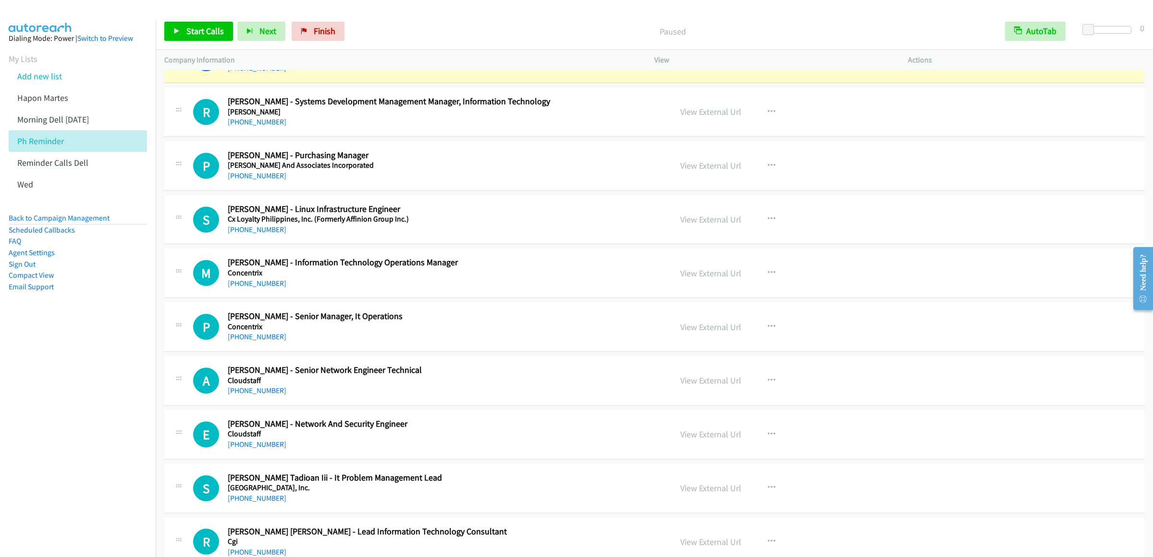
scroll to position [4617, 0]
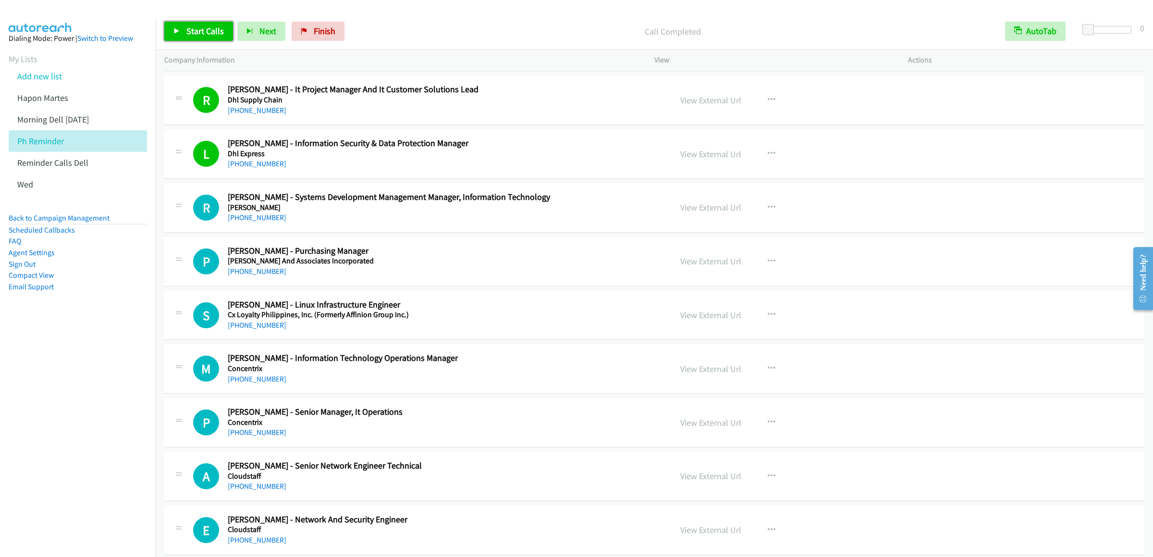
click at [208, 29] on span "Start Calls" at bounding box center [204, 30] width 37 height 11
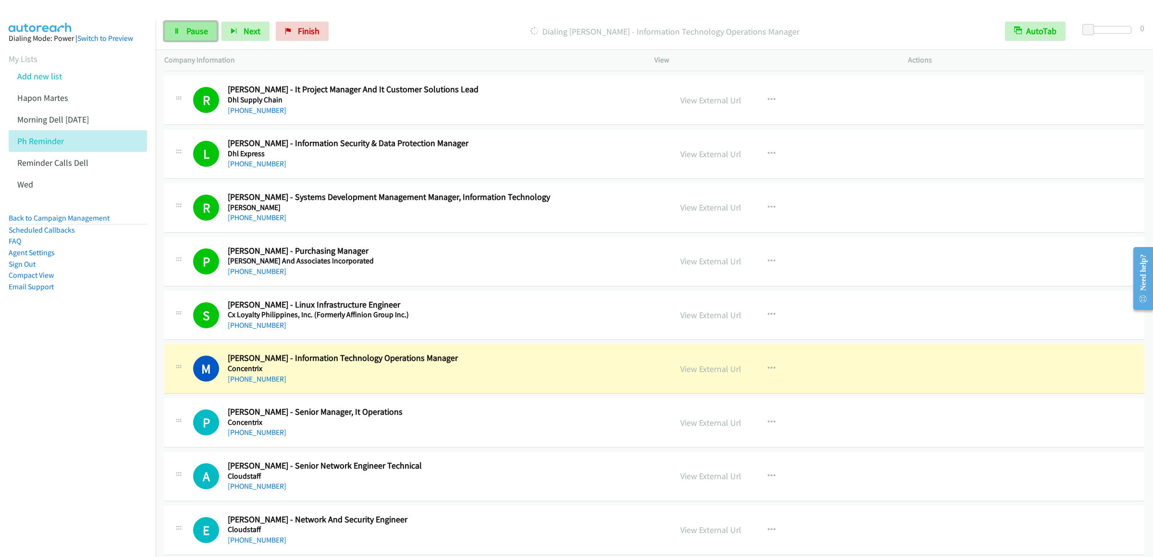
click at [182, 29] on link "Pause" at bounding box center [190, 31] width 53 height 19
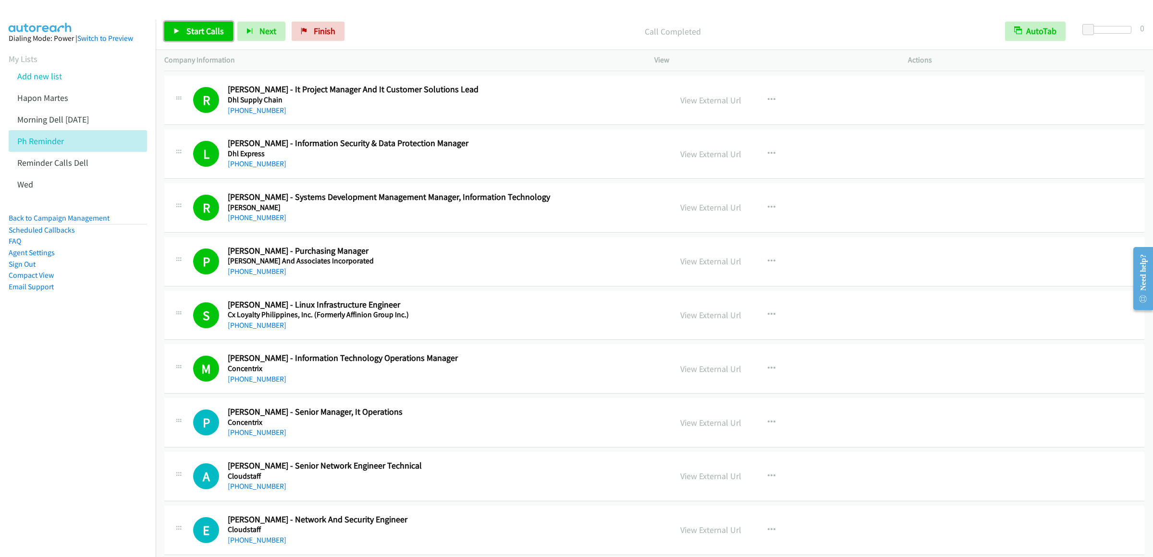
click at [208, 28] on span "Start Calls" at bounding box center [204, 30] width 37 height 11
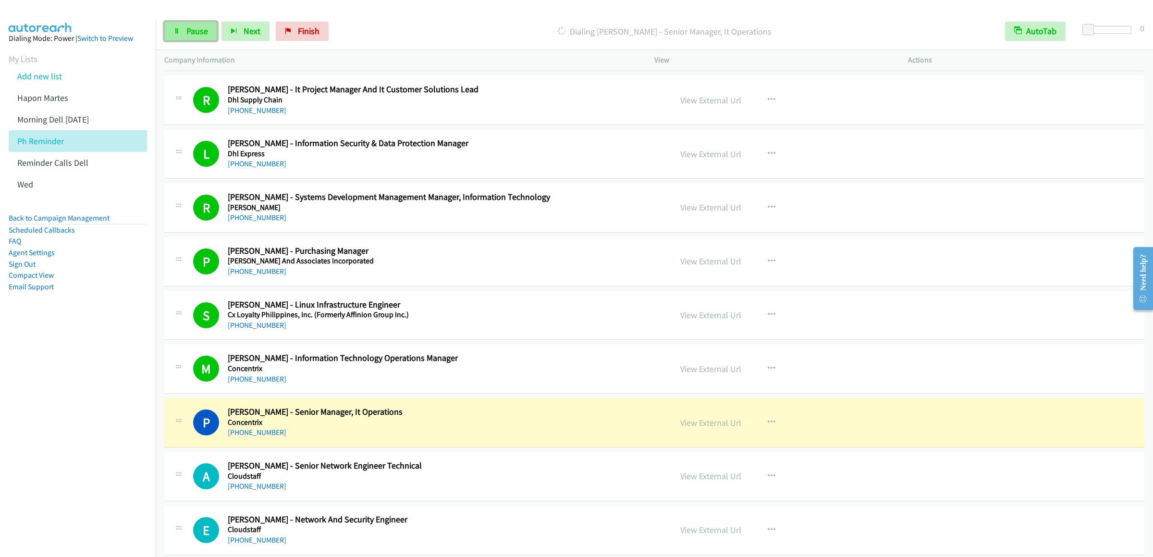
click at [191, 26] on span "Pause" at bounding box center [197, 30] width 22 height 11
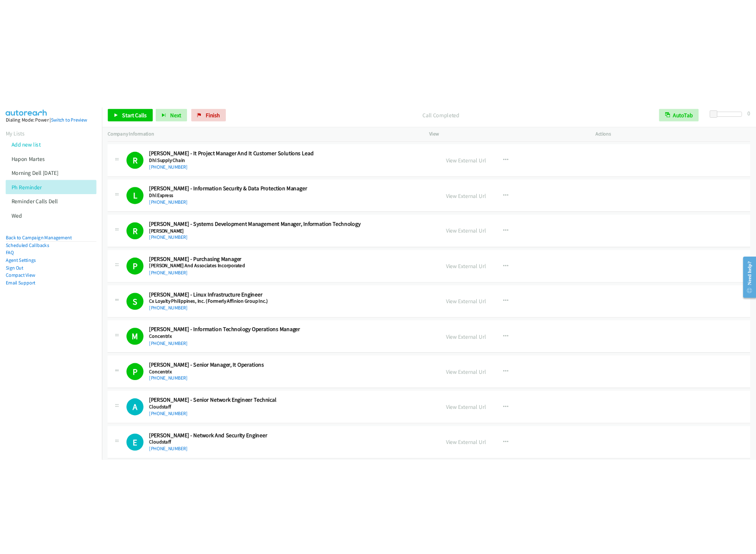
scroll to position [4906, 0]
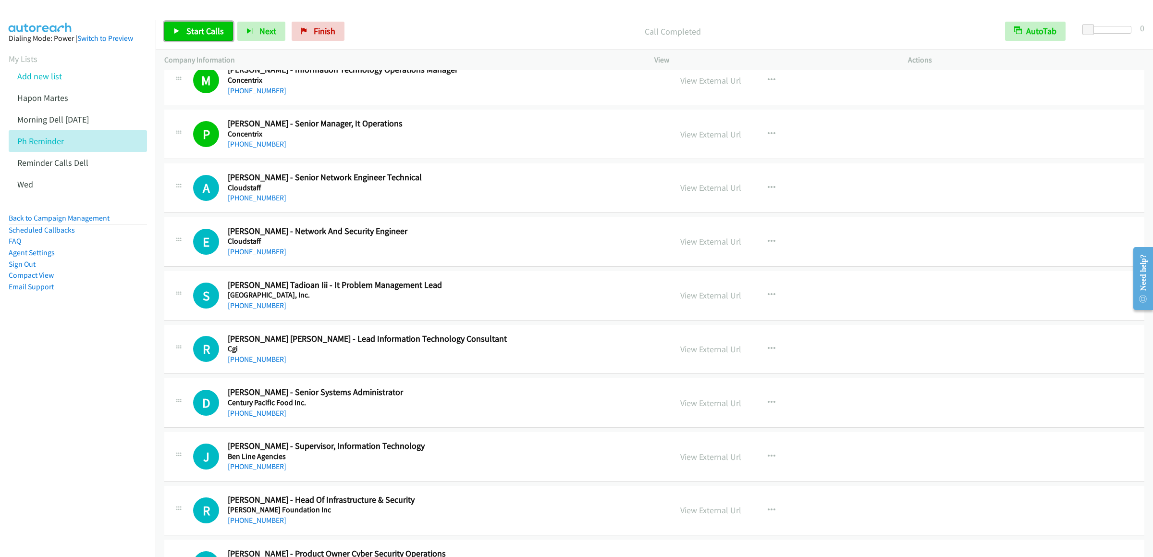
click at [207, 32] on span "Start Calls" at bounding box center [204, 30] width 37 height 11
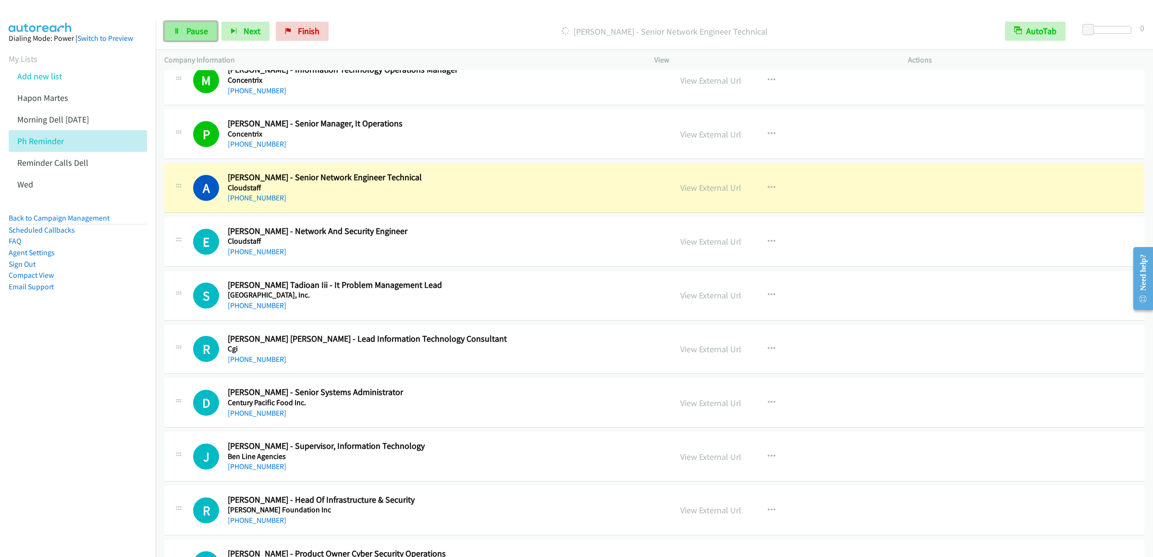
click at [182, 36] on link "Pause" at bounding box center [190, 31] width 53 height 19
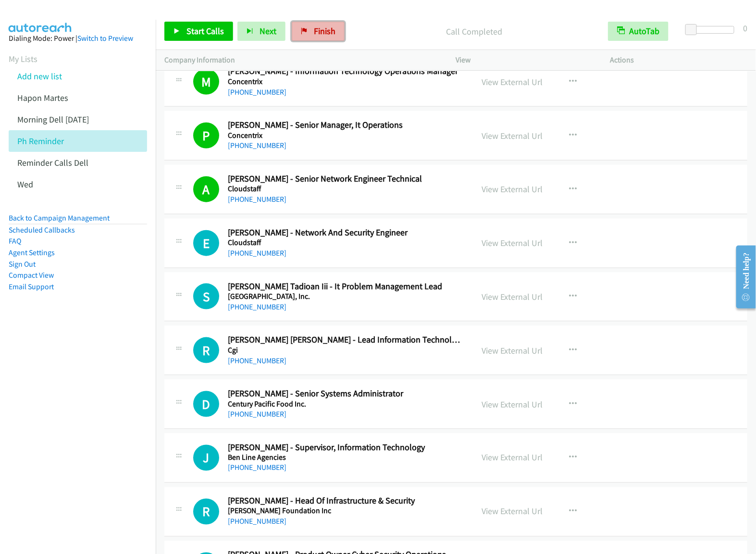
click at [324, 36] on span "Finish" at bounding box center [325, 30] width 22 height 11
